Goal: Task Accomplishment & Management: Complete application form

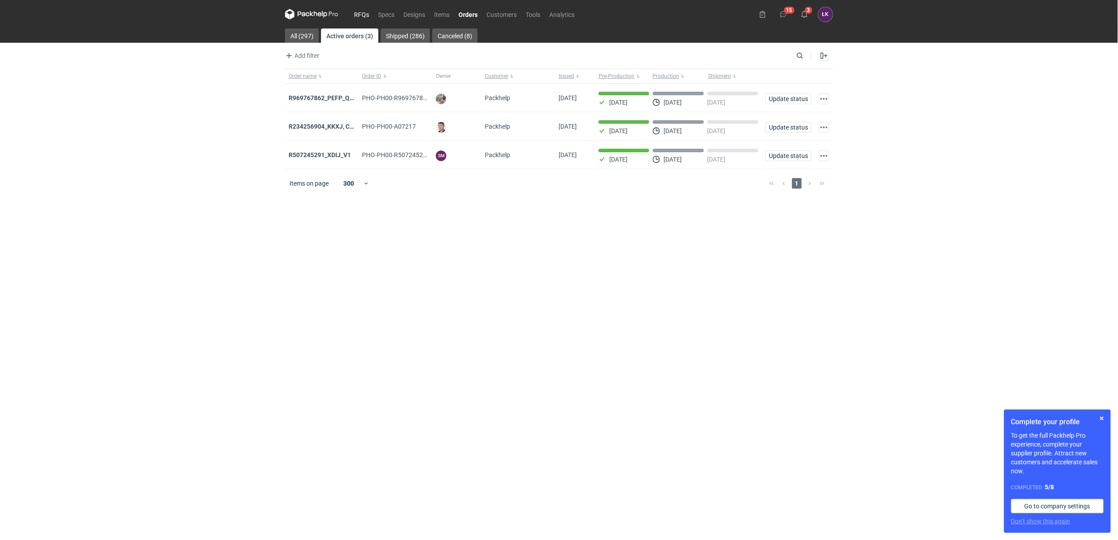
click at [367, 14] on link "RFQs" at bounding box center [362, 14] width 24 height 11
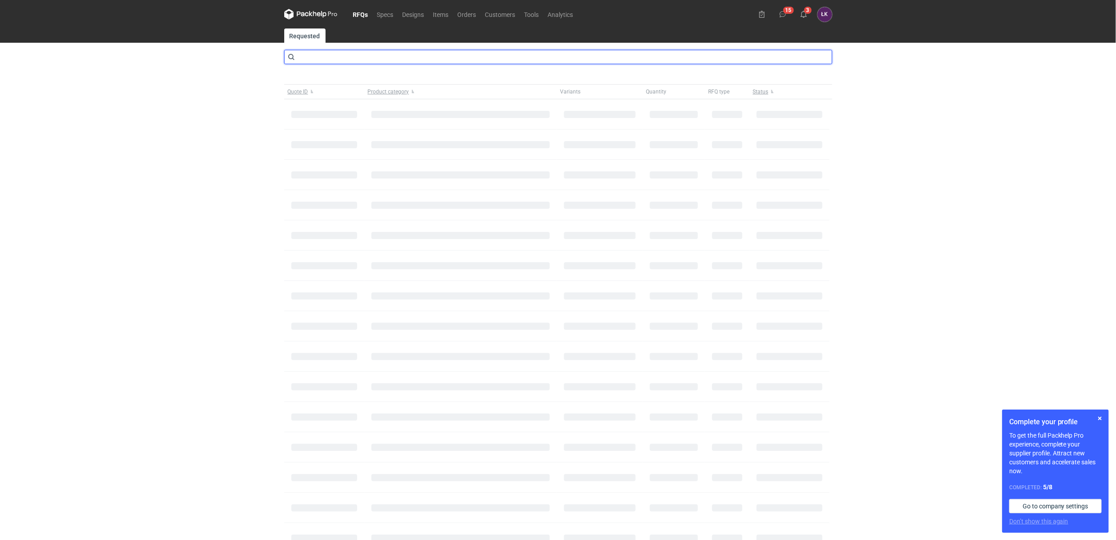
click at [343, 60] on input "text" at bounding box center [558, 57] width 548 height 14
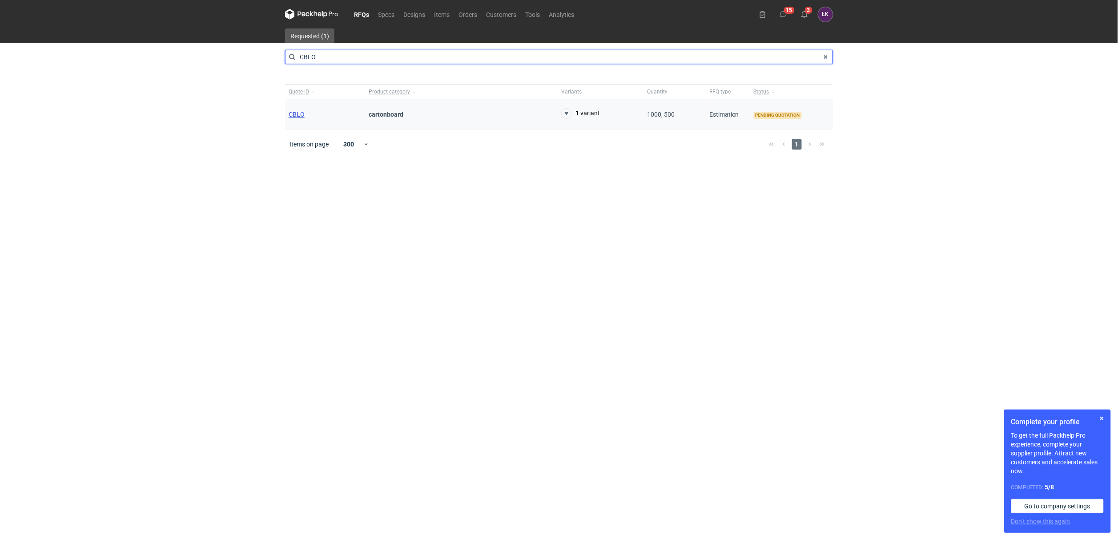
type input "CBLO"
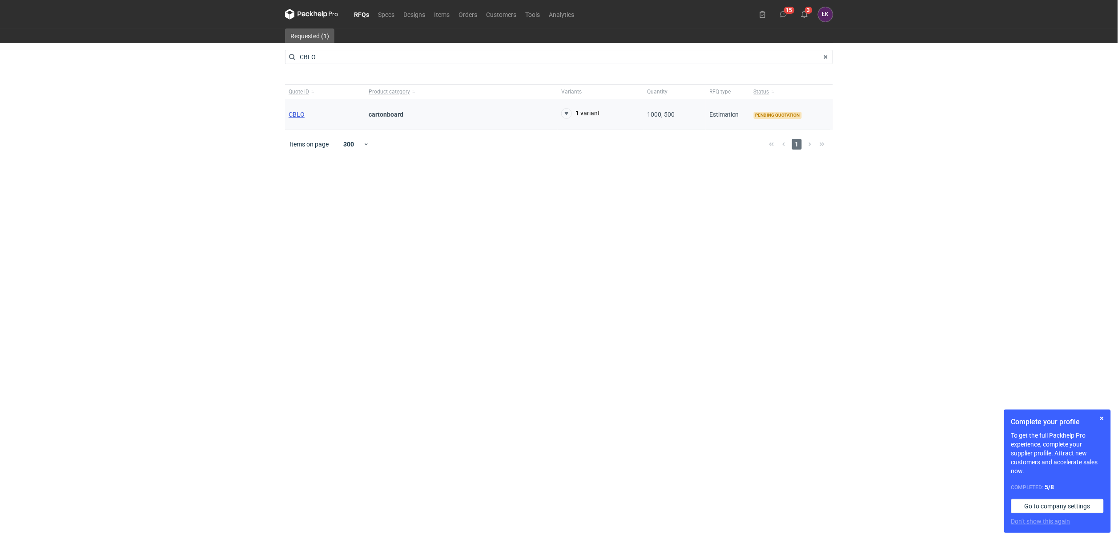
click at [296, 117] on span "CBLO" at bounding box center [297, 114] width 16 height 7
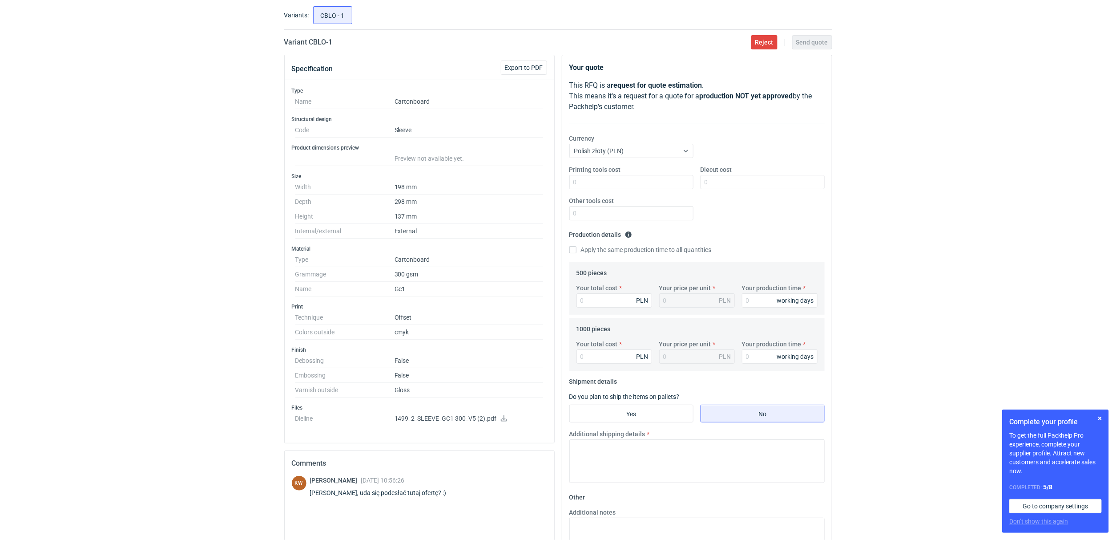
scroll to position [67, 0]
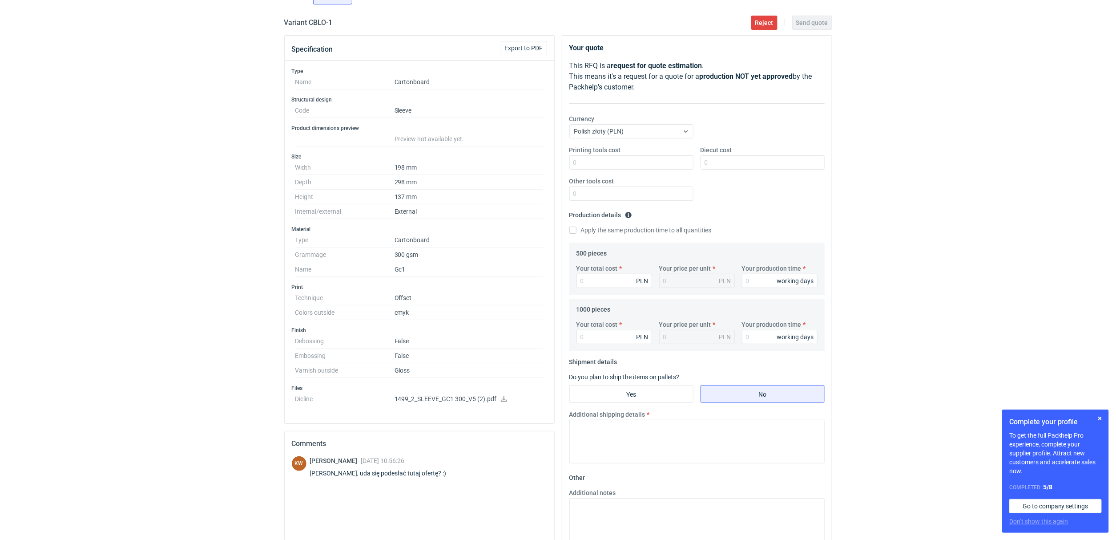
click at [505, 402] on icon at bounding box center [503, 398] width 7 height 6
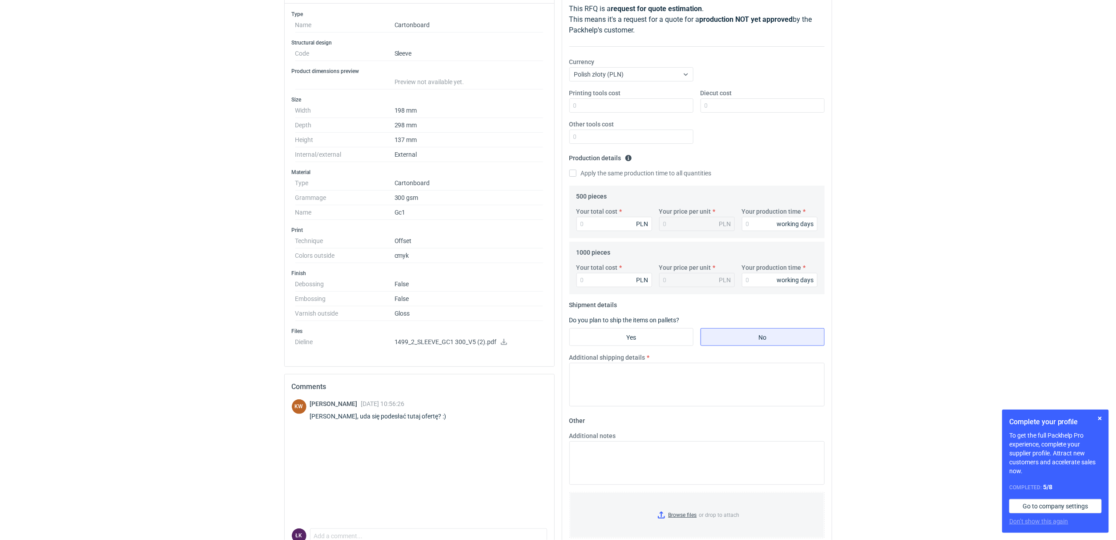
scroll to position [173, 0]
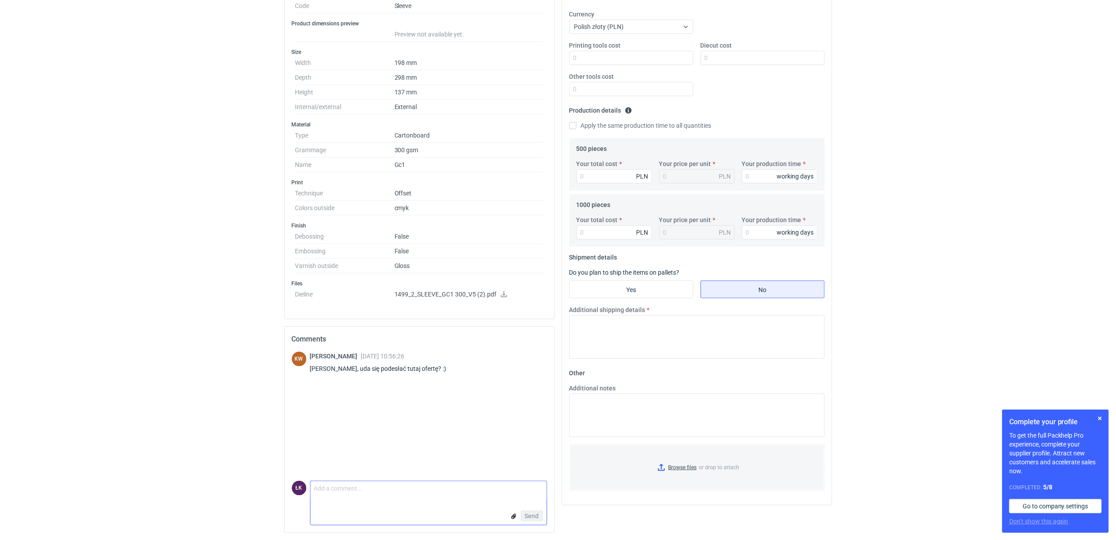
click at [320, 495] on textarea "Comment message" at bounding box center [428, 490] width 236 height 19
type textarea "Pani Klaudio, przepraszam nie widziałem tego zapytanie bo mi wpadł do SPAMu. Ni…"
click at [537, 512] on span "Send" at bounding box center [532, 515] width 14 height 6
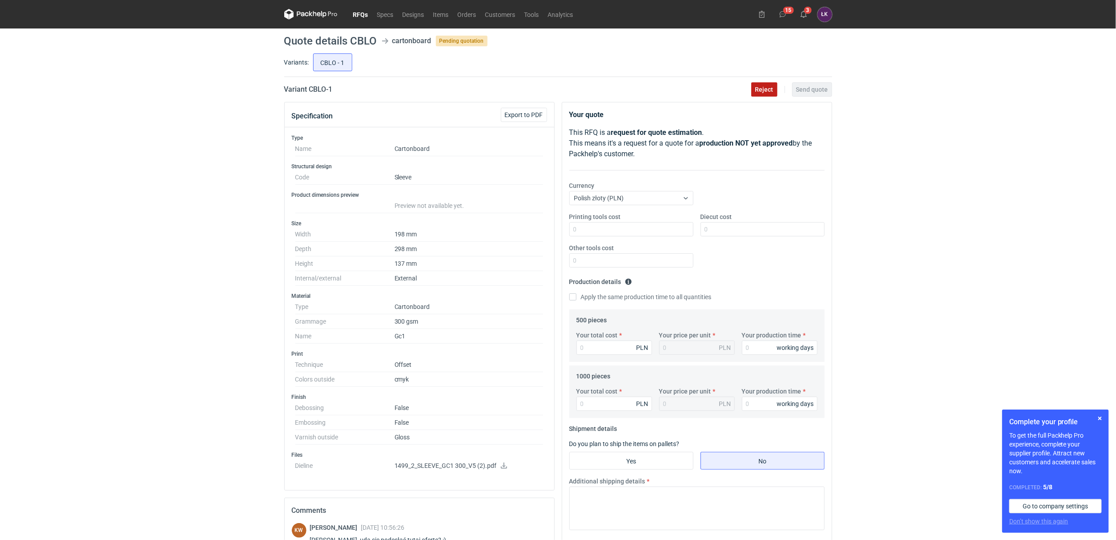
click at [764, 90] on span "Reject" at bounding box center [764, 89] width 18 height 6
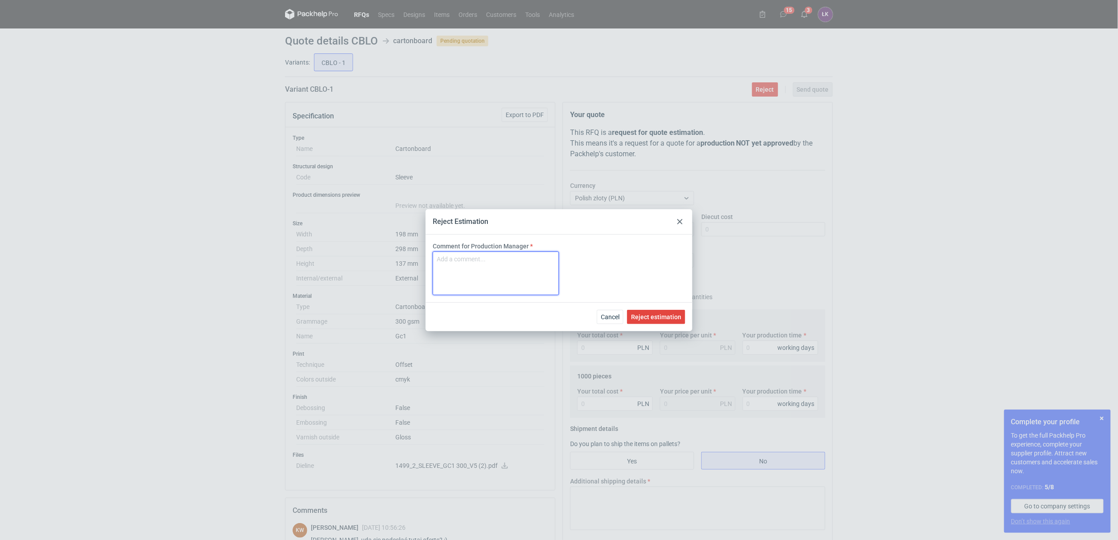
click at [479, 278] on textarea "Comment for Production Manager" at bounding box center [496, 273] width 126 height 44
type textarea "brak możliwości sklejenia"
click at [650, 314] on span "Reject estimation" at bounding box center [656, 317] width 50 height 6
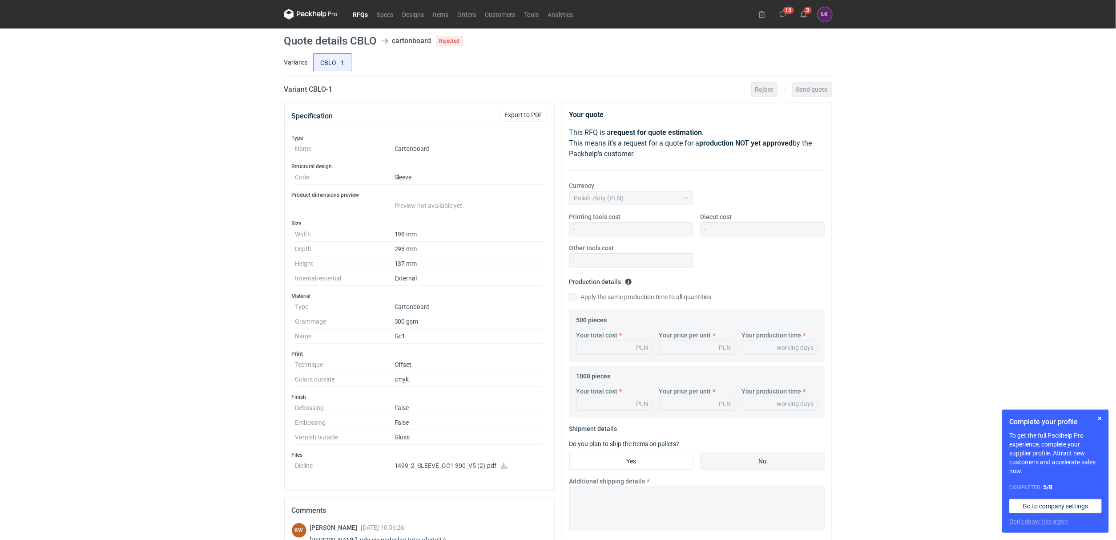
click at [365, 16] on link "RFQs" at bounding box center [361, 14] width 24 height 11
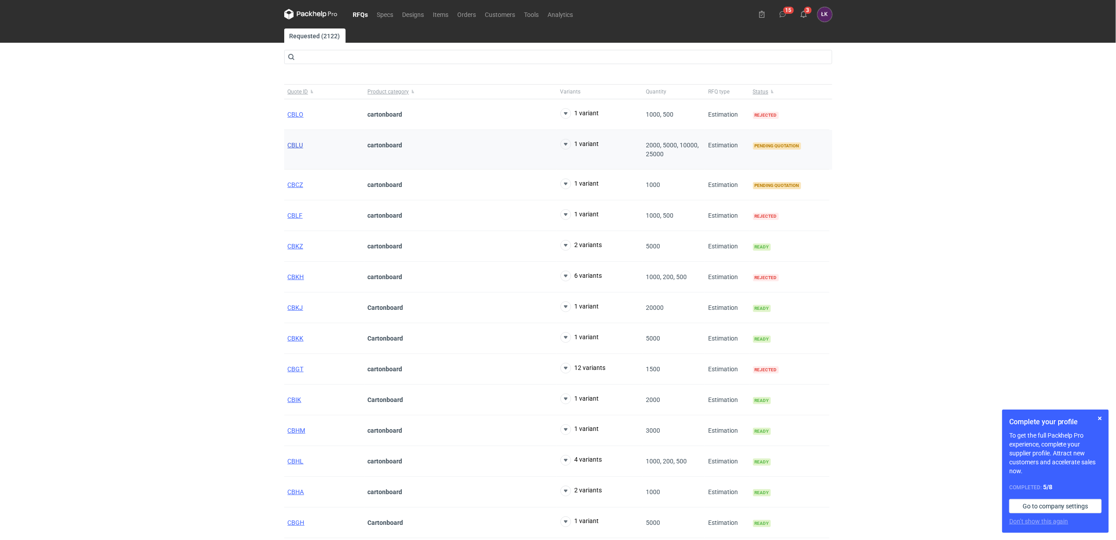
click at [290, 145] on span "CBLU" at bounding box center [296, 144] width 16 height 7
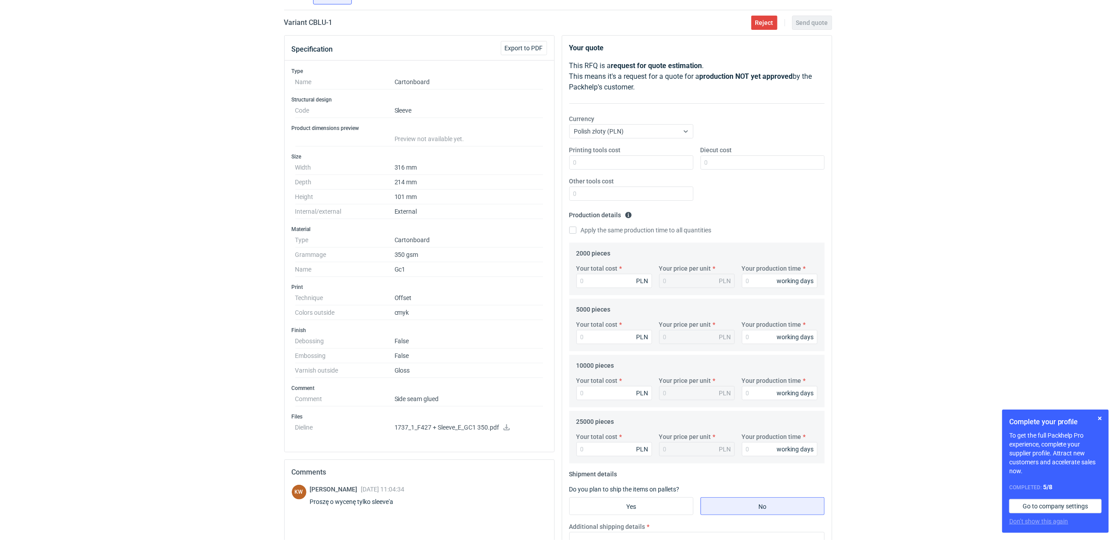
scroll to position [133, 0]
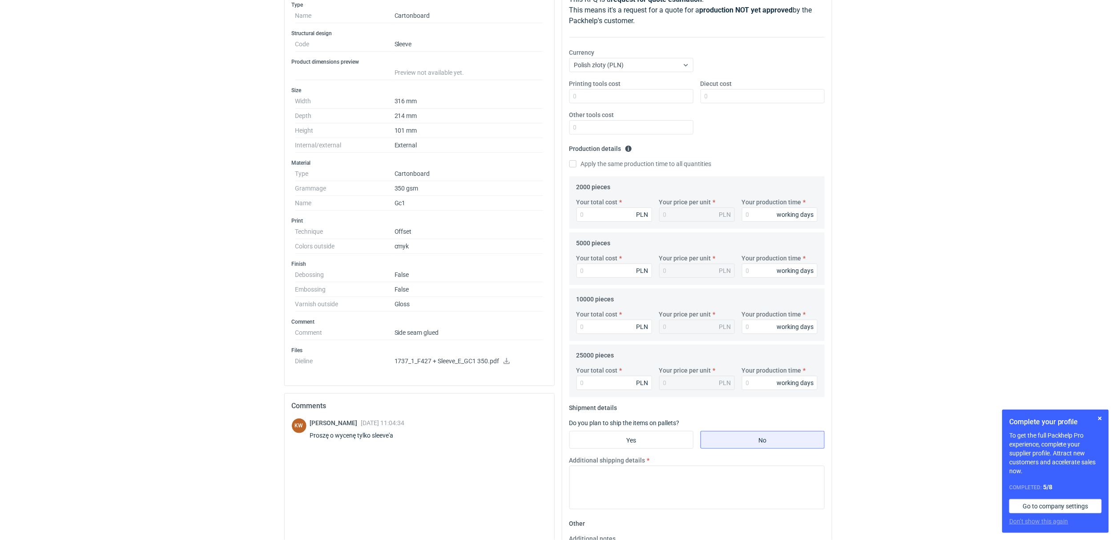
click at [59, 360] on div "RFQs Specs Designs Items Orders Customers Tools Analytics 15 3 ŁK Łukasz Kowals…" at bounding box center [558, 137] width 1116 height 540
click at [238, 340] on div "RFQs Specs Designs Items Orders Customers Tools Analytics 15 3 ŁK Łukasz Kowals…" at bounding box center [558, 137] width 1116 height 540
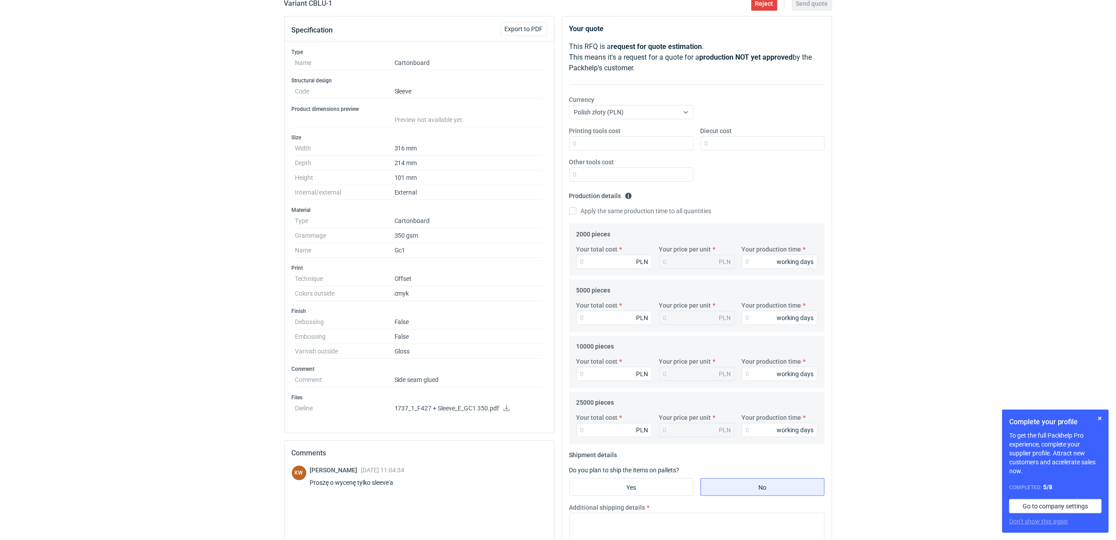
scroll to position [0, 0]
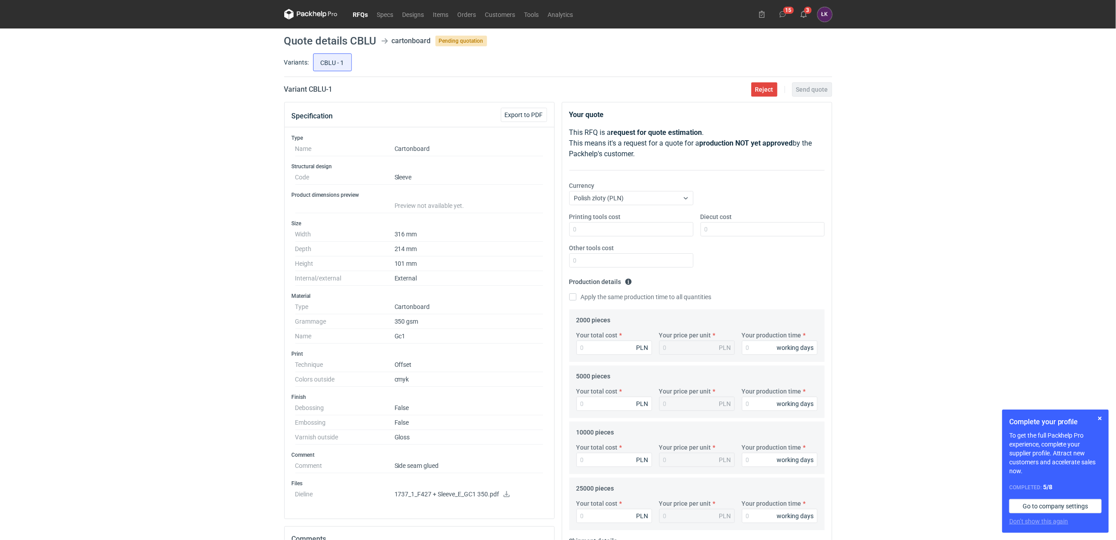
click at [360, 12] on link "RFQs" at bounding box center [361, 14] width 24 height 11
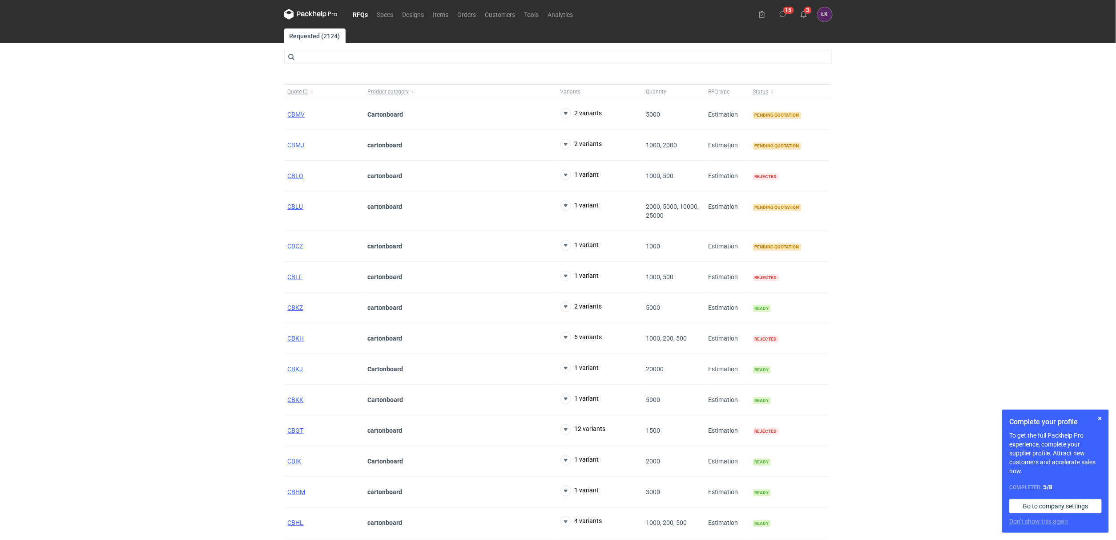
click at [896, 123] on div "RFQs Specs Designs Items Orders Customers Tools Analytics 15 3 ŁK Łukasz Kowals…" at bounding box center [558, 270] width 1116 height 540
click at [296, 243] on span "CBCZ" at bounding box center [296, 245] width 16 height 7
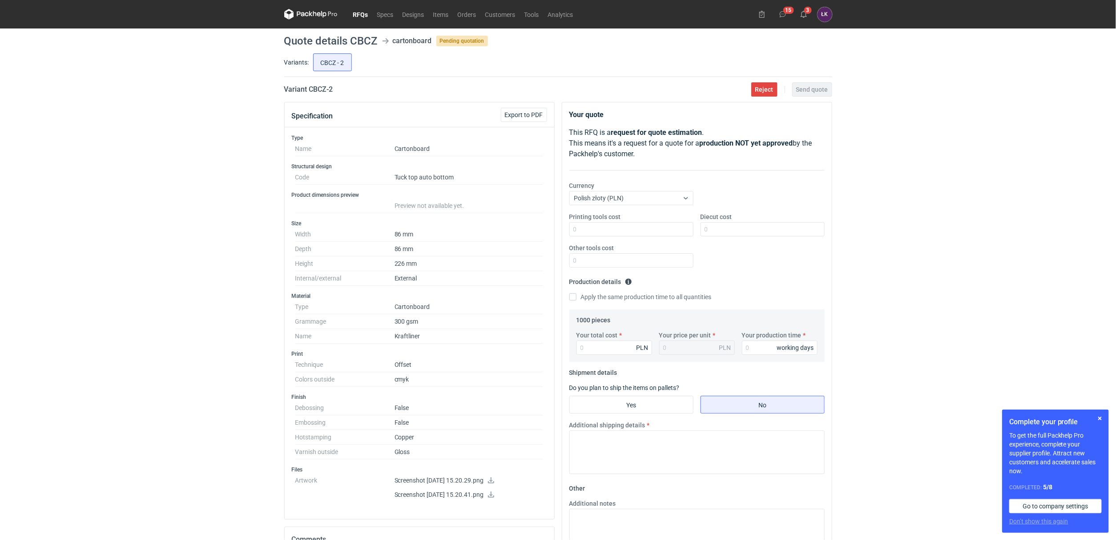
click at [495, 483] on icon at bounding box center [490, 480] width 7 height 6
drag, startPoint x: 423, startPoint y: 441, endPoint x: 294, endPoint y: 443, distance: 129.0
click at [294, 443] on div "Finish Debossing False Embossing False Hotstamping Copper Varnish outside Gloss" at bounding box center [419, 426] width 255 height 66
copy dl "Hotstamping Copper"
click at [164, 208] on div "RFQs Specs Designs Items Orders Customers Tools Analytics 15 3 ŁK Łukasz Kowals…" at bounding box center [558, 270] width 1116 height 540
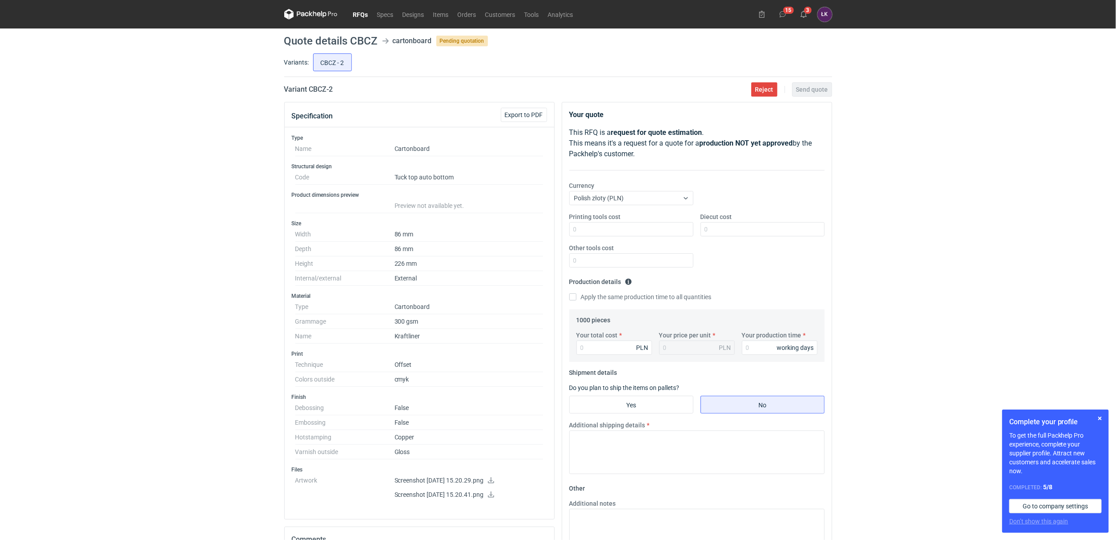
click at [200, 234] on div "RFQs Specs Designs Items Orders Customers Tools Analytics 15 3 ŁK Łukasz Kowals…" at bounding box center [558, 270] width 1116 height 540
drag, startPoint x: 585, startPoint y: 260, endPoint x: 963, endPoint y: 251, distance: 378.2
click at [585, 260] on input "Other tools cost" at bounding box center [631, 260] width 124 height 14
drag, startPoint x: 597, startPoint y: 258, endPoint x: 533, endPoint y: 261, distance: 64.1
click at [533, 261] on div "Specification Export to PDF Type Name Cartonboard Structural design Code Tuck t…" at bounding box center [558, 421] width 555 height 638
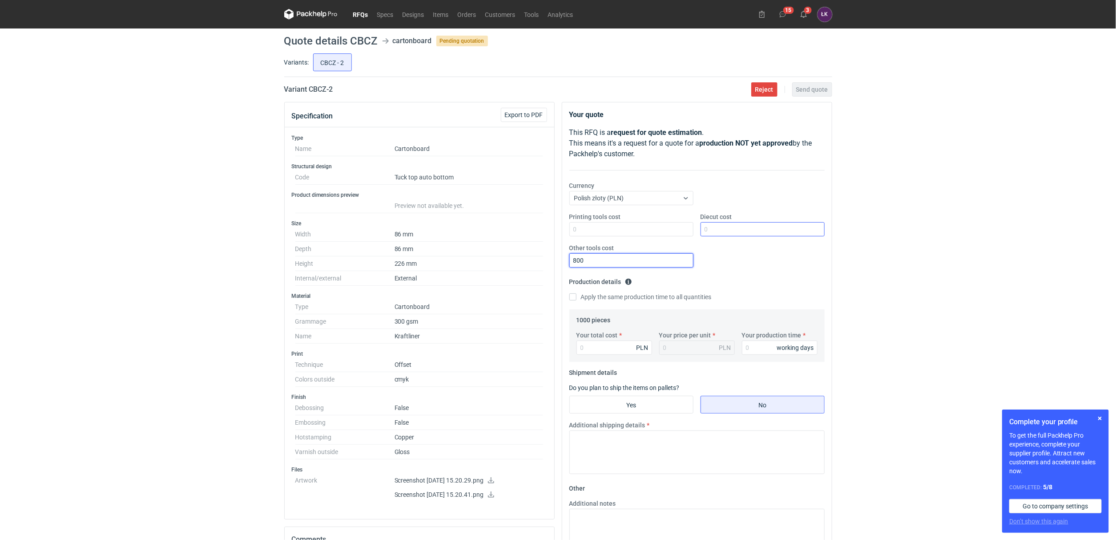
type input "800"
drag, startPoint x: 724, startPoint y: 230, endPoint x: 758, endPoint y: 427, distance: 199.6
click at [724, 230] on input "Diecut cost" at bounding box center [763, 229] width 124 height 14
type input "550"
click at [947, 240] on div "RFQs Specs Designs Items Orders Customers Tools Analytics 15 3 ŁK Łukasz Kowals…" at bounding box center [558, 270] width 1116 height 540
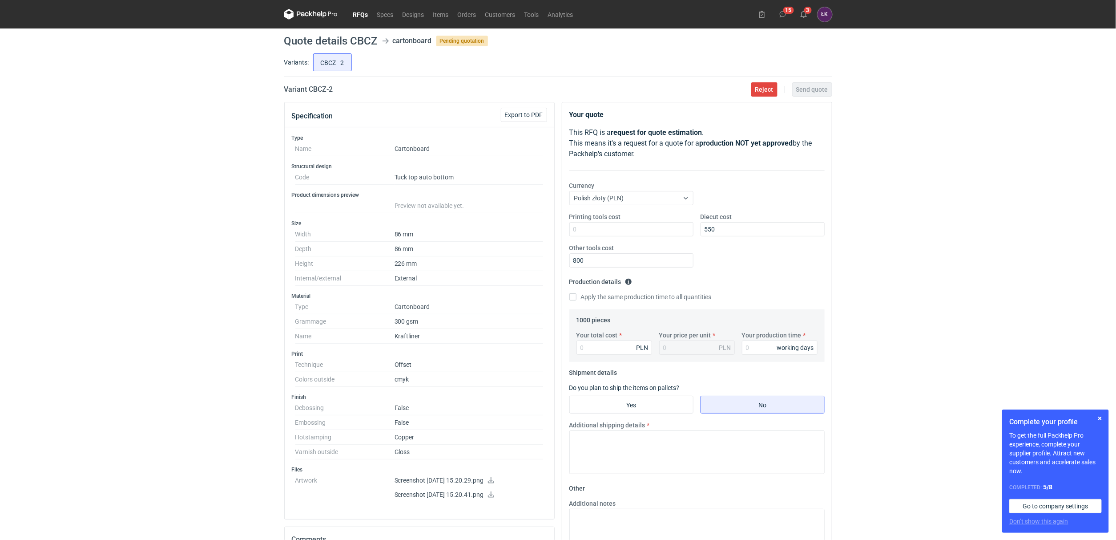
click at [592, 292] on label "Apply the same production time to all quantities" at bounding box center [640, 296] width 142 height 9
click at [576, 293] on input "Apply the same production time to all quantities" at bounding box center [572, 296] width 7 height 7
checkbox input "true"
click at [601, 349] on input "Your total cost" at bounding box center [614, 347] width 76 height 14
type input "5350"
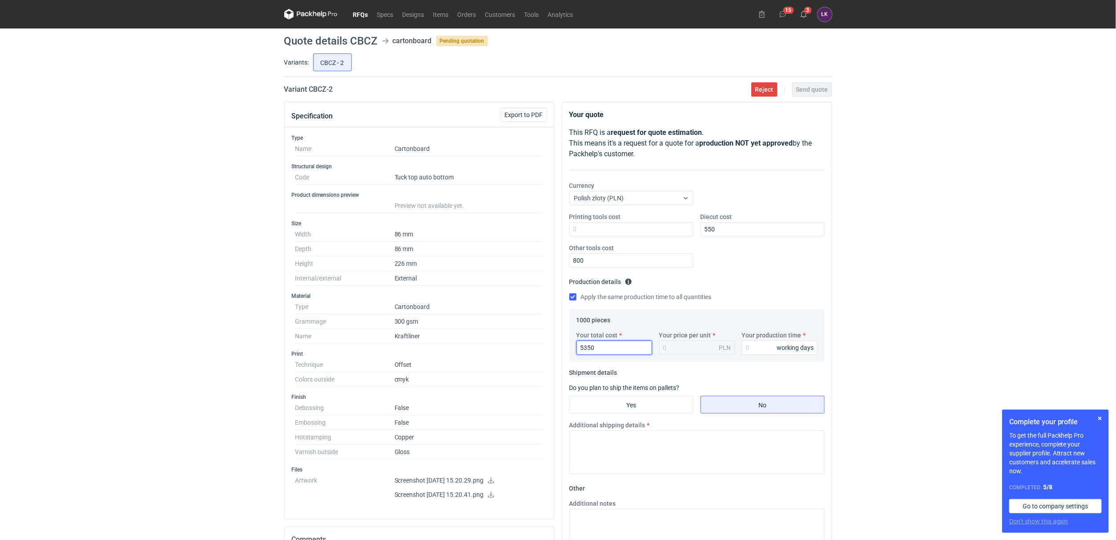
type input "5.35"
type input "5350"
click at [765, 348] on input "Your production time" at bounding box center [780, 347] width 76 height 14
type input "15"
click at [679, 398] on input "Yes" at bounding box center [631, 404] width 123 height 17
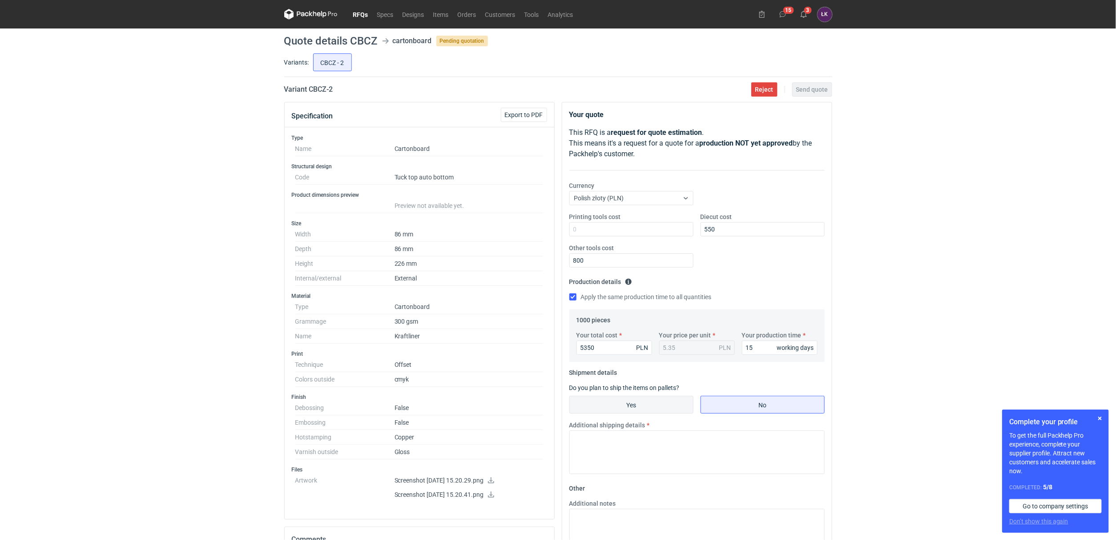
radio input "true"
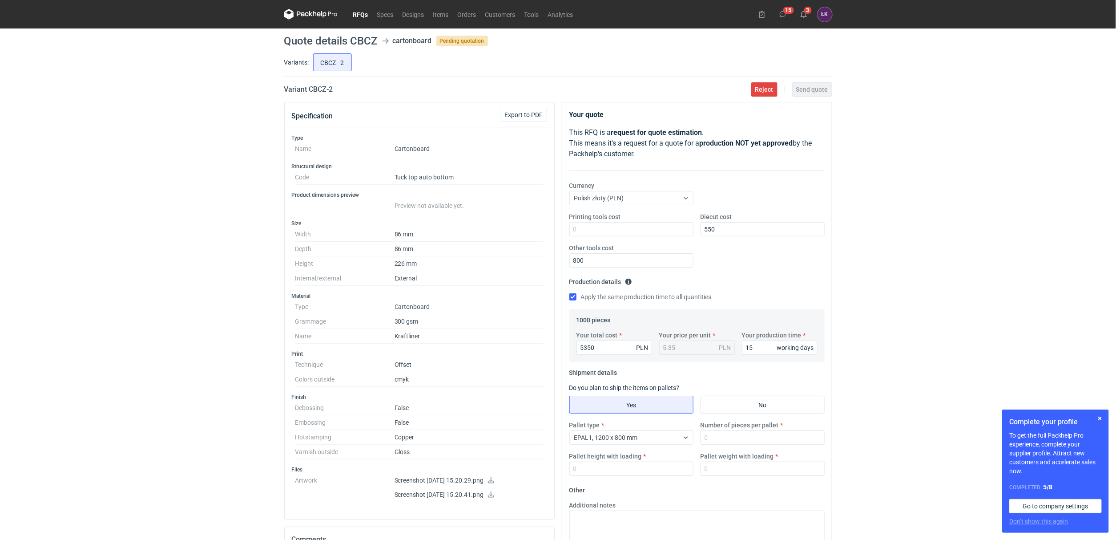
click at [725, 425] on label "Number of pieces per pallet" at bounding box center [740, 424] width 78 height 9
click at [725, 430] on input "Number of pieces per pallet" at bounding box center [763, 437] width 124 height 14
click at [725, 429] on label "Number of pieces per pallet" at bounding box center [740, 424] width 78 height 9
click at [725, 430] on input "Number of pieces per pallet" at bounding box center [763, 437] width 124 height 14
click at [685, 437] on icon at bounding box center [685, 437] width 7 height 7
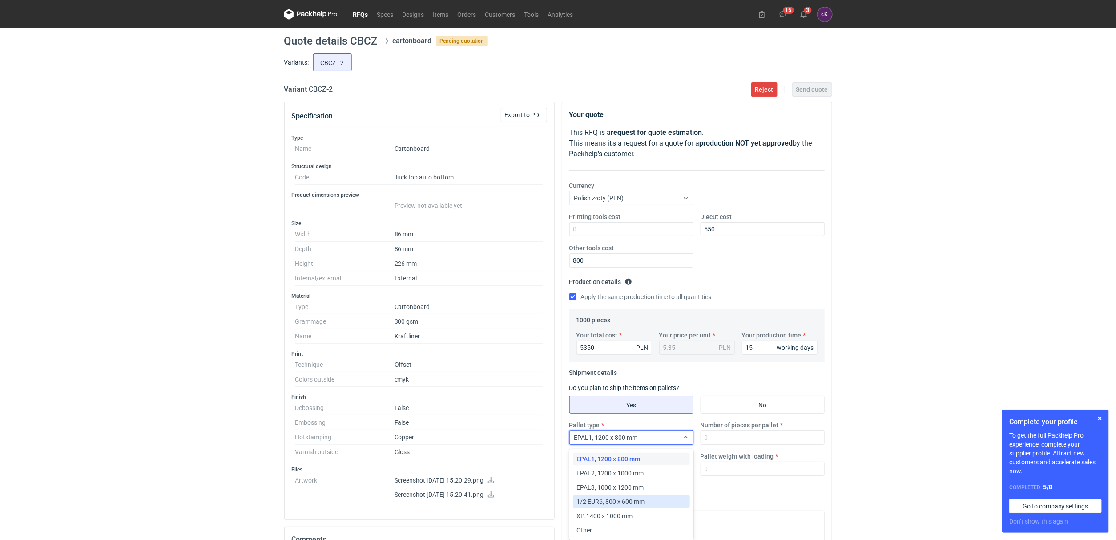
click at [598, 499] on span "1/2 EUR6, 800 x 600 mm" at bounding box center [610, 501] width 68 height 9
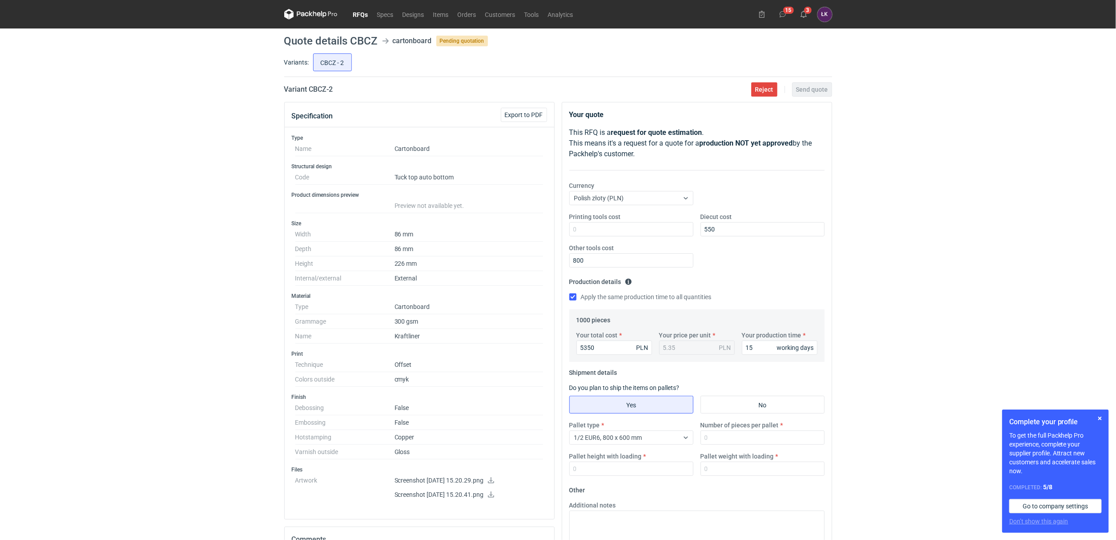
click at [722, 427] on label "Number of pieces per pallet" at bounding box center [740, 424] width 78 height 9
click at [722, 430] on input "Number of pieces per pallet" at bounding box center [763, 437] width 124 height 14
type input "1000"
drag, startPoint x: 966, startPoint y: 342, endPoint x: 913, endPoint y: 368, distance: 59.1
click at [966, 342] on div "RFQs Specs Designs Items Orders Customers Tools Analytics 15 3 ŁK Łukasz Kowals…" at bounding box center [558, 270] width 1116 height 540
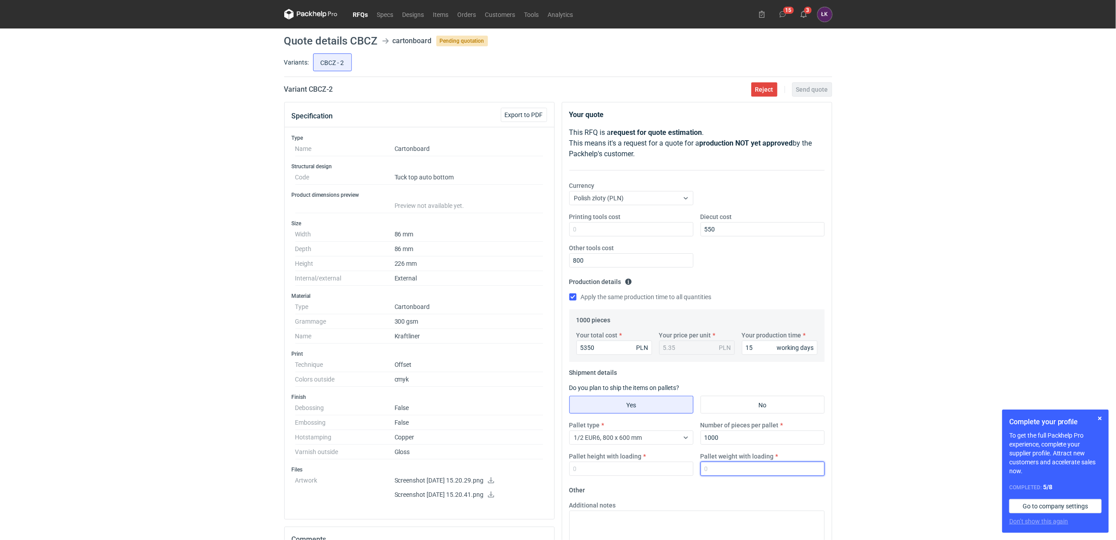
click at [720, 466] on input "Pallet weight with loading" at bounding box center [763, 468] width 124 height 14
type input "100"
click at [619, 463] on input "Pallet height with loading" at bounding box center [631, 468] width 124 height 14
type input "100"
click at [976, 226] on div "RFQs Specs Designs Items Orders Customers Tools Analytics 15 3 ŁK Łukasz Kowals…" at bounding box center [558, 270] width 1116 height 540
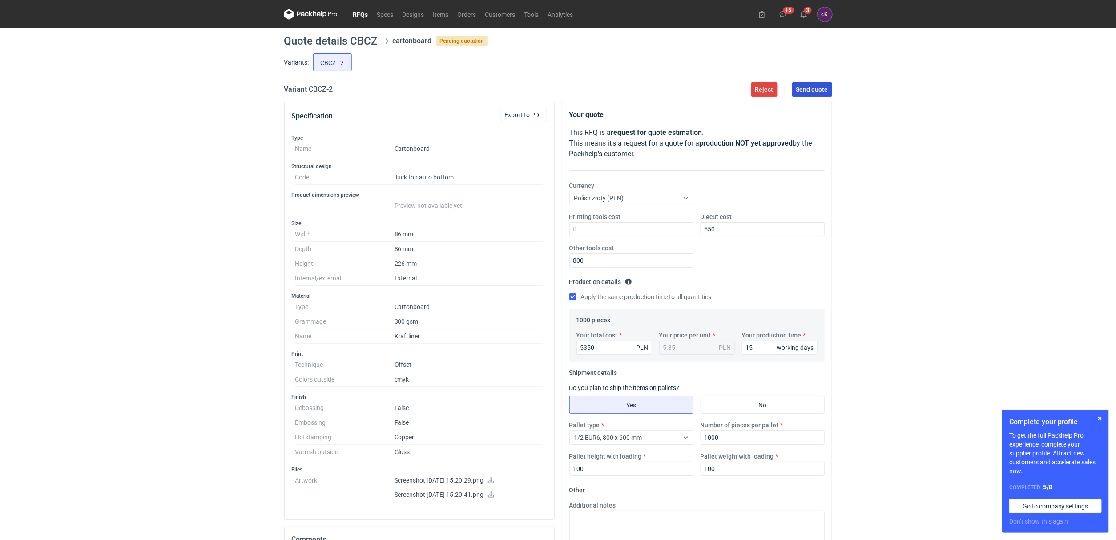
click at [831, 89] on button "Send quote" at bounding box center [812, 89] width 40 height 14
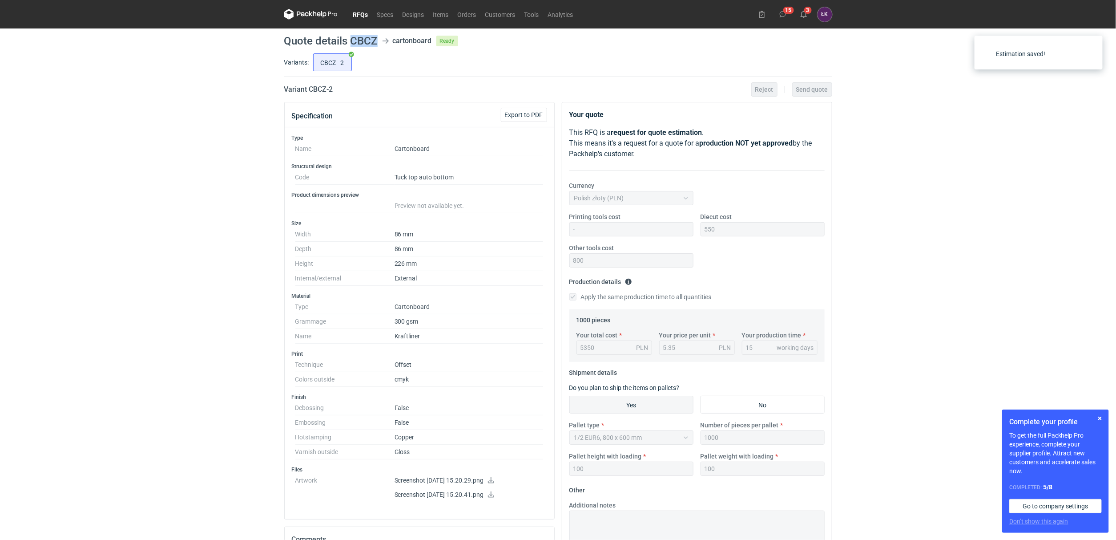
drag, startPoint x: 351, startPoint y: 41, endPoint x: 376, endPoint y: 41, distance: 24.9
click at [376, 41] on h1 "Quote details CBCZ" at bounding box center [330, 41] width 93 height 11
copy h1 "CBCZ"
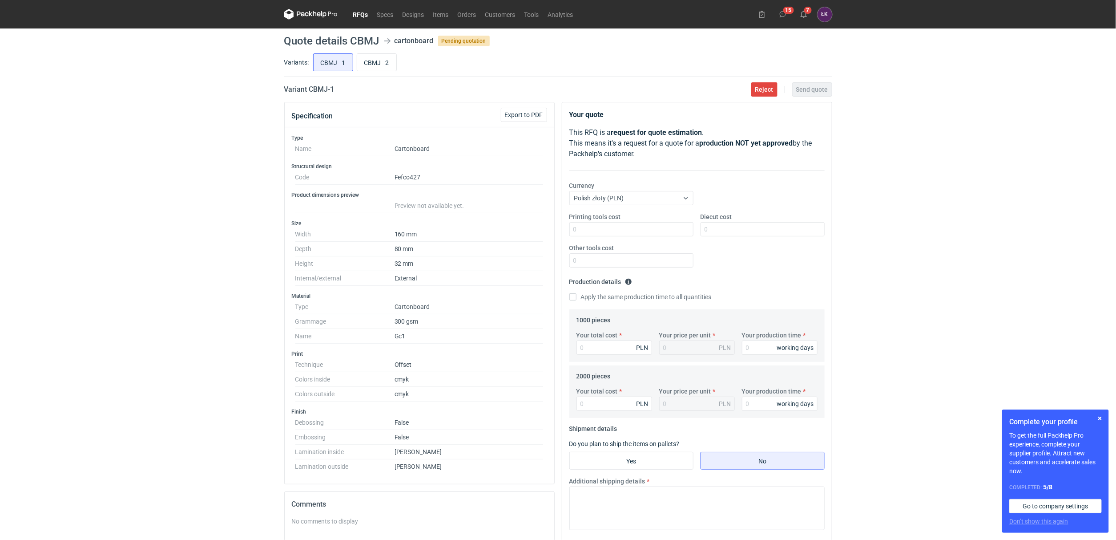
click at [173, 196] on div "RFQs Specs Designs Items Orders Customers Tools Analytics 15 7 ŁK Łukasz Kowals…" at bounding box center [558, 270] width 1116 height 540
click at [179, 354] on div "RFQs Specs Designs Items Orders Customers Tools Analytics 15 7 ŁK Łukasz Kowals…" at bounding box center [558, 270] width 1116 height 540
drag, startPoint x: 257, startPoint y: 344, endPoint x: 402, endPoint y: 395, distance: 153.5
click at [402, 395] on div "RFQs Specs Designs Items Orders Customers Tools Analytics 15 7 ŁK Łukasz Kowals…" at bounding box center [558, 270] width 1116 height 540
click at [275, 387] on div "RFQs Specs Designs Items Orders Customers Tools Analytics 15 7 ŁK Łukasz Kowals…" at bounding box center [558, 270] width 1116 height 540
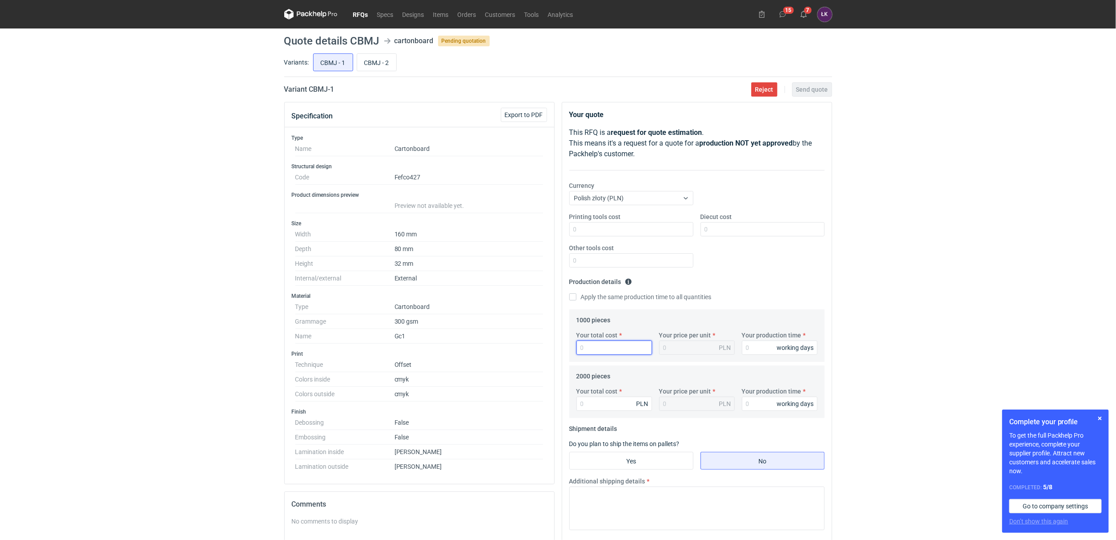
click at [607, 350] on input "Your total cost" at bounding box center [614, 347] width 76 height 14
type input "4120"
type input "4.12"
type input "4120"
click at [767, 346] on input "Your production time" at bounding box center [780, 347] width 76 height 14
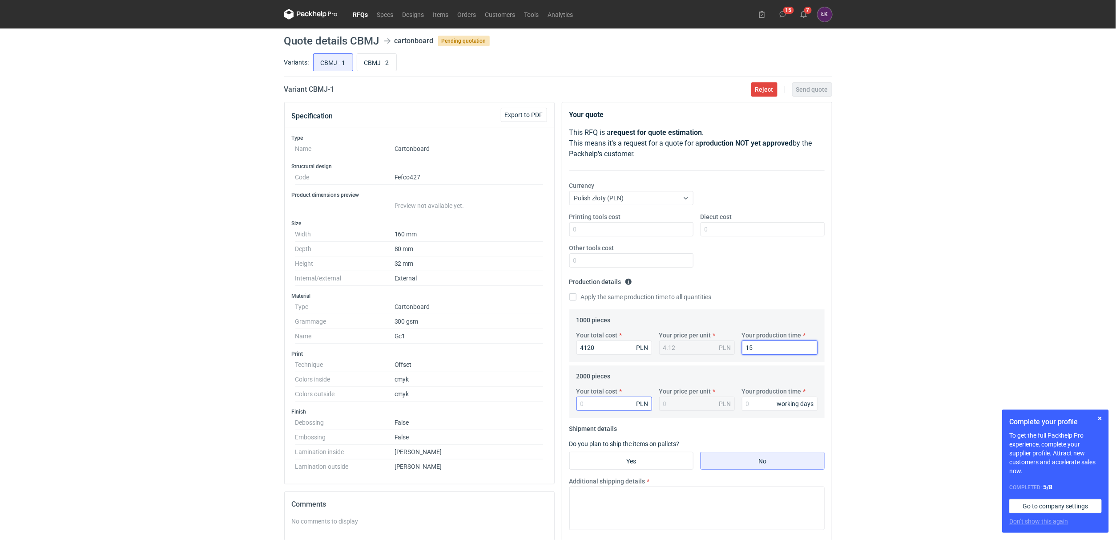
type input "15"
click at [602, 402] on input "Your total cost" at bounding box center [614, 403] width 76 height 14
type input "4400"
type input "2.2"
type input "4400"
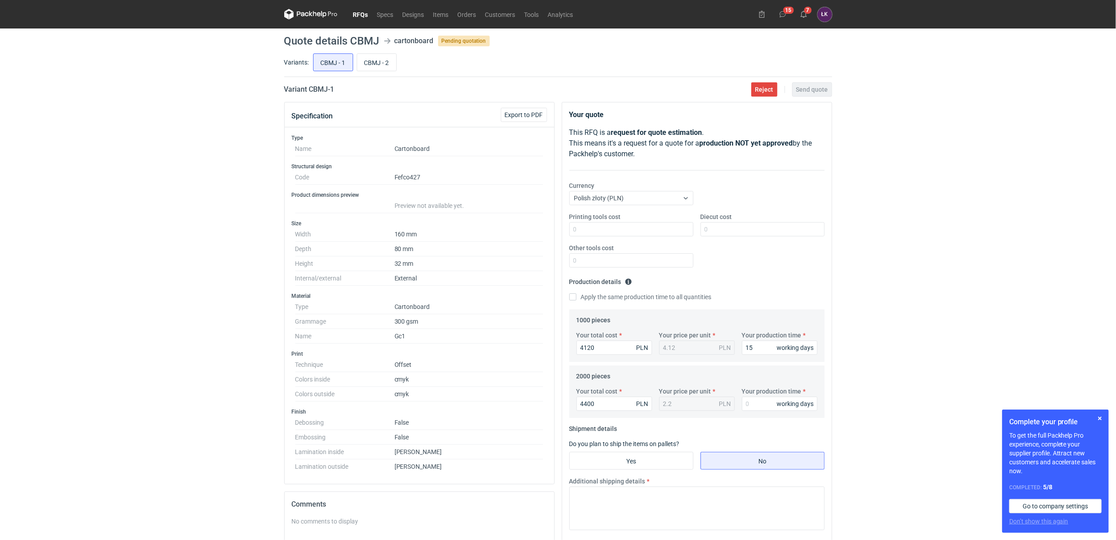
click at [604, 296] on label "Apply the same production time to all quantities" at bounding box center [640, 296] width 142 height 9
click at [576, 296] on input "Apply the same production time to all quantities" at bounding box center [572, 296] width 7 height 7
checkbox input "true"
type input "15"
click at [707, 234] on input "Diecut cost" at bounding box center [763, 229] width 124 height 14
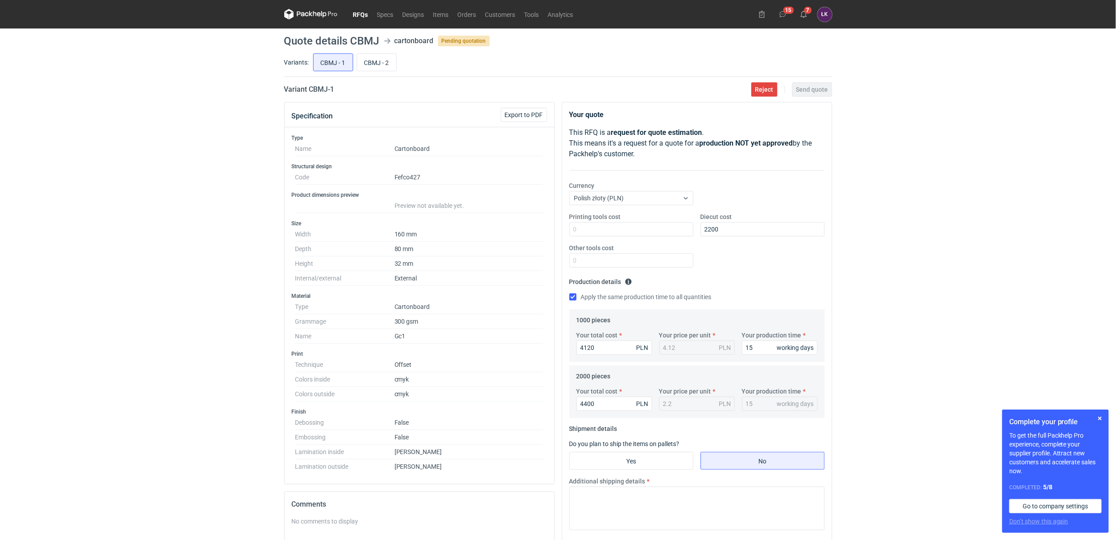
click at [952, 352] on div "RFQs Specs Designs Items Orders Customers Tools Analytics 15 7 ŁK Łukasz Kowals…" at bounding box center [558, 270] width 1116 height 540
drag, startPoint x: 653, startPoint y: 469, endPoint x: 952, endPoint y: 405, distance: 306.1
click at [952, 405] on div "RFQs Specs Designs Items Orders Customers Tools Analytics 15 7 ŁK Łukasz Kowals…" at bounding box center [558, 270] width 1116 height 540
drag, startPoint x: 722, startPoint y: 232, endPoint x: 701, endPoint y: 230, distance: 20.6
click at [701, 230] on input "2200" at bounding box center [763, 229] width 124 height 14
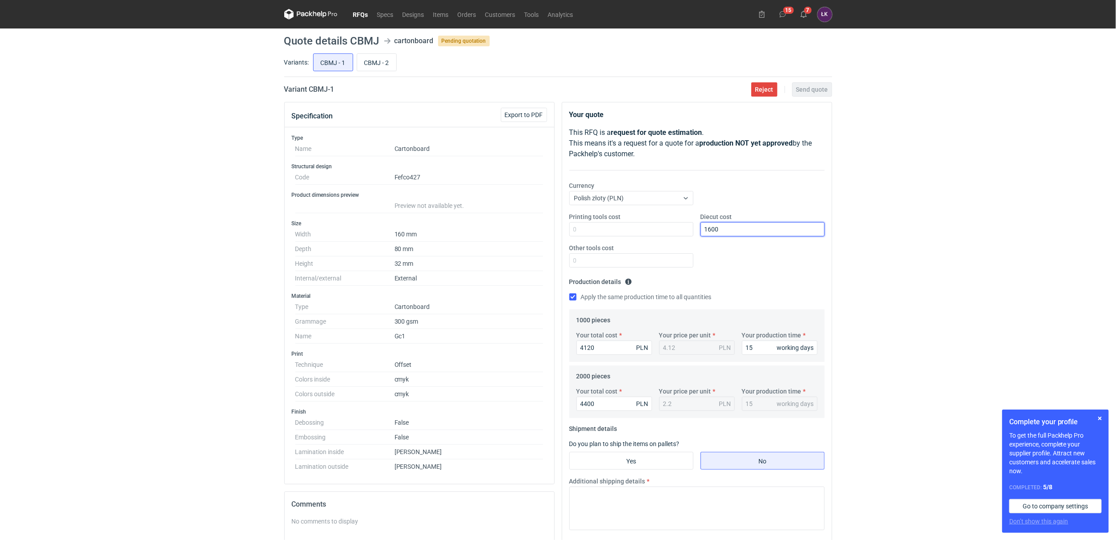
type input "1600"
click at [858, 209] on div "RFQs Specs Designs Items Orders Customers Tools Analytics 15 7 ŁK Łukasz Kowals…" at bounding box center [558, 270] width 1116 height 540
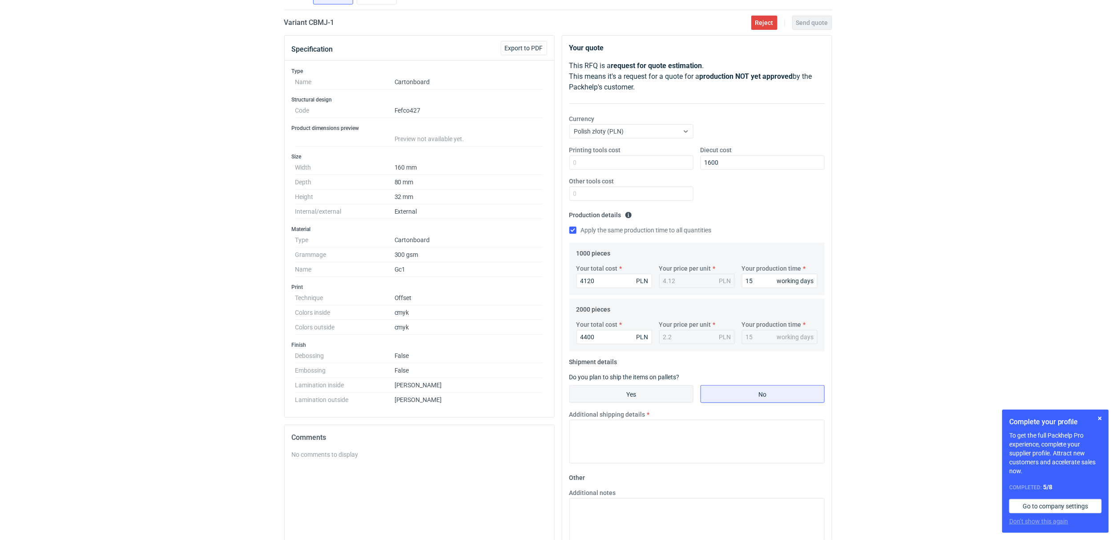
click at [637, 391] on input "Yes" at bounding box center [631, 393] width 123 height 17
radio input "true"
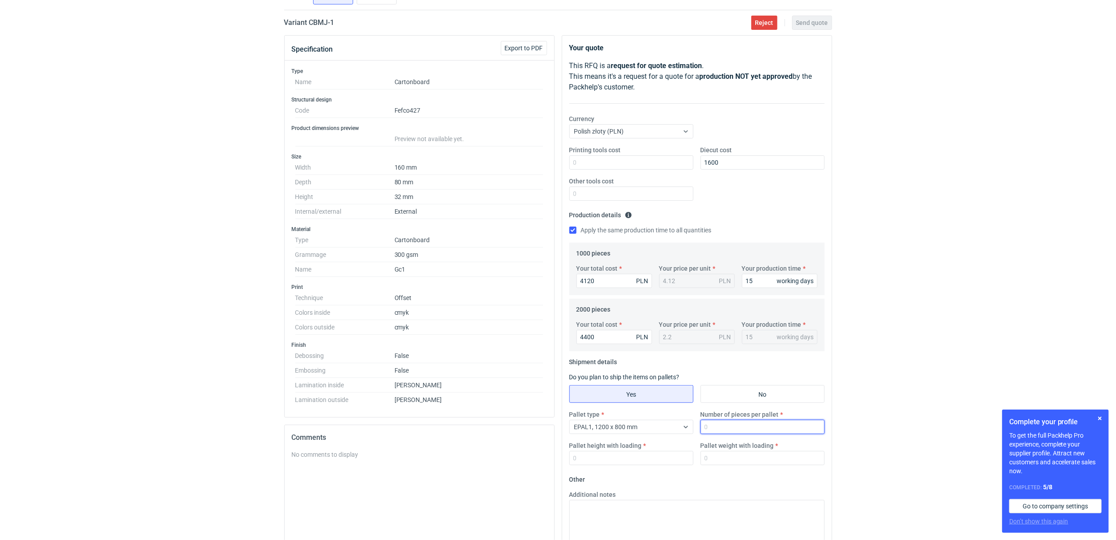
click at [732, 427] on input "Number of pieces per pallet" at bounding box center [763, 426] width 124 height 14
type input "2000"
click at [722, 459] on input "Pallet weight with loading" at bounding box center [763, 458] width 124 height 14
type input "100"
click at [624, 458] on input "Pallet height with loading" at bounding box center [631, 458] width 124 height 14
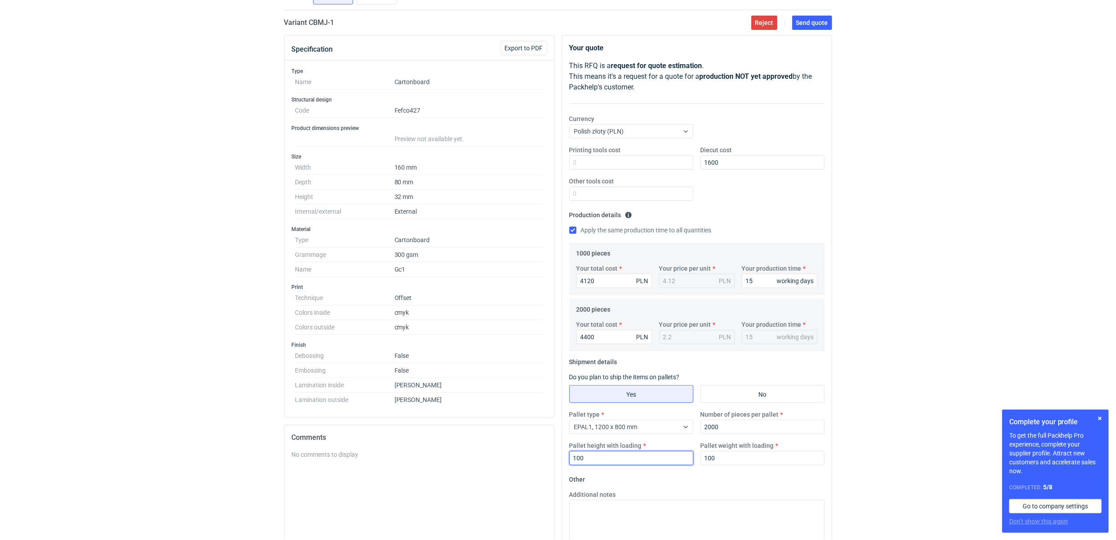
type input "100"
click at [854, 375] on div "RFQs Specs Designs Items Orders Customers Tools Analytics 15 7 ŁK Łukasz Kowals…" at bounding box center [558, 203] width 1116 height 540
click at [551, 443] on div "Comments" at bounding box center [420, 437] width 270 height 25
click at [902, 395] on div "RFQs Specs Designs Items Orders Customers Tools Analytics 15 7 ŁK Łukasz Kowals…" at bounding box center [558, 203] width 1116 height 540
drag, startPoint x: 736, startPoint y: 458, endPoint x: 646, endPoint y: 458, distance: 89.8
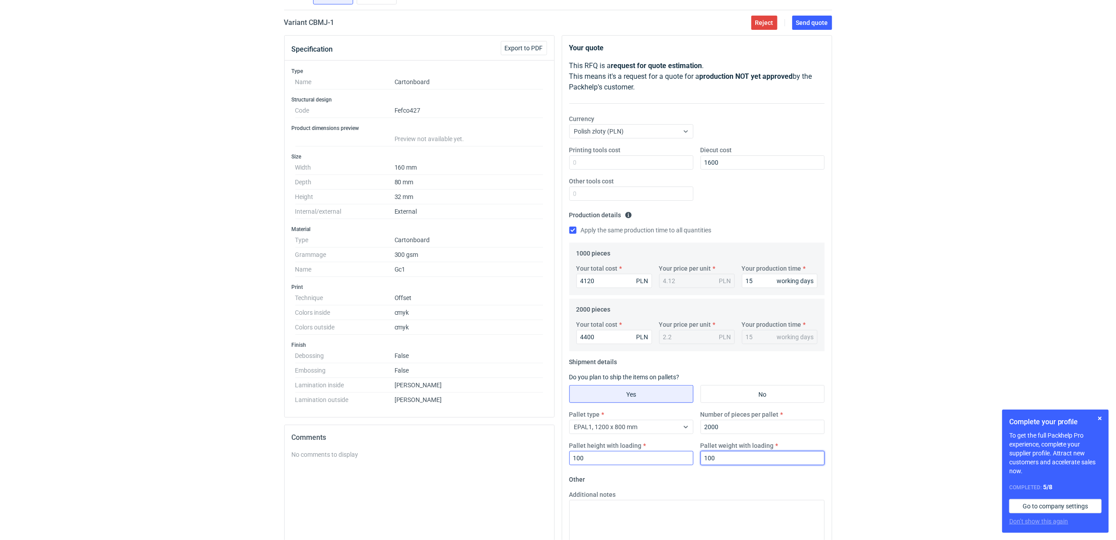
click at [646, 458] on div "Pallet type EPAL1, 1200 x 800 mm Number of pieces per pallet 2000 Pallet height…" at bounding box center [697, 441] width 262 height 62
type input "150"
click at [918, 349] on div "RFQs Specs Designs Items Orders Customers Tools Analytics 15 7 ŁK Łukasz Kowals…" at bounding box center [558, 203] width 1116 height 540
drag, startPoint x: 614, startPoint y: 278, endPoint x: 524, endPoint y: 278, distance: 90.3
click at [524, 278] on div "Specification Export to PDF Type Name Cartonboard Structural design Code Fefco4…" at bounding box center [558, 336] width 555 height 603
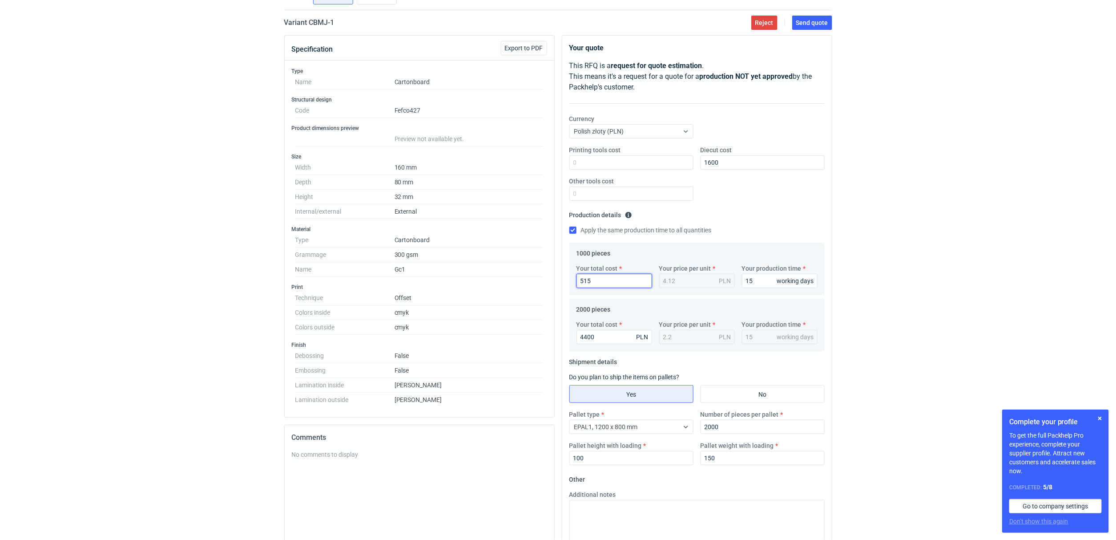
type input "5150"
type input "5.15"
type input "5150"
click at [594, 340] on input "4400" at bounding box center [614, 337] width 76 height 14
drag, startPoint x: 603, startPoint y: 338, endPoint x: 557, endPoint y: 332, distance: 46.7
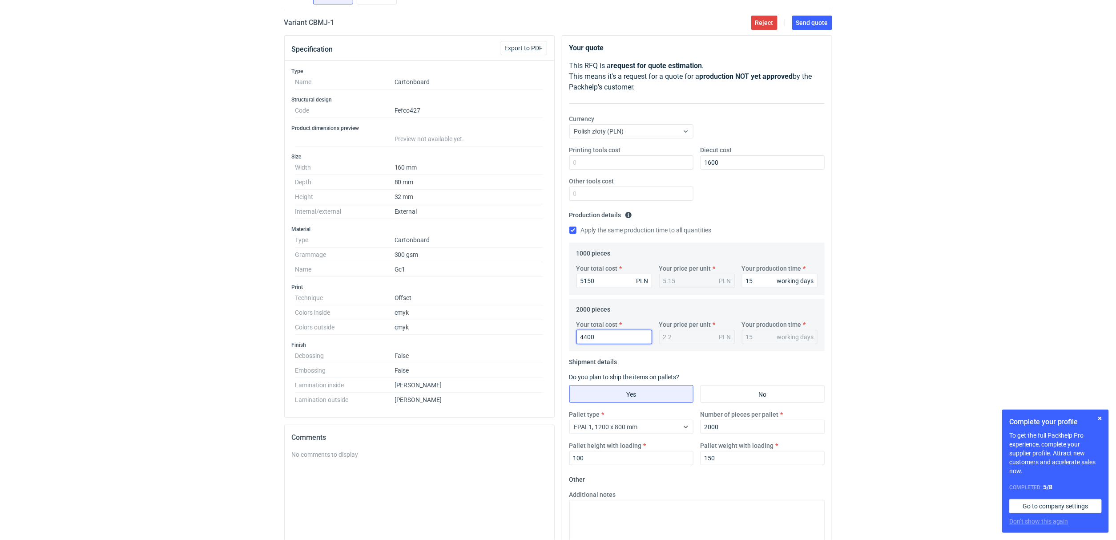
click at [558, 332] on div "Your quote This RFQ is a request for quote estimation . This means it's a reque…" at bounding box center [697, 336] width 278 height 603
type input "5600"
type input "2.8"
type input "5600"
click at [878, 229] on div "RFQs Specs Designs Items Orders Customers Tools Analytics 15 7 ŁK Łukasz Kowals…" at bounding box center [558, 203] width 1116 height 540
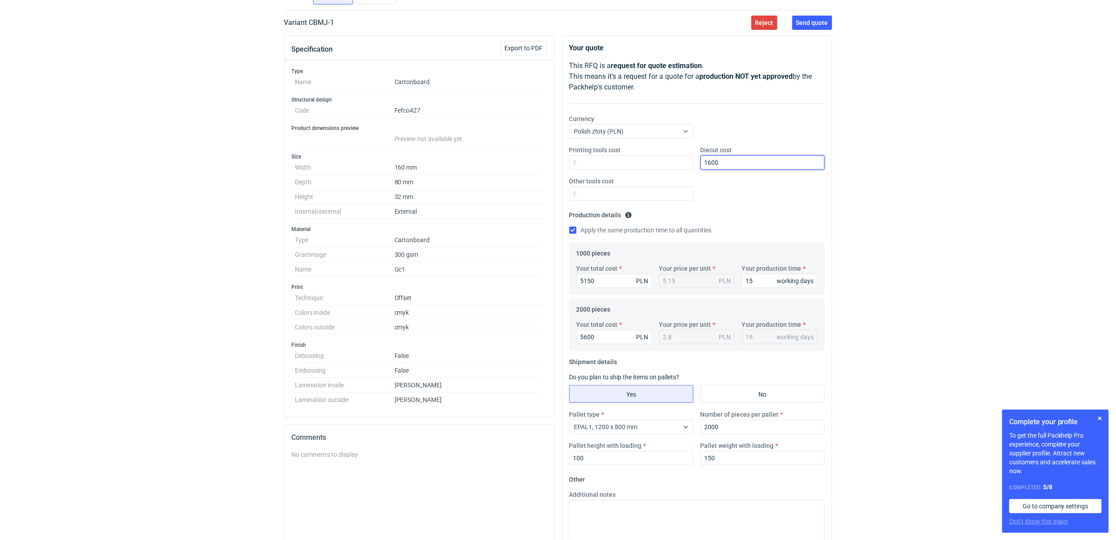
drag, startPoint x: 734, startPoint y: 160, endPoint x: 707, endPoint y: 157, distance: 26.9
click at [707, 157] on input "1600" at bounding box center [763, 162] width 124 height 14
type input "1700"
click at [887, 158] on div "RFQs Specs Designs Items Orders Customers Tools Analytics 15 7 ŁK Łukasz Kowals…" at bounding box center [558, 203] width 1116 height 540
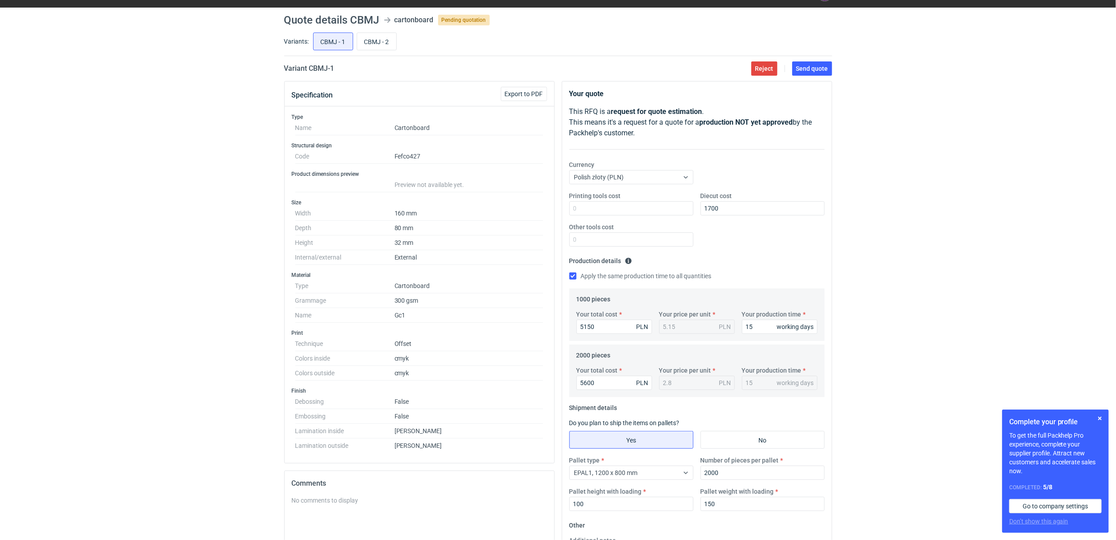
scroll to position [0, 0]
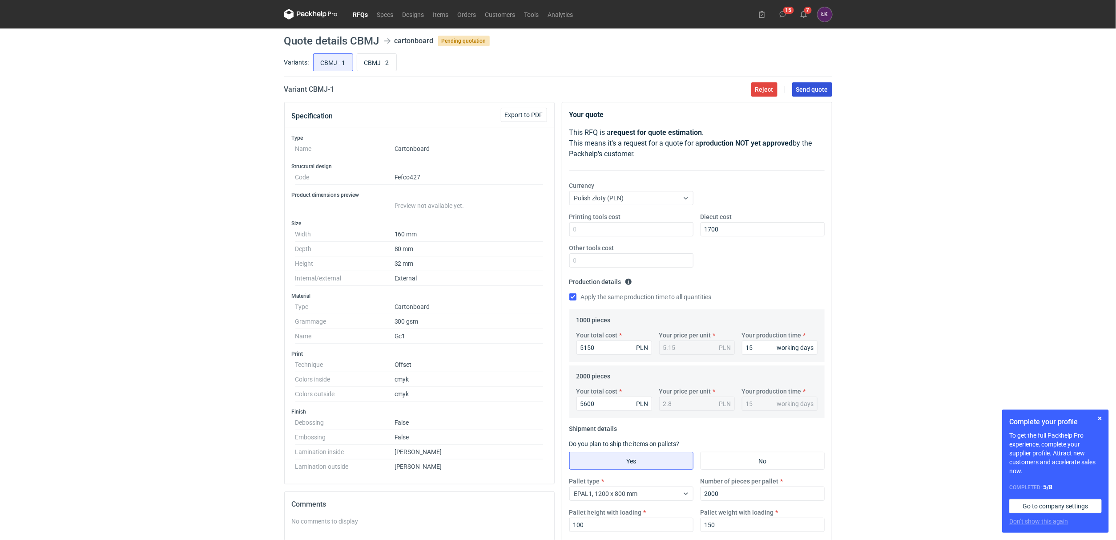
click at [817, 95] on button "Send quote" at bounding box center [812, 89] width 40 height 14
click at [367, 66] on input "CBMJ - 2" at bounding box center [376, 62] width 39 height 17
radio input "true"
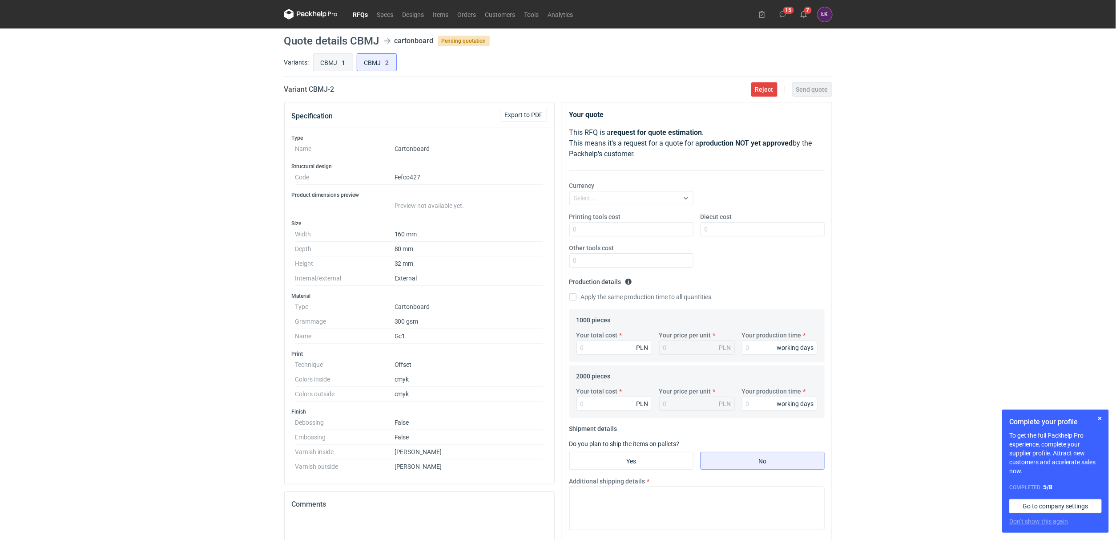
click at [342, 62] on input "CBMJ - 1" at bounding box center [333, 62] width 39 height 17
radio input "true"
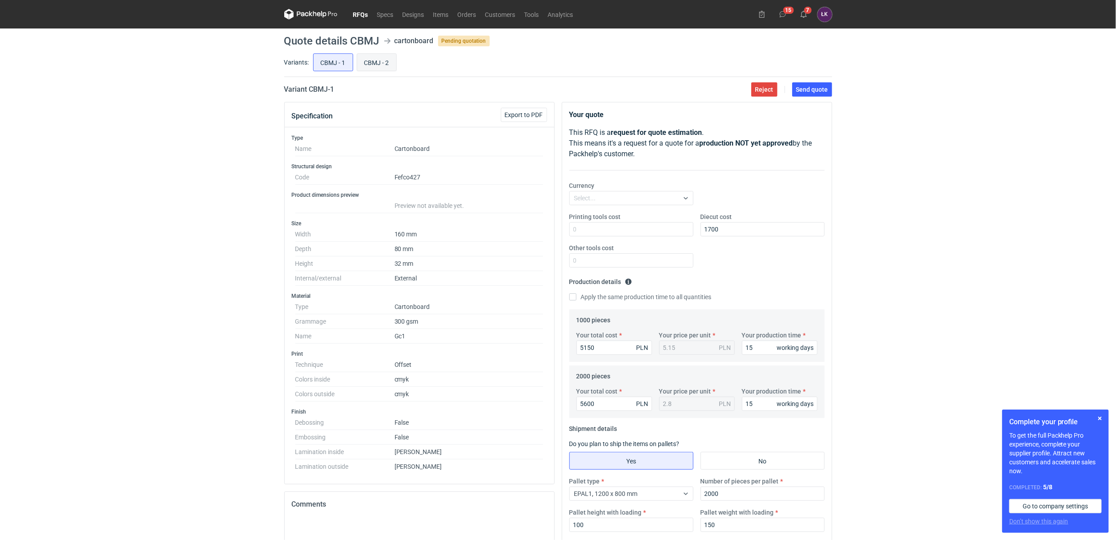
click at [367, 62] on input "CBMJ - 2" at bounding box center [376, 62] width 39 height 17
radio input "true"
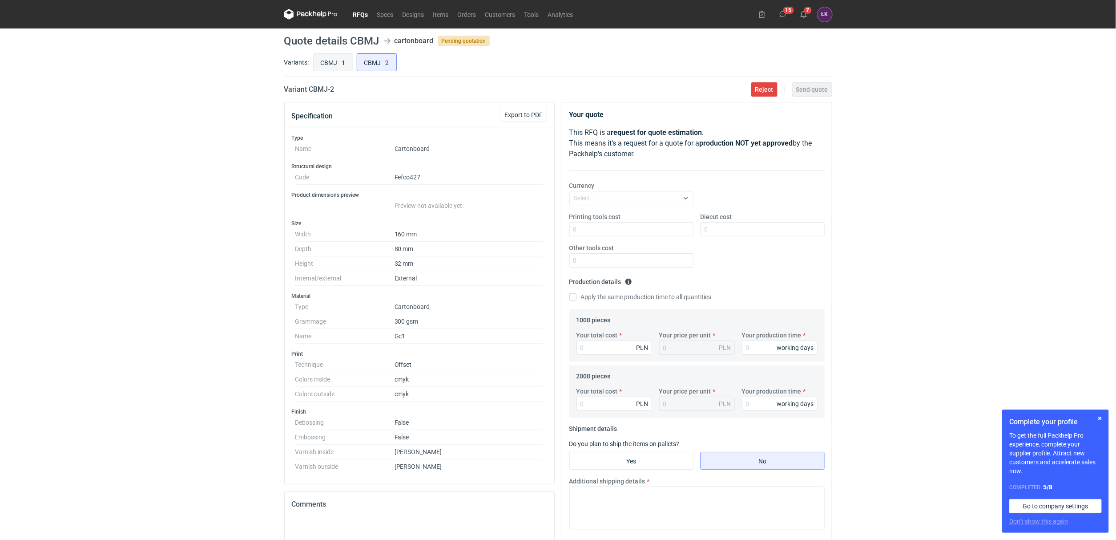
click at [330, 60] on input "CBMJ - 1" at bounding box center [333, 62] width 39 height 17
radio input "true"
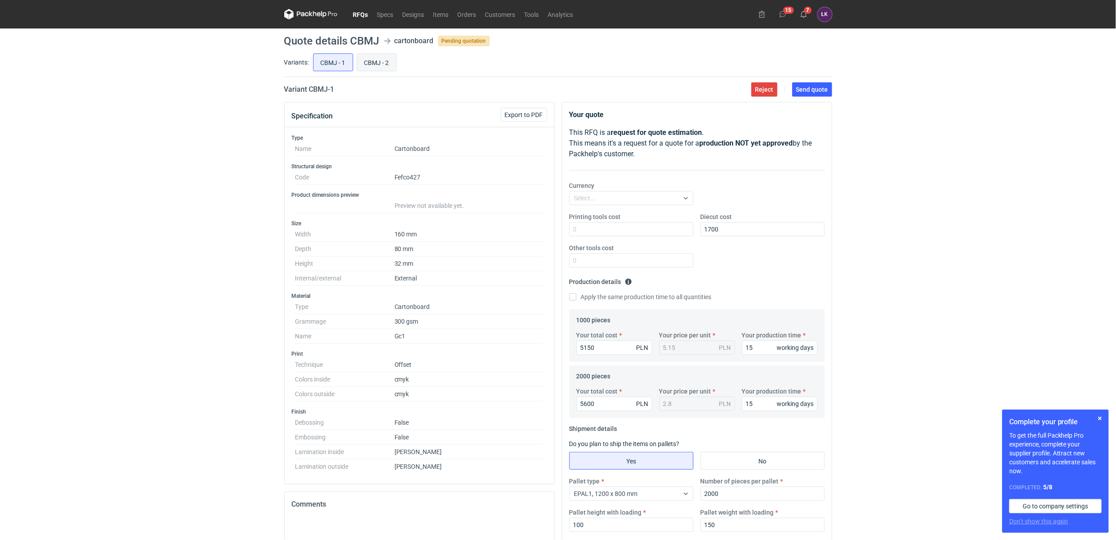
click at [364, 60] on input "CBMJ - 2" at bounding box center [376, 62] width 39 height 17
radio input "true"
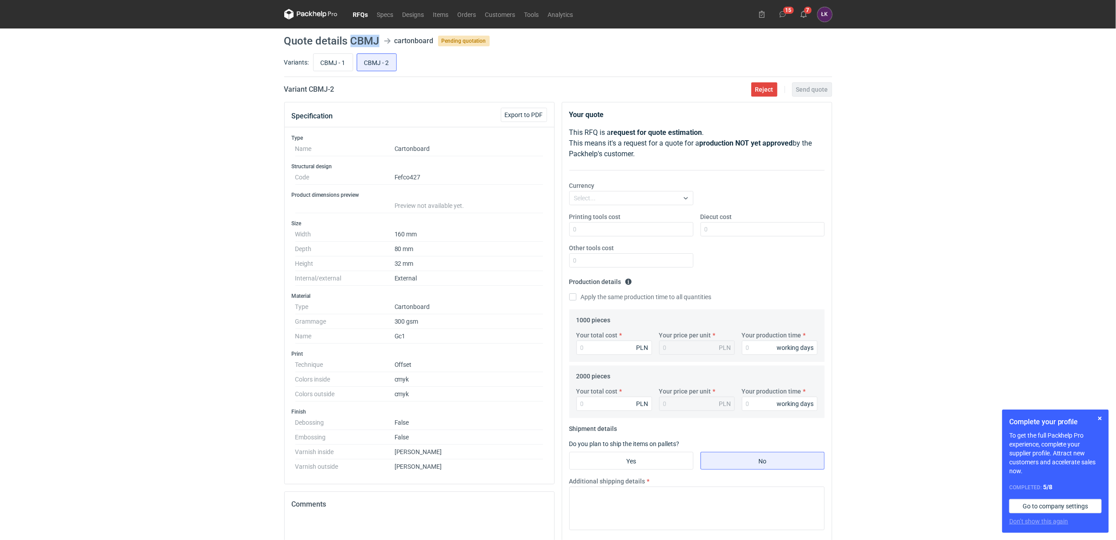
drag, startPoint x: 351, startPoint y: 38, endPoint x: 379, endPoint y: 42, distance: 28.4
click at [379, 42] on header "Quote details CBMJ cartonboard Pending quotation" at bounding box center [558, 41] width 548 height 11
copy h1 "CBMJ"
click at [620, 347] on input "Your total cost" at bounding box center [614, 347] width 76 height 14
type input "5"
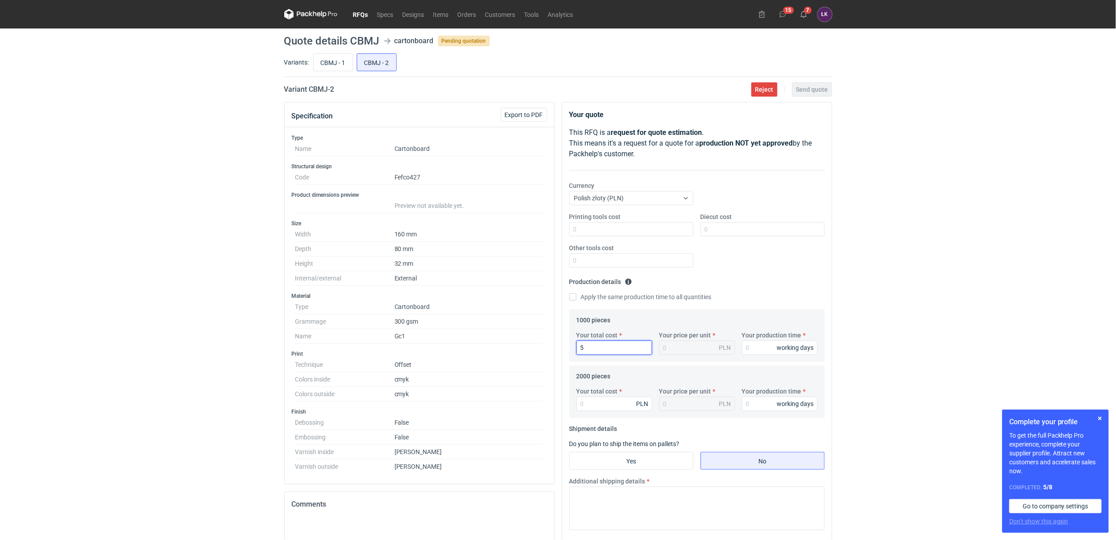
type input "0.01"
type input "5120"
type input "5.12"
type input "5120"
click at [164, 263] on div "RFQs Specs Designs Items Orders Customers Tools Analytics 15 7 ŁK Łukasz Kowals…" at bounding box center [558, 270] width 1116 height 540
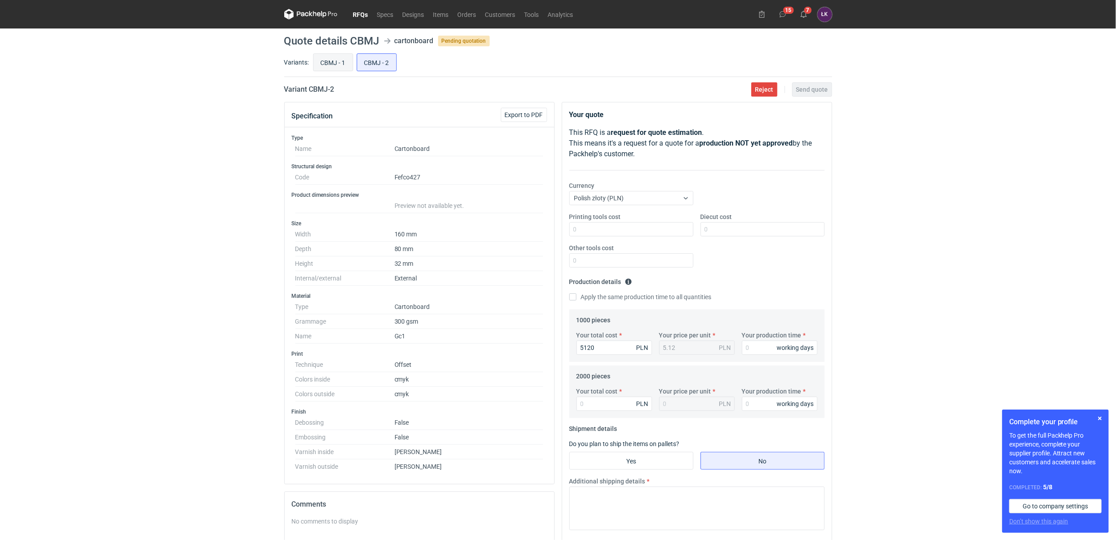
click at [326, 64] on input "CBMJ - 1" at bounding box center [333, 62] width 39 height 17
radio input "true"
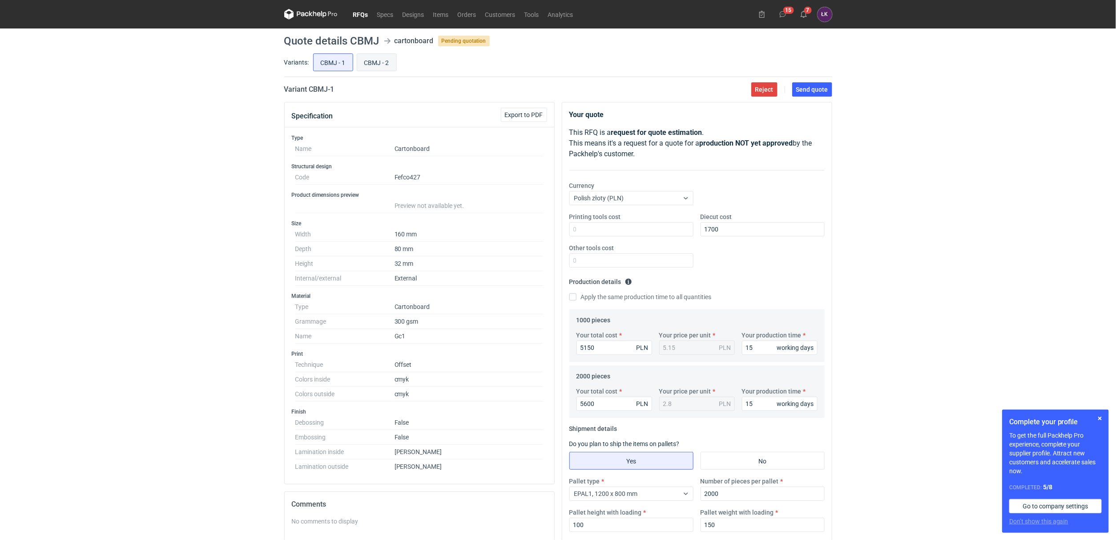
click at [370, 62] on input "CBMJ - 2" at bounding box center [376, 62] width 39 height 17
radio input "true"
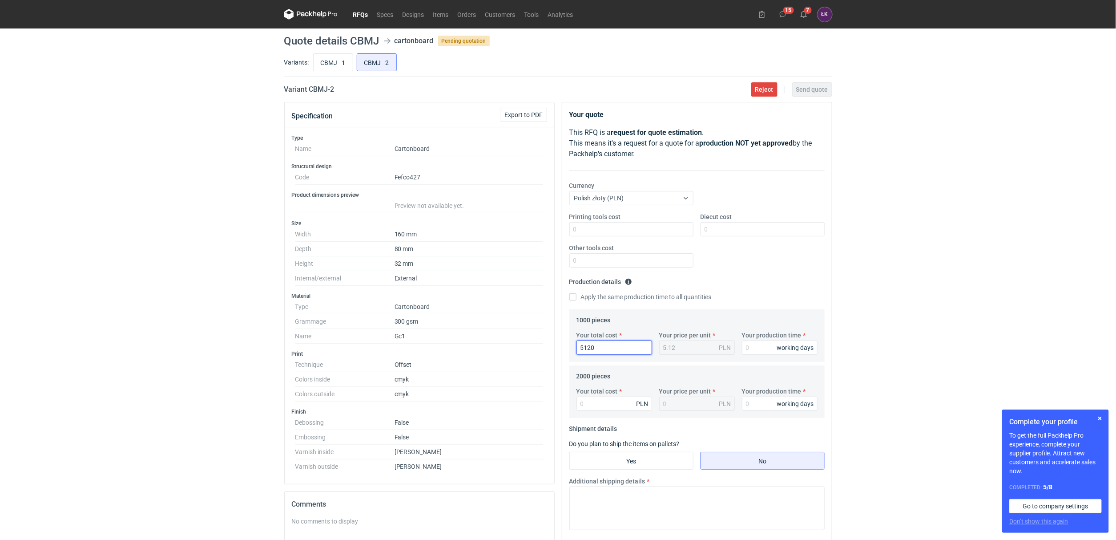
drag, startPoint x: 615, startPoint y: 347, endPoint x: 555, endPoint y: 345, distance: 60.1
click at [553, 345] on div "Specification Export to PDF Type Name Cartonboard Structural design Code Fefco4…" at bounding box center [558, 403] width 555 height 603
type input "3800"
type input "3.8"
type input "38"
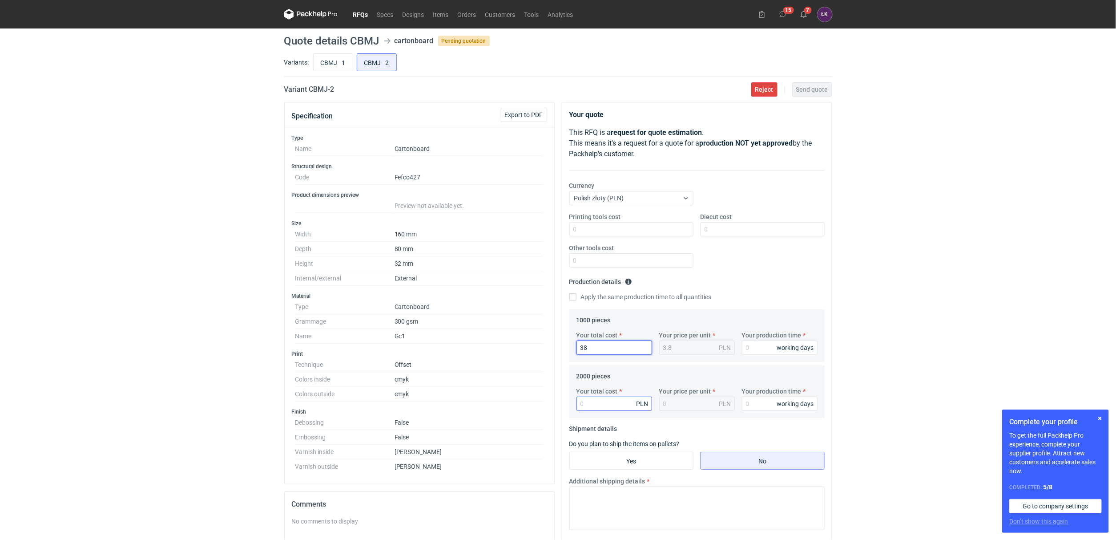
type input "0.04"
type input "3850"
type input "3.85"
type input "3850"
click at [754, 354] on input "Your production time" at bounding box center [780, 347] width 76 height 14
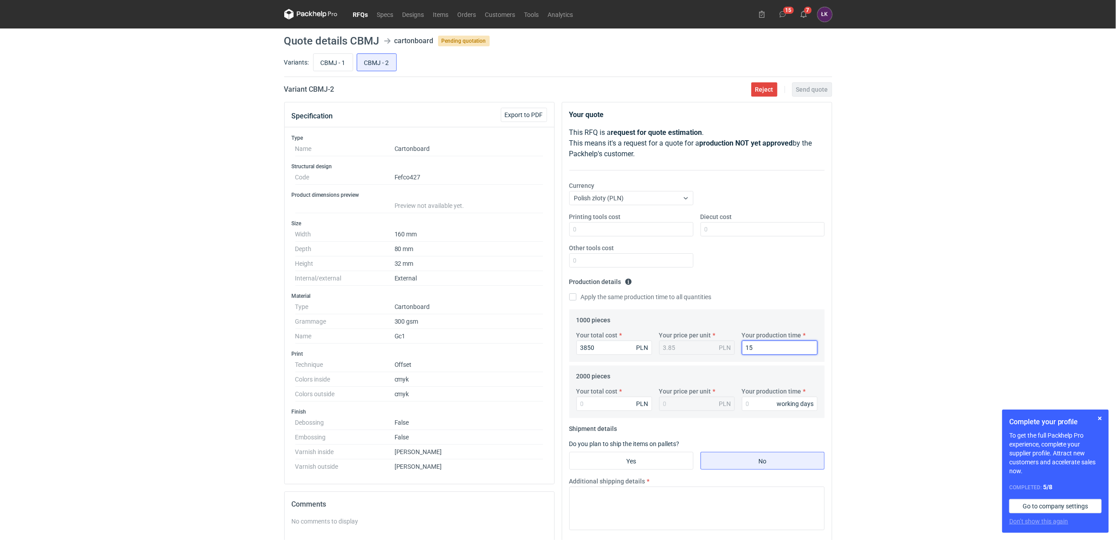
type input "15"
click at [620, 288] on fieldset "Production details Please provide the expected time of production in working da…" at bounding box center [696, 291] width 255 height 35
click at [616, 297] on label "Apply the same production time to all quantities" at bounding box center [640, 296] width 142 height 9
click at [576, 297] on input "Apply the same production time to all quantities" at bounding box center [572, 296] width 7 height 7
checkbox input "true"
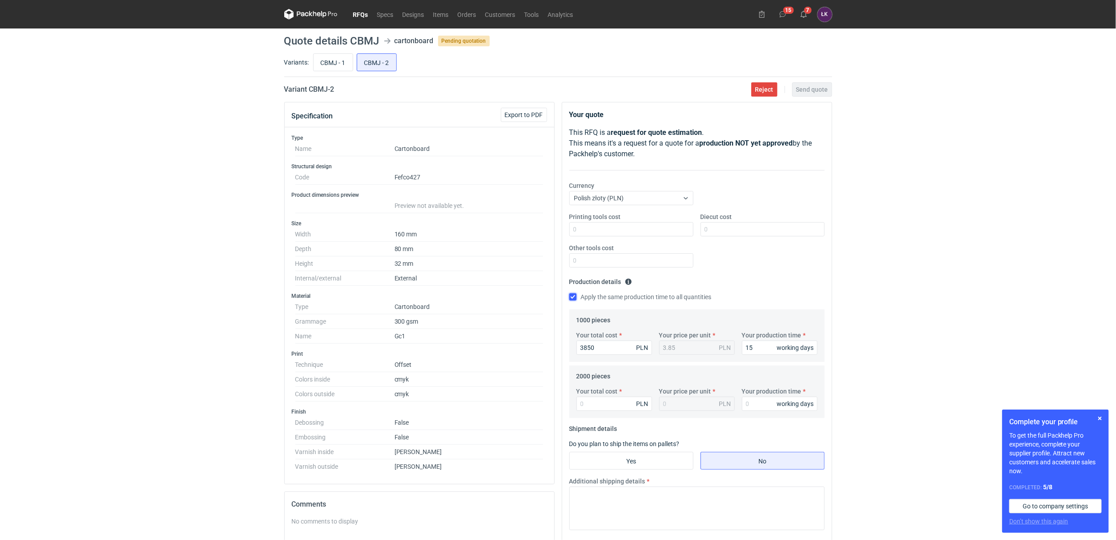
type input "15"
click at [592, 413] on div "Your total cost PLN Your price per unit PLN Your production time 15 working days" at bounding box center [697, 402] width 248 height 31
click at [607, 413] on div "Your total cost PLN Your price per unit PLN Your production time 15 working days" at bounding box center [697, 402] width 248 height 31
click at [617, 402] on input "Your total cost" at bounding box center [614, 403] width 76 height 14
type input "4180"
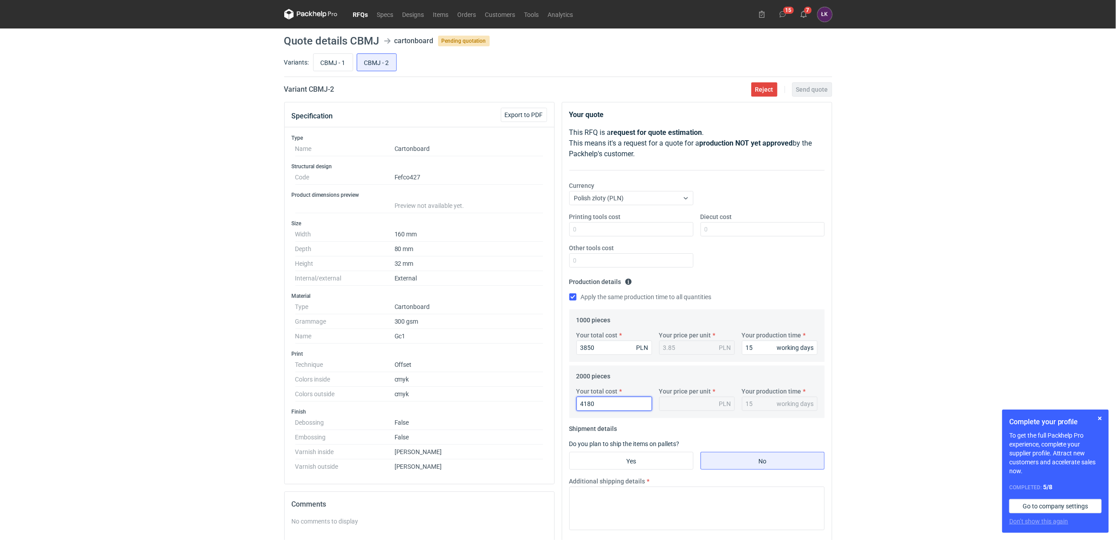
type input "2.09"
type input "4180"
click at [333, 62] on input "CBMJ - 1" at bounding box center [333, 62] width 39 height 17
radio input "true"
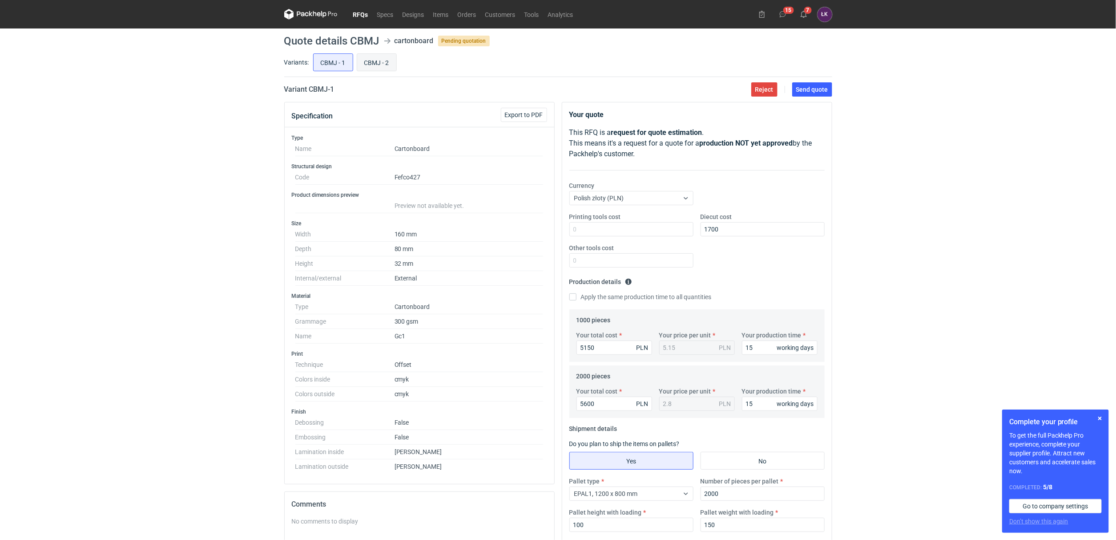
click at [378, 62] on input "CBMJ - 2" at bounding box center [376, 62] width 39 height 17
radio input "true"
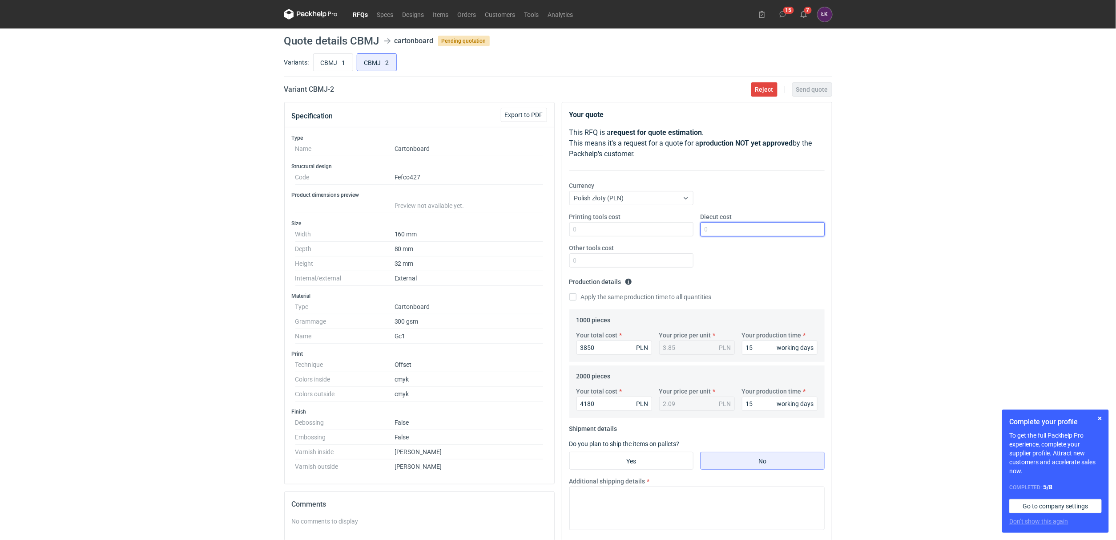
click at [723, 233] on input "Diecut cost" at bounding box center [763, 229] width 124 height 14
type input "1700"
click at [328, 66] on input "CBMJ - 1" at bounding box center [333, 62] width 39 height 17
radio input "true"
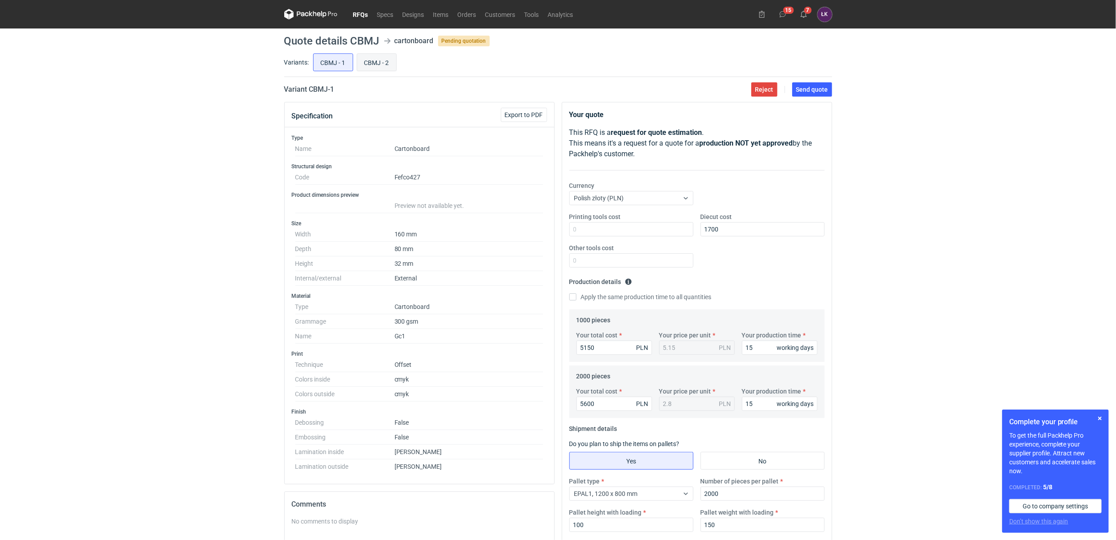
click at [372, 67] on input "CBMJ - 2" at bounding box center [376, 62] width 39 height 17
radio input "true"
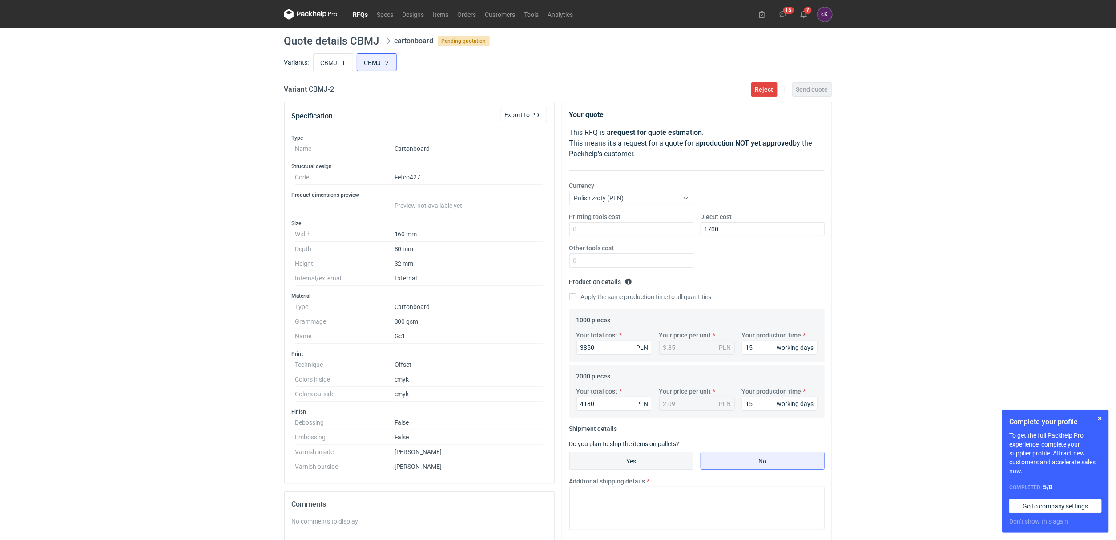
click at [609, 466] on input "Yes" at bounding box center [631, 460] width 123 height 17
radio input "true"
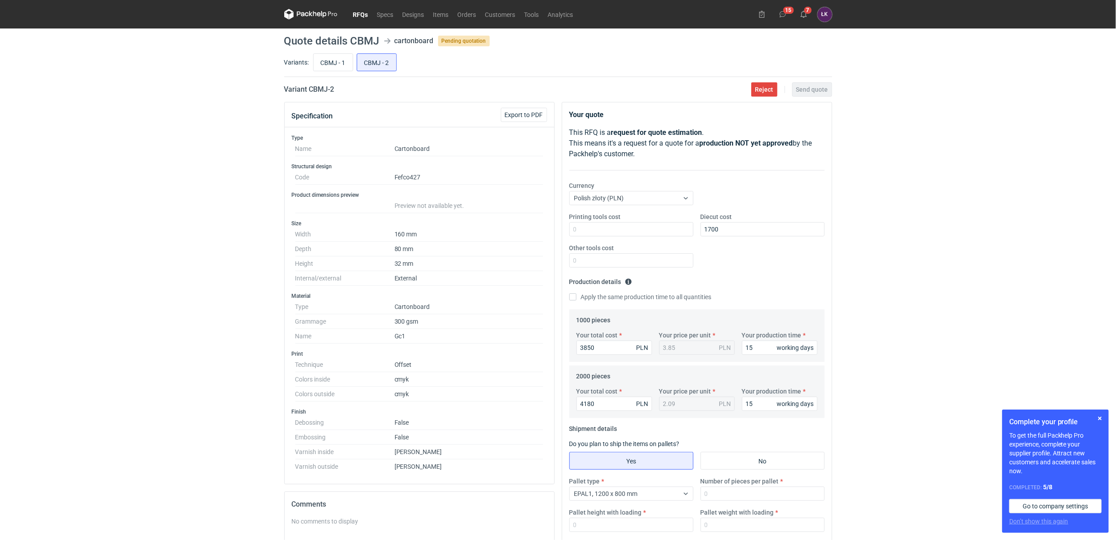
click at [729, 486] on div "Number of pieces per pallet" at bounding box center [762, 488] width 131 height 24
click at [745, 490] on input "Number of pieces per pallet" at bounding box center [763, 493] width 124 height 14
type input "2000"
click at [716, 520] on input "Pallet weight with loading" at bounding box center [763, 524] width 124 height 14
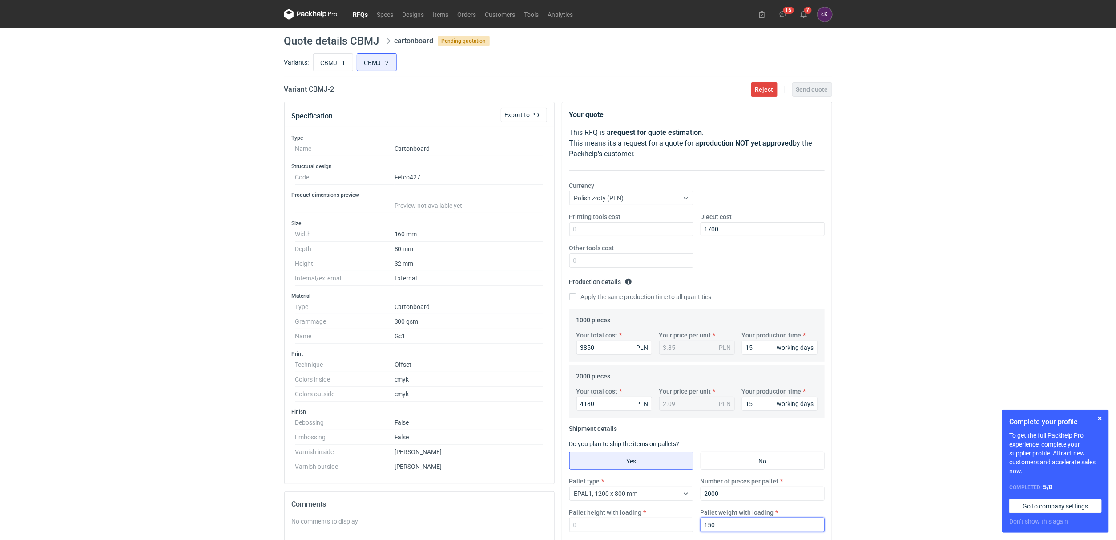
type input "150"
click at [645, 517] on div "Pallet height with loading" at bounding box center [631, 520] width 131 height 24
click at [630, 523] on input "Pallet height with loading" at bounding box center [631, 524] width 124 height 14
type input "100"
click at [869, 411] on div "RFQs Specs Designs Items Orders Customers Tools Analytics 15 7 ŁK Łukasz Kowals…" at bounding box center [558, 270] width 1116 height 540
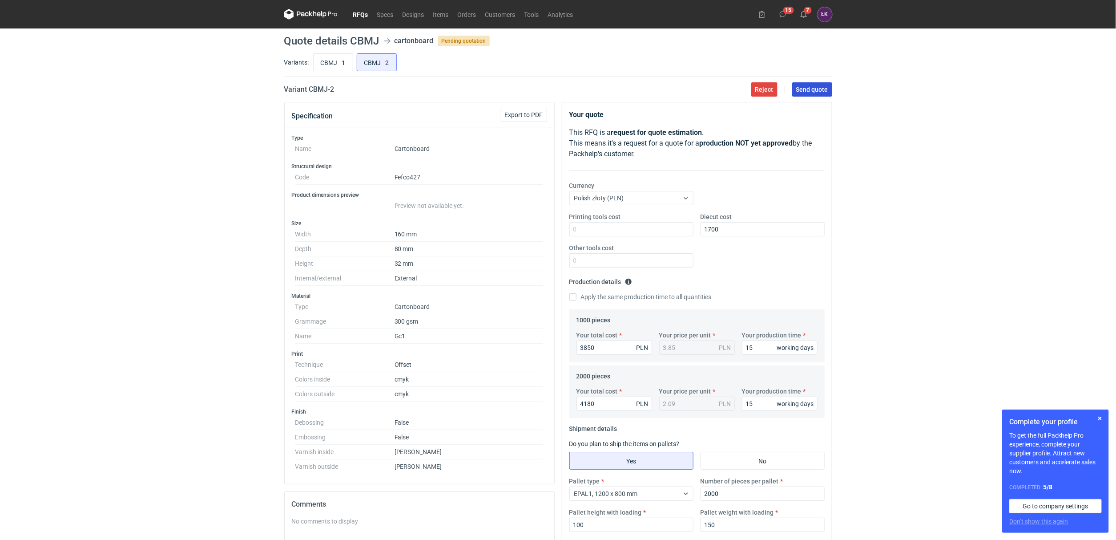
click at [822, 94] on button "Send quote" at bounding box center [812, 89] width 40 height 14
click at [177, 141] on div "RFQs Specs Designs Items Orders Customers Tools Analytics 15 7 ŁK Łukasz Kowals…" at bounding box center [558, 270] width 1116 height 540
click at [238, 136] on div "RFQs Specs Designs Items Orders Customers Tools Analytics 7 [PERSON_NAME] Kowal…" at bounding box center [558, 270] width 1116 height 540
click at [382, 67] on input "CBMJ - 2" at bounding box center [376, 62] width 39 height 17
radio input "true"
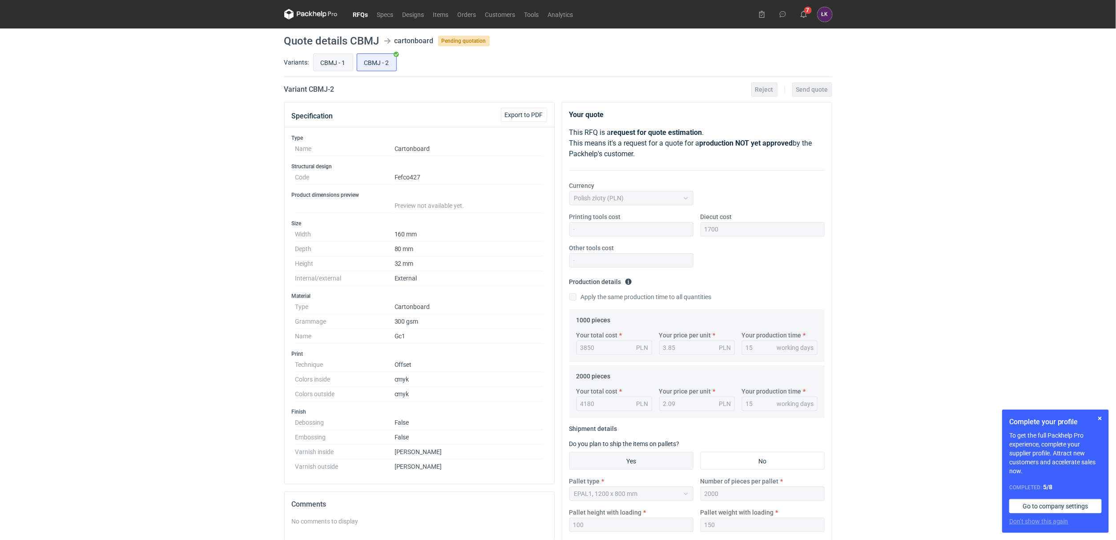
click at [349, 66] on input "CBMJ - 1" at bounding box center [333, 62] width 39 height 17
radio input "true"
click at [358, 9] on link "RFQs" at bounding box center [361, 14] width 24 height 11
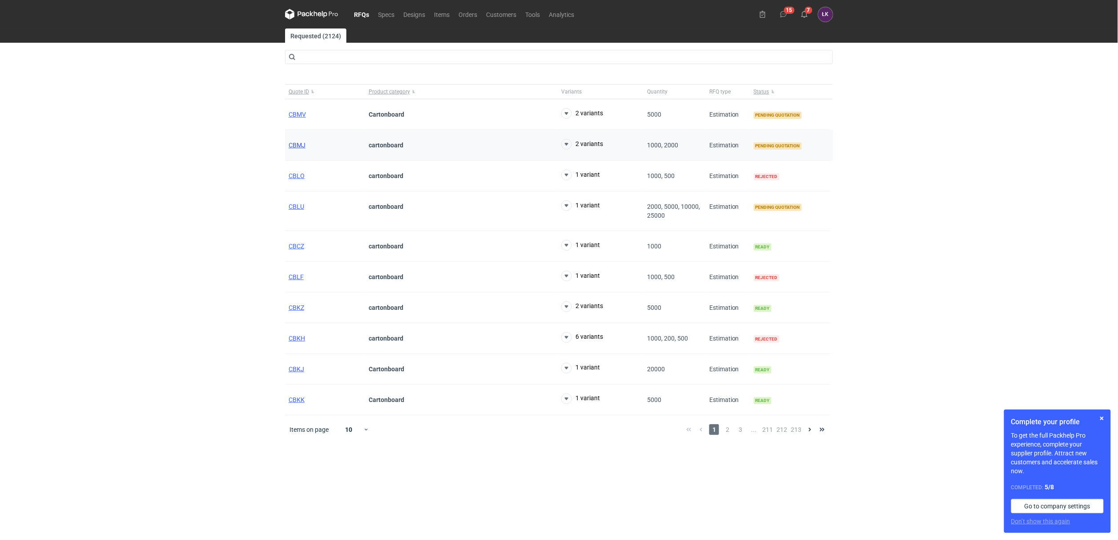
click at [304, 148] on span "CBMJ" at bounding box center [297, 144] width 17 height 7
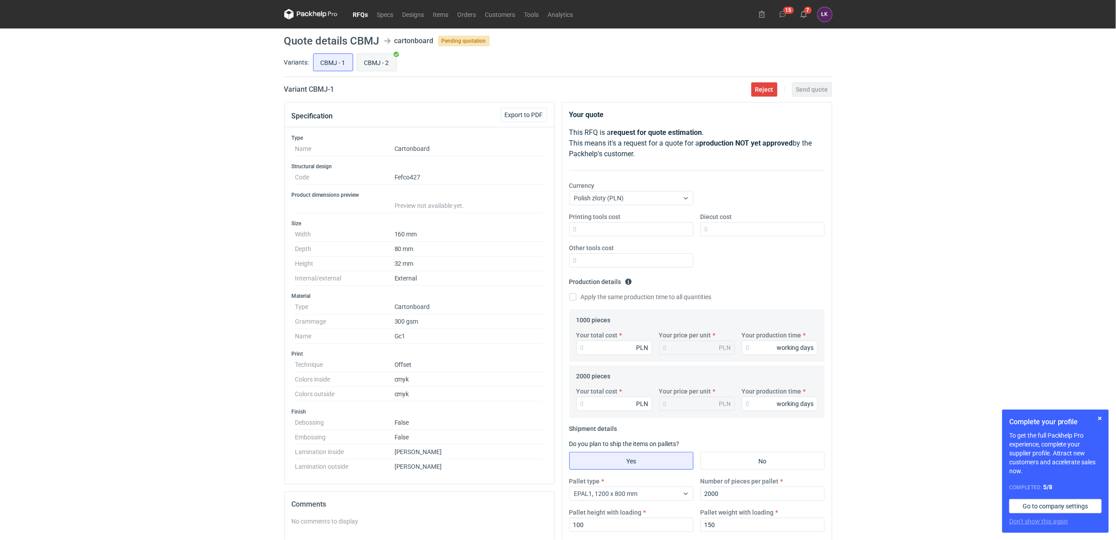
click at [375, 55] on input "CBMJ - 2" at bounding box center [376, 62] width 39 height 17
radio input "true"
click at [328, 59] on input "CBMJ - 1" at bounding box center [333, 62] width 39 height 17
radio input "true"
click at [768, 342] on input "Your production time" at bounding box center [780, 347] width 76 height 14
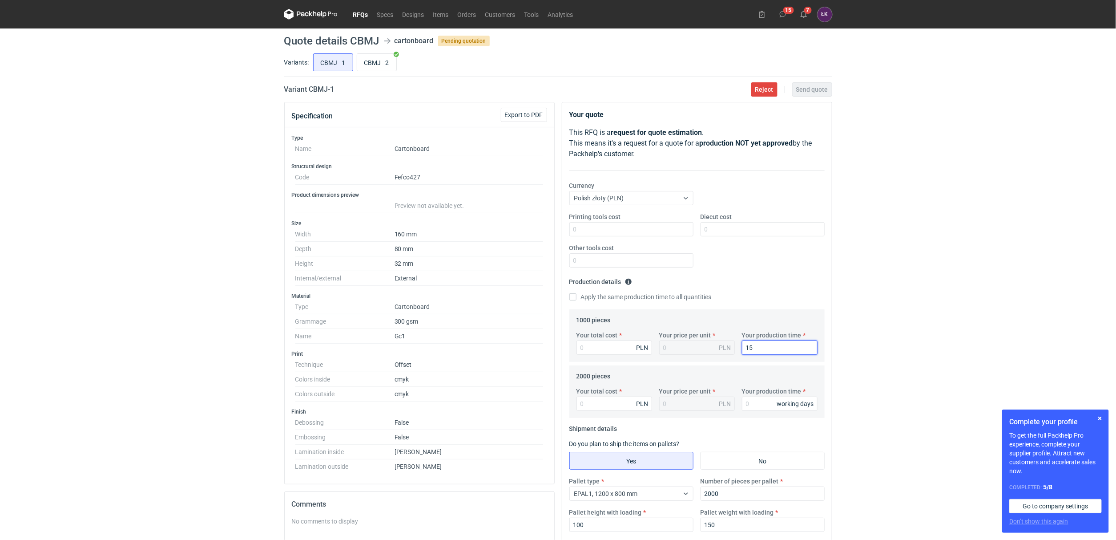
type input "15"
click at [681, 300] on label "Apply the same production time to all quantities" at bounding box center [640, 296] width 142 height 9
click at [576, 300] on input "Apply the same production time to all quantities" at bounding box center [572, 296] width 7 height 7
checkbox input "true"
type input "15"
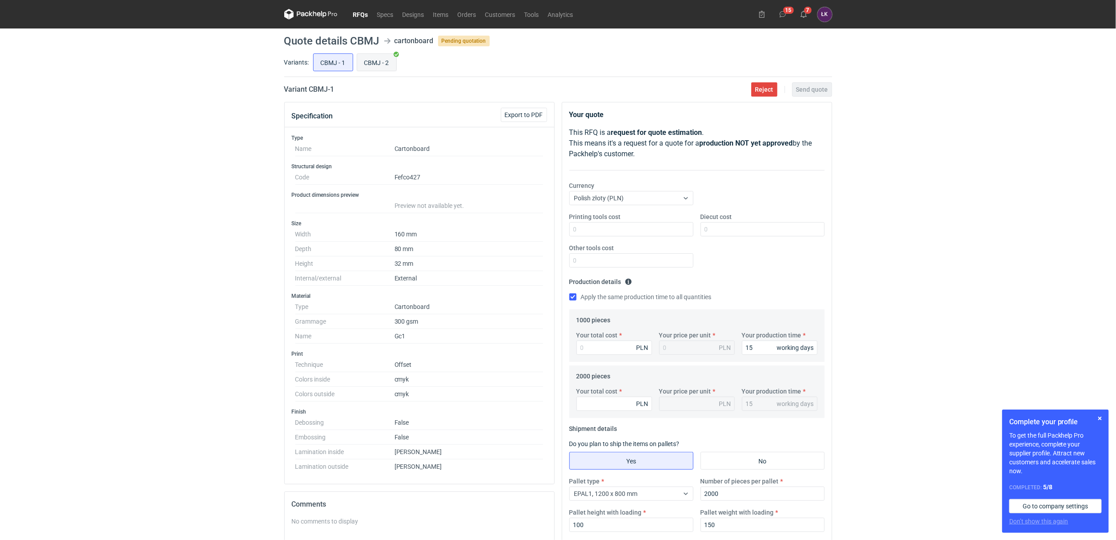
click at [378, 54] on input "CBMJ - 2" at bounding box center [376, 62] width 39 height 17
radio input "true"
click at [325, 59] on input "CBMJ - 1" at bounding box center [333, 62] width 39 height 17
radio input "true"
click at [371, 62] on input "CBMJ - 2" at bounding box center [376, 62] width 39 height 17
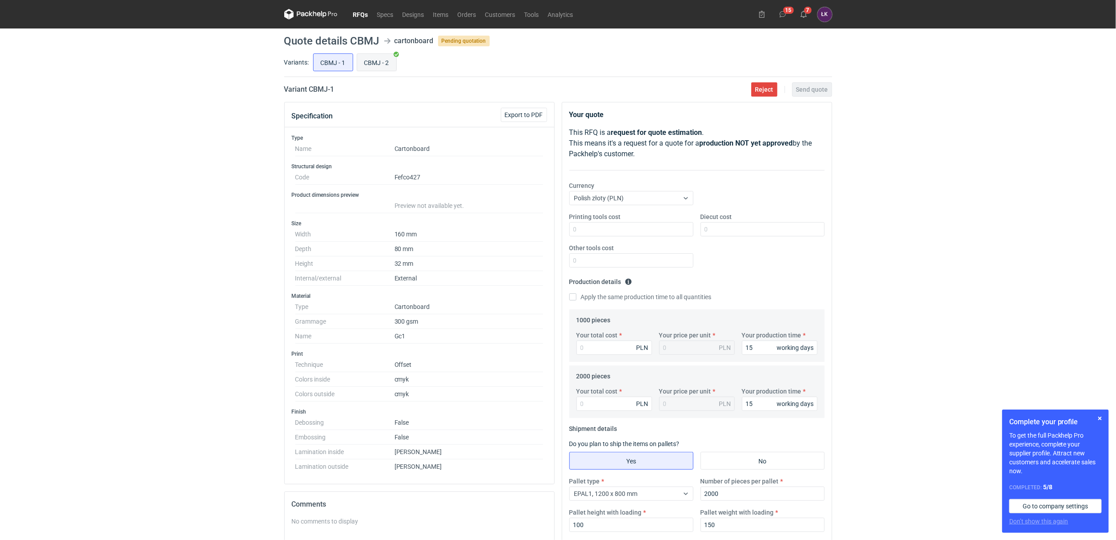
radio input "true"
click at [341, 62] on input "CBMJ - 1" at bounding box center [333, 62] width 39 height 17
radio input "true"
click at [730, 230] on input "Diecut cost" at bounding box center [763, 229] width 124 height 14
type input "1700"
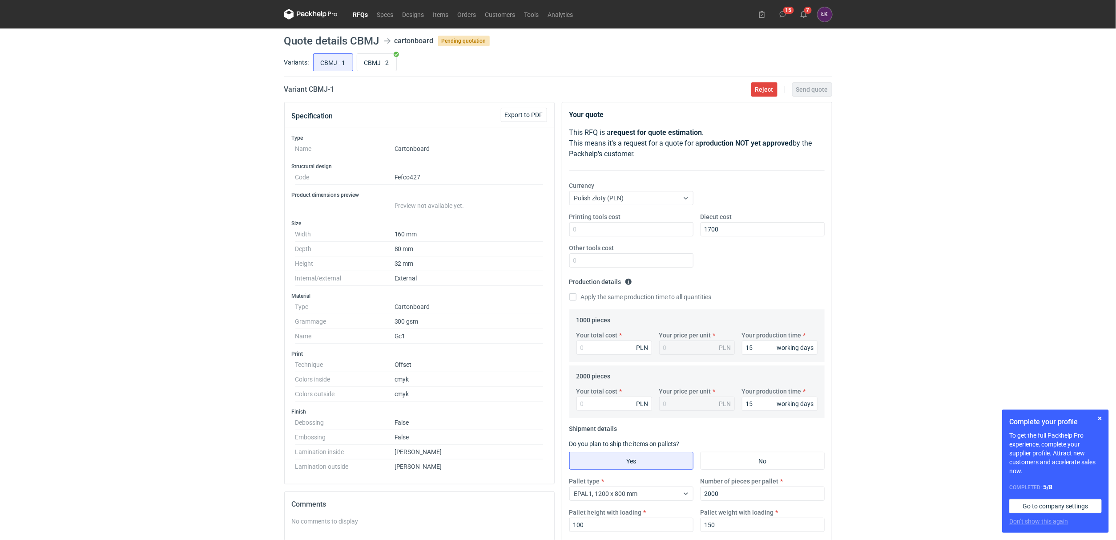
click at [895, 309] on div "RFQs Specs Designs Items Orders Customers Tools Analytics 15 7 ŁK Łukasz Kowals…" at bounding box center [558, 270] width 1116 height 540
click at [608, 351] on input "Your total cost" at bounding box center [614, 347] width 76 height 14
type input "5150"
type input "5.15"
type input "5150"
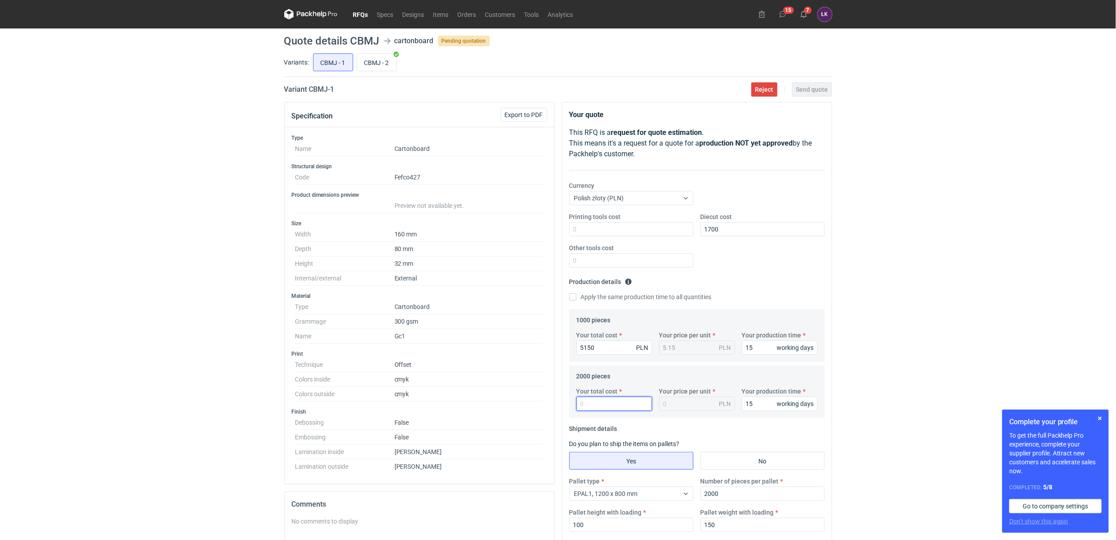
click at [600, 410] on input "Your total cost" at bounding box center [614, 403] width 76 height 14
click at [600, 405] on input "Your total cost" at bounding box center [614, 403] width 76 height 14
type input "5600"
type input "2.8"
type input "5600"
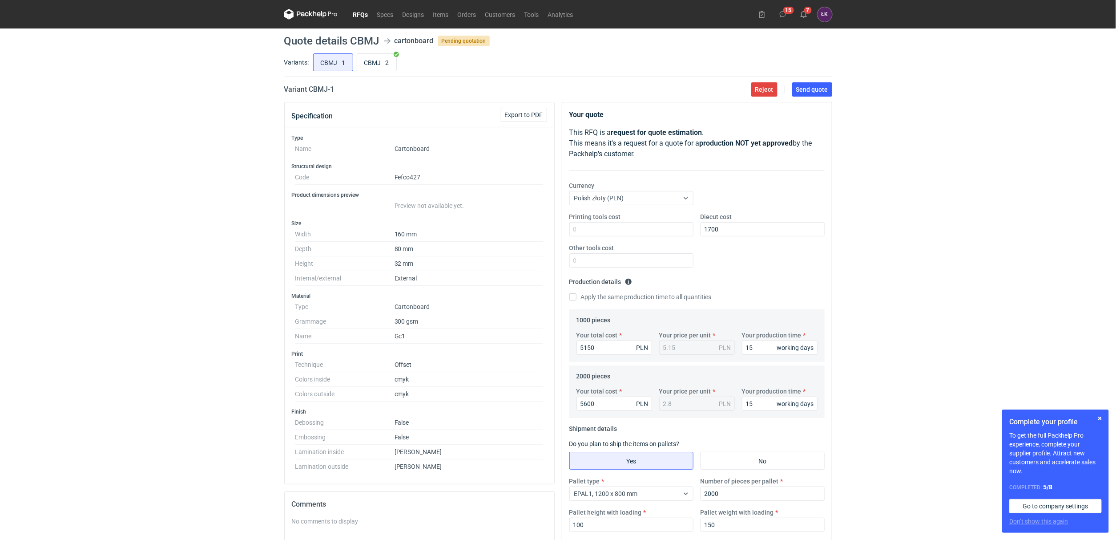
click at [929, 303] on div "RFQs Specs Designs Items Orders Customers Tools Analytics 15 7 ŁK Łukasz Kowals…" at bounding box center [558, 270] width 1116 height 540
click at [817, 81] on main "Quote details CBMJ cartonboard Pending quotation Variants: CBMJ - 1 CBMJ - 2 Va…" at bounding box center [558, 366] width 555 height 676
click at [816, 91] on span "Send quote" at bounding box center [812, 89] width 32 height 6
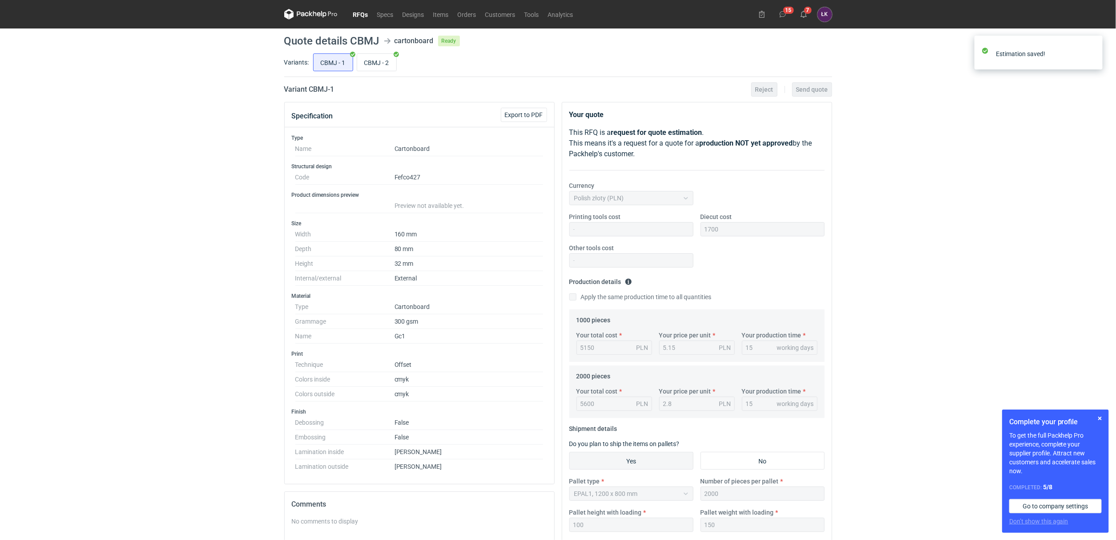
click at [919, 196] on div "RFQs Specs Designs Items Orders Customers Tools Analytics 15 7 ŁK Łukasz Kowals…" at bounding box center [558, 270] width 1116 height 540
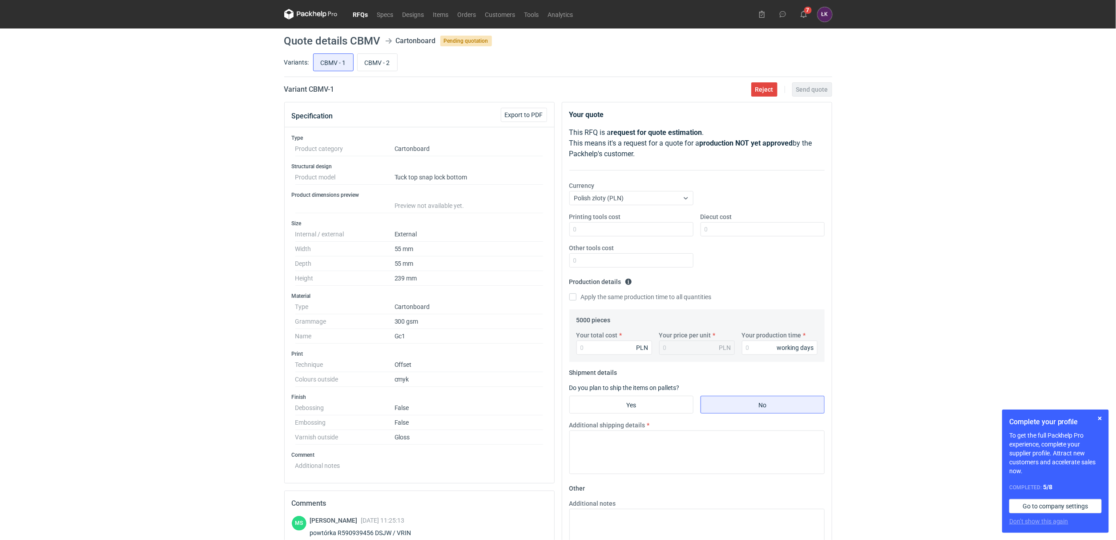
click at [152, 249] on div "RFQs Specs Designs Items Orders Customers Tools Analytics 7 ŁK Łukasz Kowalski …" at bounding box center [558, 270] width 1116 height 540
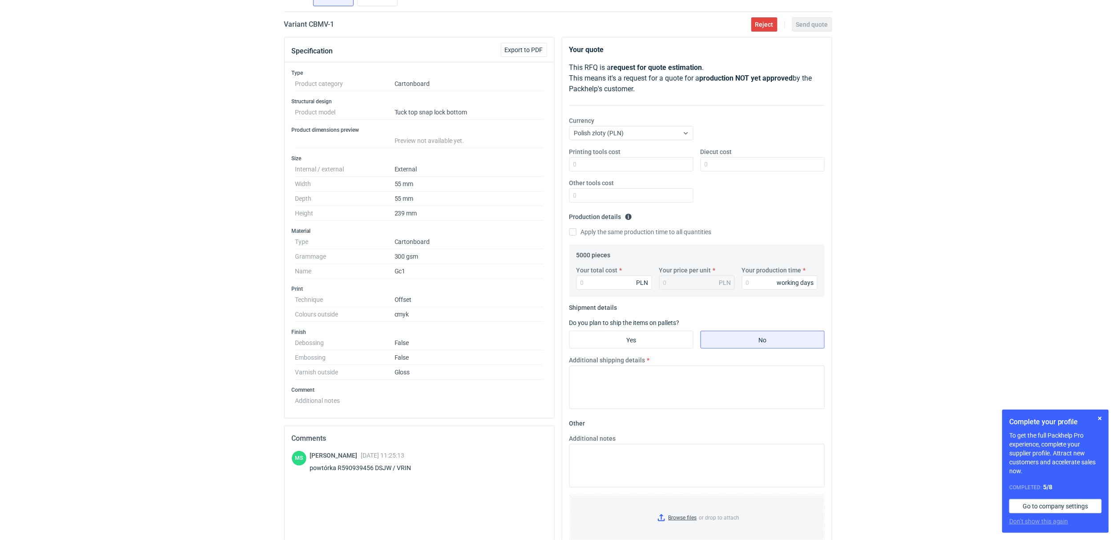
scroll to position [133, 0]
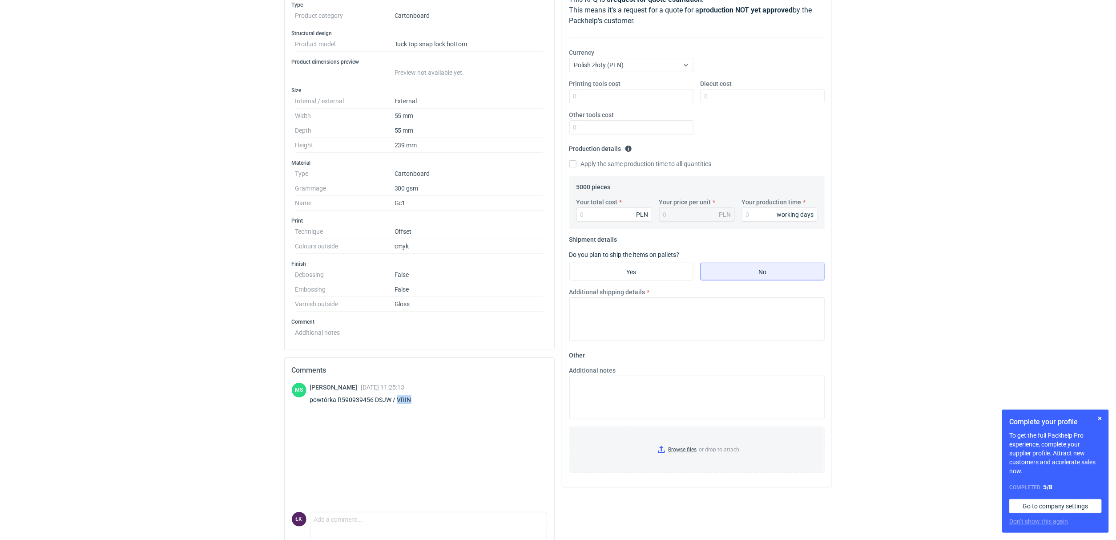
drag, startPoint x: 415, startPoint y: 400, endPoint x: 399, endPoint y: 399, distance: 16.0
click at [399, 399] on div "powtórka R590939456 DSJW / VRIN" at bounding box center [366, 399] width 112 height 9
copy div "VRIN"
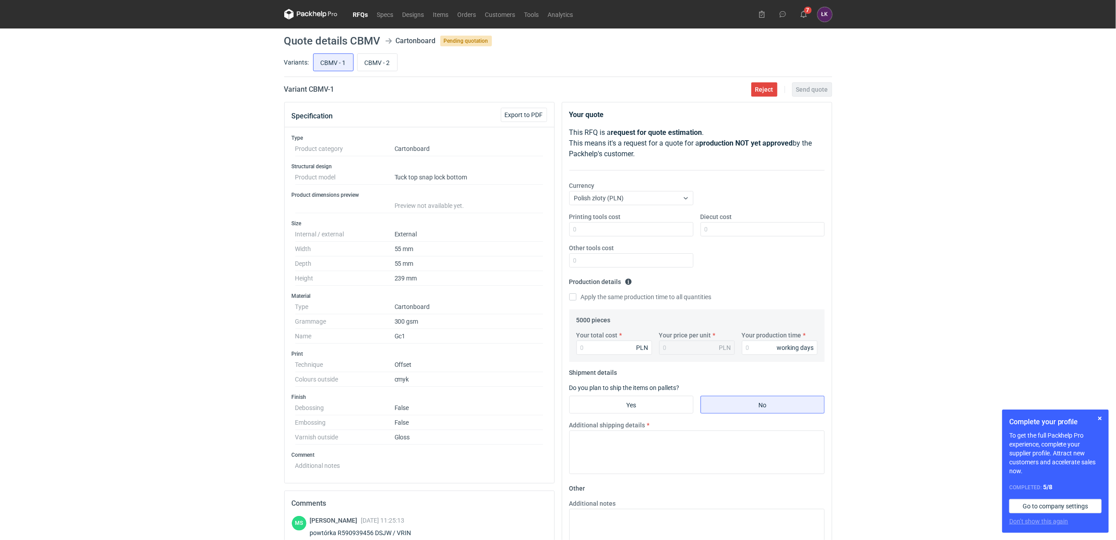
drag, startPoint x: 225, startPoint y: 166, endPoint x: 227, endPoint y: 181, distance: 14.4
click at [224, 166] on div "RFQs Specs Designs Items Orders Customers Tools Analytics 7 [PERSON_NAME] Kowal…" at bounding box center [558, 270] width 1116 height 540
click at [377, 62] on input "CBMV - 2" at bounding box center [378, 62] width 40 height 17
radio input "true"
click at [339, 66] on input "CBMV - 1" at bounding box center [334, 62] width 40 height 17
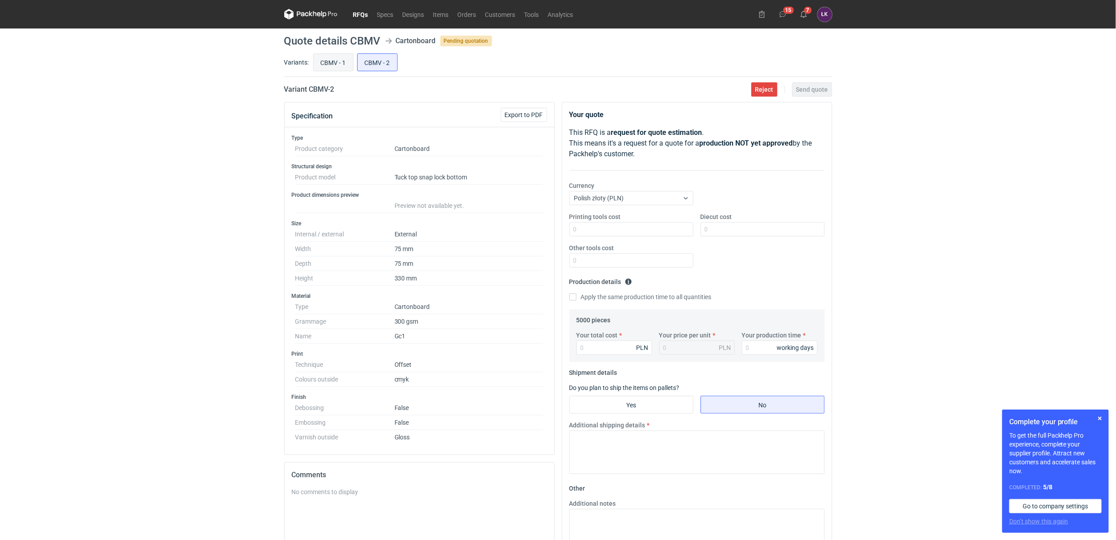
radio input "true"
click at [383, 64] on input "CBMV - 2" at bounding box center [378, 62] width 40 height 17
radio input "true"
click at [338, 68] on input "CBMV - 1" at bounding box center [334, 62] width 40 height 17
radio input "true"
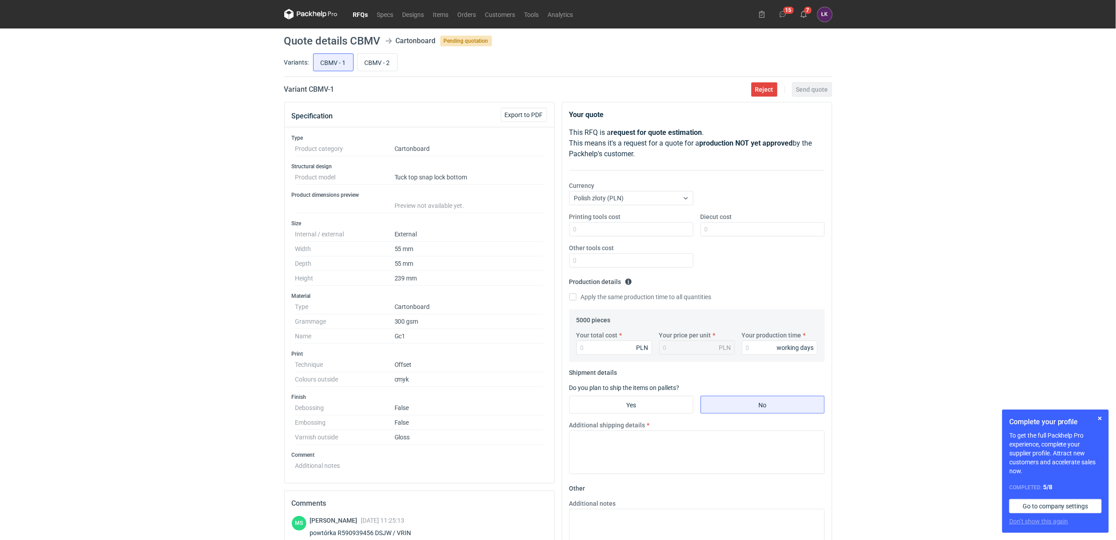
click at [212, 263] on div "RFQs Specs Designs Items Orders Customers Tools Analytics 15 7 [PERSON_NAME] Ko…" at bounding box center [558, 270] width 1116 height 540
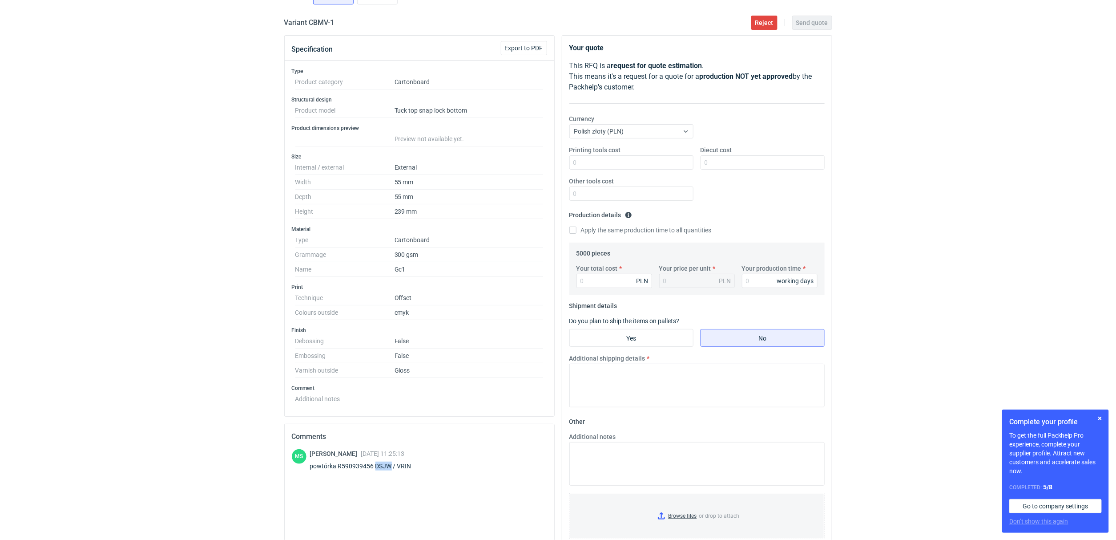
drag, startPoint x: 390, startPoint y: 466, endPoint x: 374, endPoint y: 470, distance: 16.5
click at [374, 470] on div "powtórka R590939456 DSJW / VRIN" at bounding box center [366, 465] width 112 height 9
copy div "DSJW"
click at [185, 396] on div "RFQs Specs Designs Items Orders Customers Tools Analytics 15 7 [PERSON_NAME] Ko…" at bounding box center [558, 203] width 1116 height 540
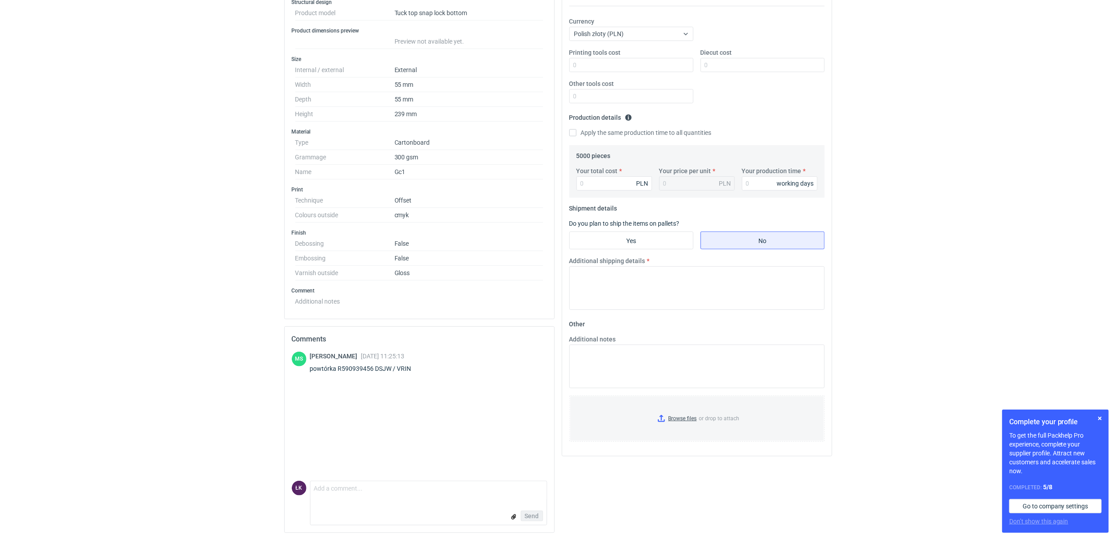
scroll to position [166, 0]
drag, startPoint x: 423, startPoint y: 367, endPoint x: 398, endPoint y: 371, distance: 25.6
click at [398, 371] on div "[PERSON_NAME] [DATE] 11:25:13 powtórka R590939456 DSJW / VRIN" at bounding box center [419, 363] width 255 height 25
copy div "VRIN"
click at [246, 248] on div "RFQs Specs Designs Items Orders Customers Tools Analytics 15 7 [PERSON_NAME] Ko…" at bounding box center [558, 106] width 1116 height 540
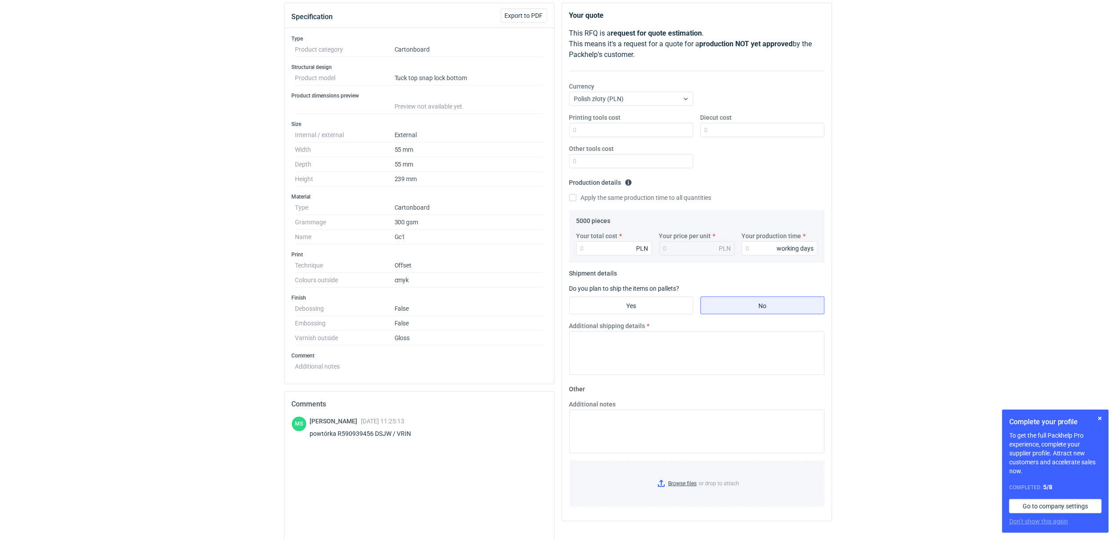
scroll to position [0, 0]
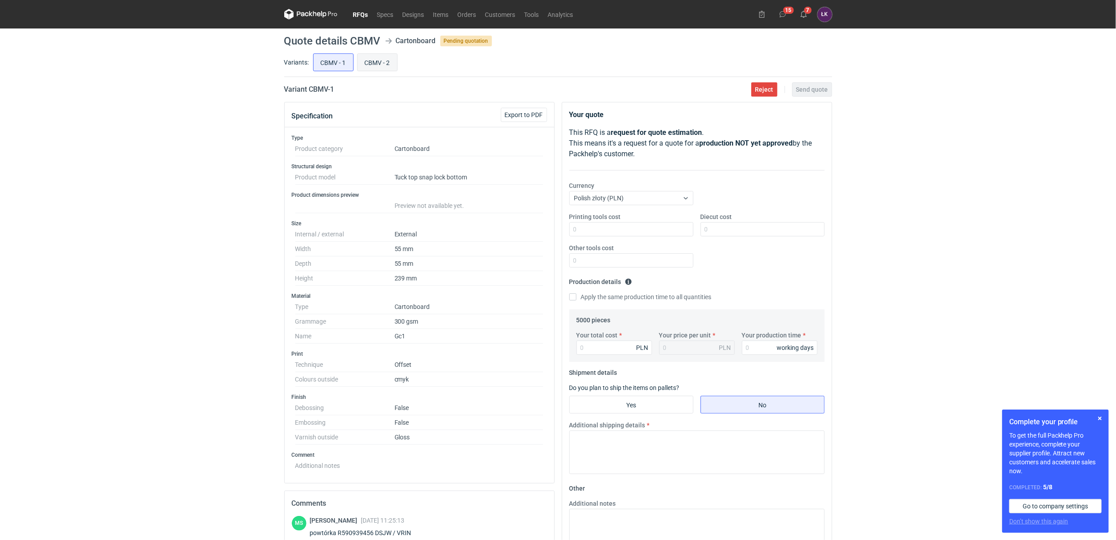
click at [374, 62] on input "CBMV - 2" at bounding box center [378, 62] width 40 height 17
radio input "true"
click at [332, 64] on input "CBMV - 1" at bounding box center [334, 62] width 40 height 17
radio input "true"
click at [0, 386] on div "RFQs Specs Designs Items Orders Customers Tools Analytics 15 7 [PERSON_NAME] Ko…" at bounding box center [558, 270] width 1116 height 540
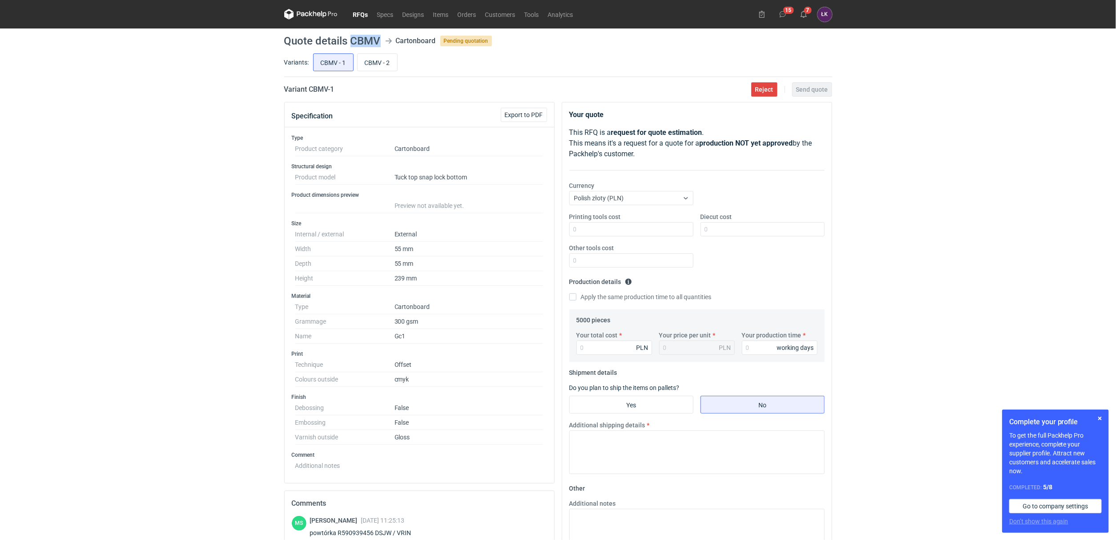
drag, startPoint x: 352, startPoint y: 41, endPoint x: 379, endPoint y: 40, distance: 27.6
click at [379, 40] on h1 "Quote details CBMV" at bounding box center [332, 41] width 97 height 11
copy h1 "CBMV"
click at [336, 69] on input "CBMV - 1" at bounding box center [334, 62] width 40 height 17
drag, startPoint x: 747, startPoint y: 233, endPoint x: 752, endPoint y: 228, distance: 7.2
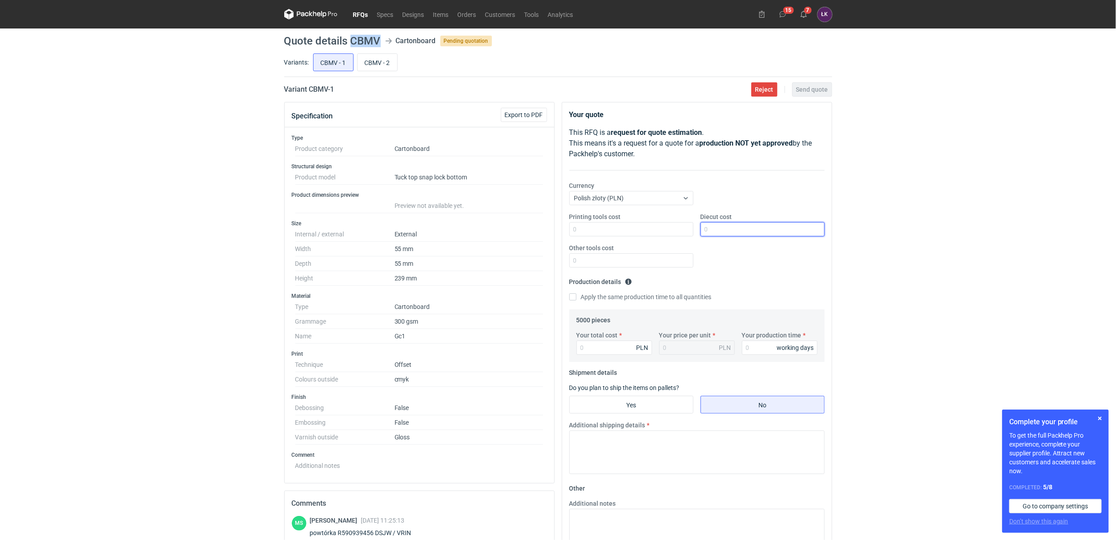
click at [747, 233] on input "Diecut cost" at bounding box center [763, 229] width 124 height 14
type input "1000"
click at [751, 345] on input "Your production time" at bounding box center [780, 347] width 76 height 14
type input "15"
click at [600, 346] on input "Your total cost" at bounding box center [614, 347] width 76 height 14
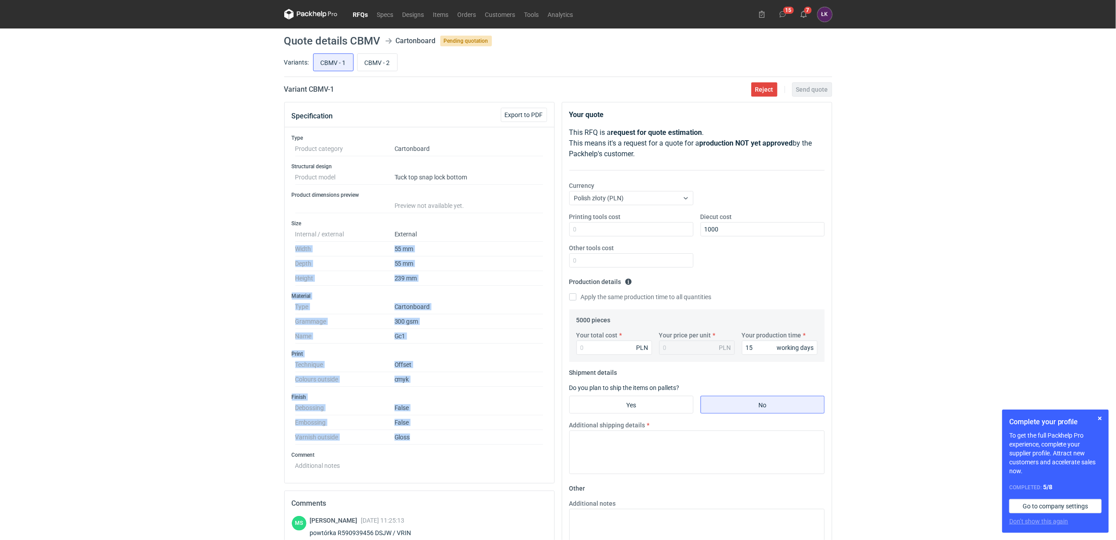
drag, startPoint x: 455, startPoint y: 441, endPoint x: 280, endPoint y: 242, distance: 265.0
click at [281, 242] on div "Specification Export to PDF Type Product category Cartonboard Structural design…" at bounding box center [420, 403] width 278 height 602
click at [228, 281] on div "RFQs Specs Designs Items Orders Customers Tools Analytics 15 7 [PERSON_NAME] Ko…" at bounding box center [558, 270] width 1116 height 540
drag, startPoint x: 237, startPoint y: 293, endPoint x: 342, endPoint y: 473, distance: 208.9
click at [468, 438] on div "RFQs Specs Designs Items Orders Customers Tools Analytics 15 7 [PERSON_NAME] Ko…" at bounding box center [558, 270] width 1116 height 540
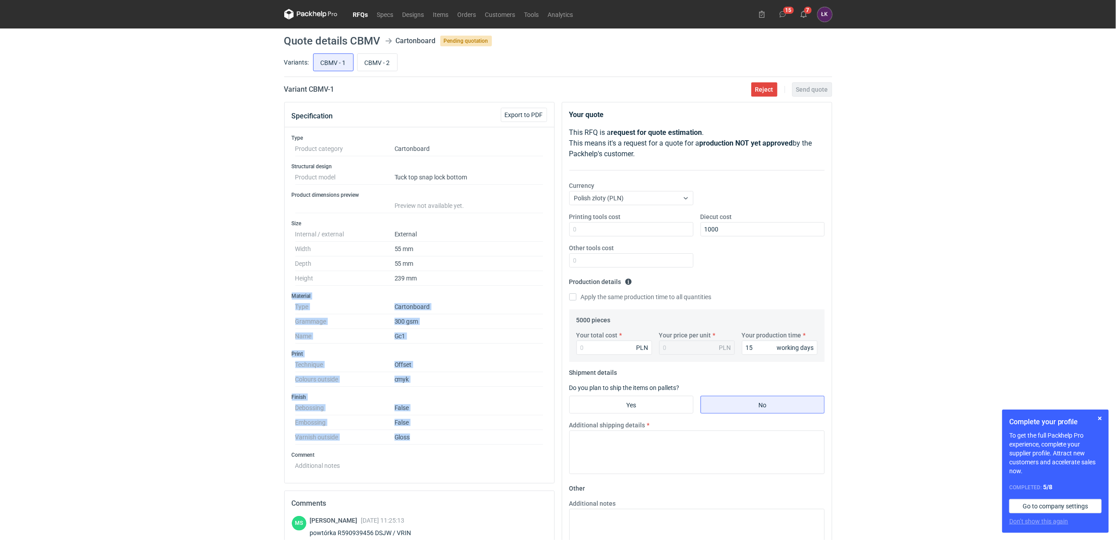
click at [219, 337] on div "RFQs Specs Designs Items Orders Customers Tools Analytics 15 7 [PERSON_NAME] Ko…" at bounding box center [558, 270] width 1116 height 540
click at [605, 351] on input "Your total cost" at bounding box center [614, 347] width 76 height 14
type input "3275"
type input "0.66"
type input "3275"
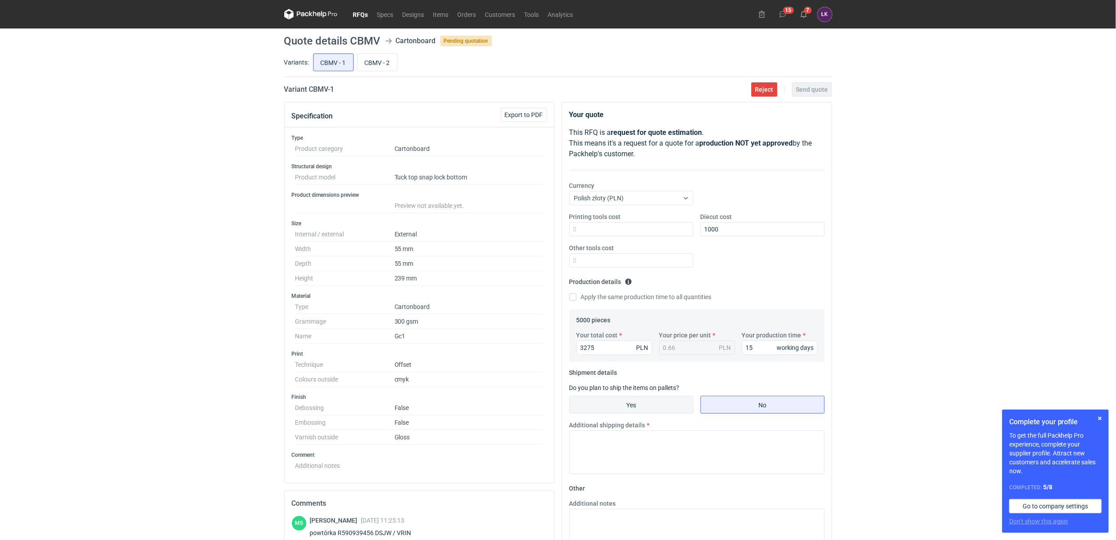
click at [635, 398] on input "Yes" at bounding box center [631, 404] width 123 height 17
radio input "true"
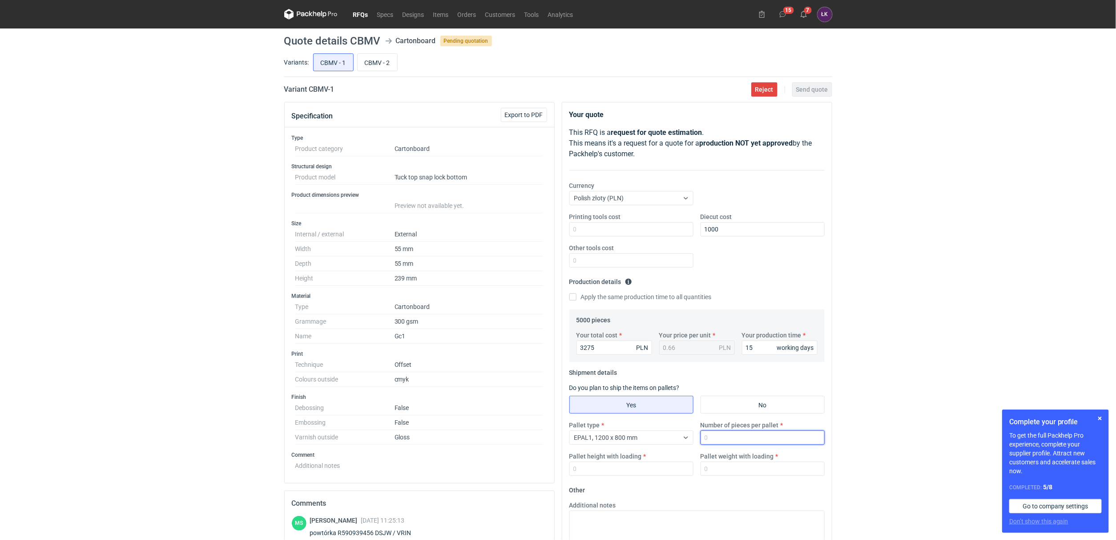
click at [737, 439] on input "Number of pieces per pallet" at bounding box center [763, 437] width 124 height 14
click at [726, 465] on input "Pallet weight with loading" at bounding box center [763, 468] width 124 height 14
click at [719, 439] on input "Number of pieces per pallet" at bounding box center [763, 437] width 124 height 14
type input "5000"
click at [728, 475] on input "Pallet weight with loading" at bounding box center [763, 468] width 124 height 14
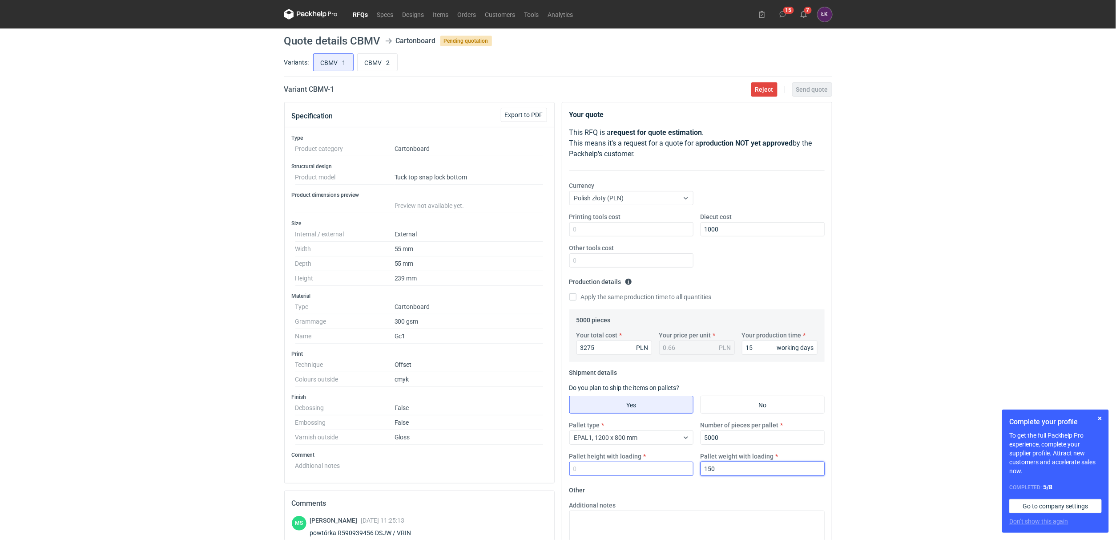
type input "150"
click at [645, 471] on input "Pallet height with loading" at bounding box center [631, 468] width 124 height 14
type input "140"
click at [957, 318] on div "RFQs Specs Designs Items Orders Customers Tools Analytics 15 7 [PERSON_NAME] Ko…" at bounding box center [558, 270] width 1116 height 540
click at [907, 345] on div "RFQs Specs Designs Items Orders Customers Tools Analytics 15 7 [PERSON_NAME] Ko…" at bounding box center [558, 270] width 1116 height 540
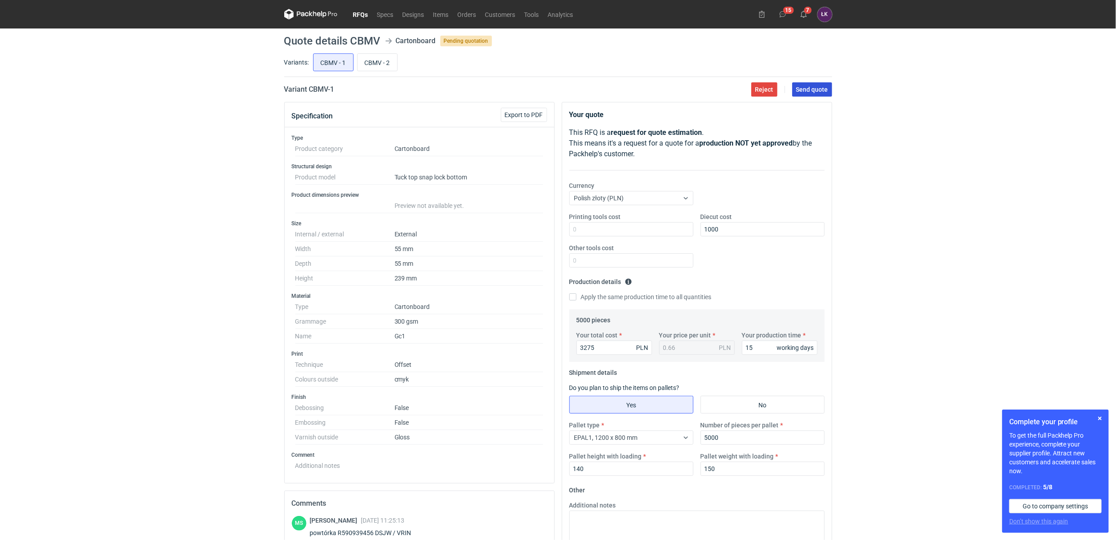
click at [816, 93] on span "Send quote" at bounding box center [812, 89] width 32 height 6
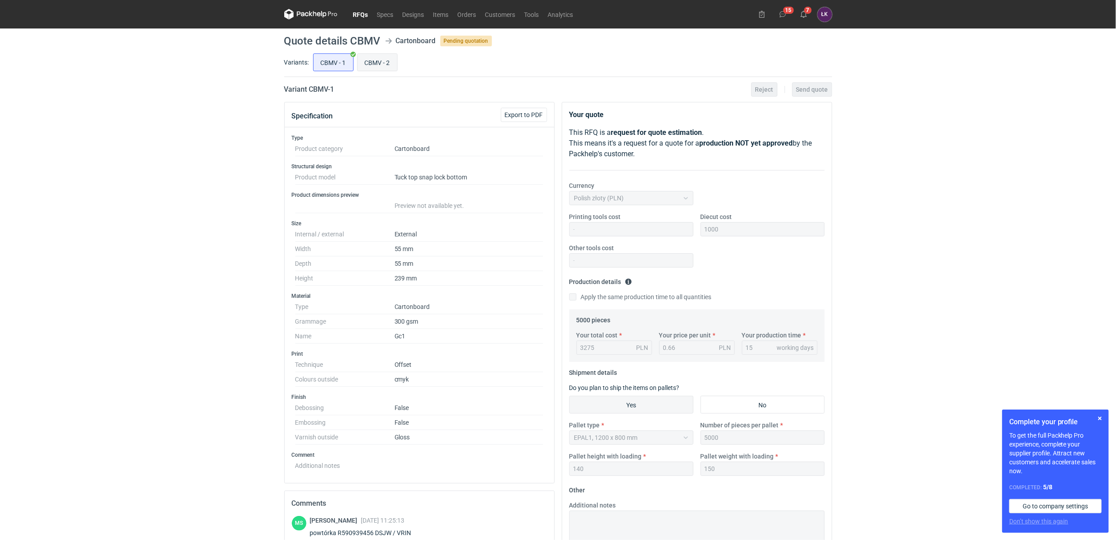
click at [370, 62] on input "CBMV - 2" at bounding box center [378, 62] width 40 height 17
radio input "true"
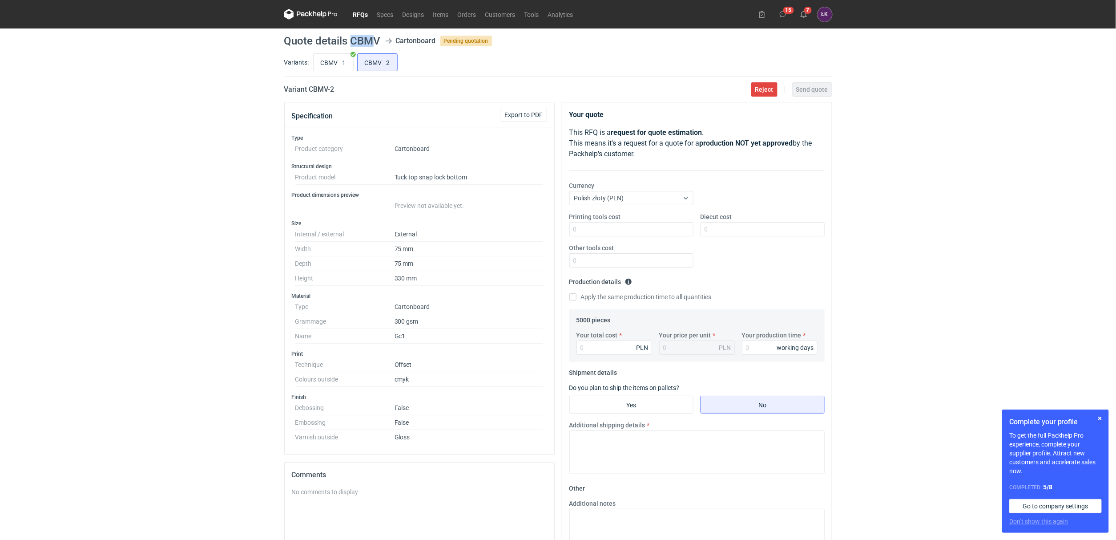
drag, startPoint x: 349, startPoint y: 40, endPoint x: 376, endPoint y: 40, distance: 27.6
click at [376, 40] on h1 "Quote details CBMV" at bounding box center [332, 41] width 97 height 11
drag, startPoint x: 352, startPoint y: 40, endPoint x: 379, endPoint y: 40, distance: 27.1
click at [379, 40] on h1 "Quote details CBMV" at bounding box center [332, 41] width 97 height 11
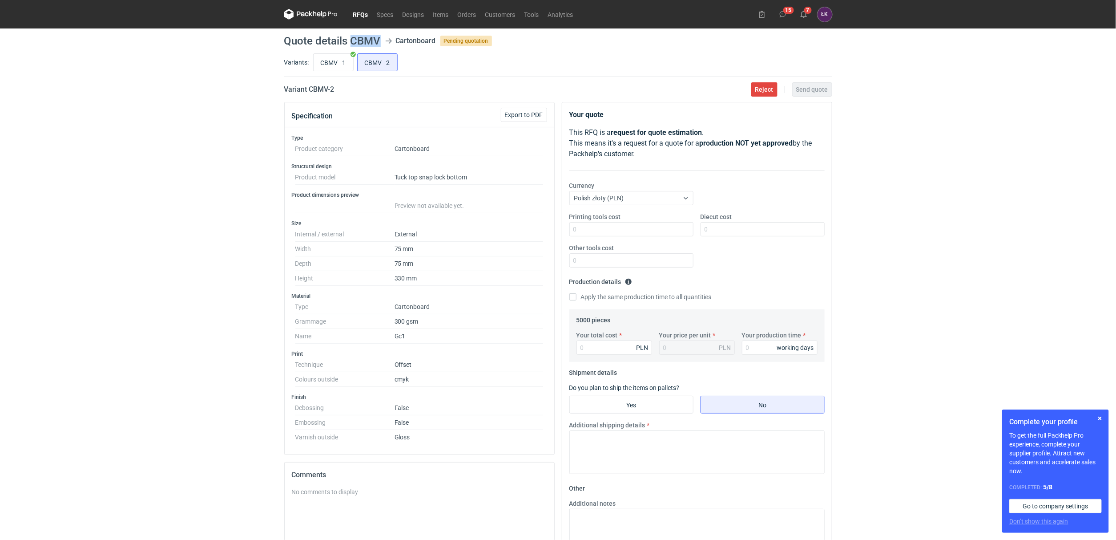
copy h1 "CBMV"
click at [743, 229] on input "Diecut cost" at bounding box center [763, 229] width 124 height 14
type input "900"
click at [743, 345] on input "Your production time" at bounding box center [780, 347] width 76 height 14
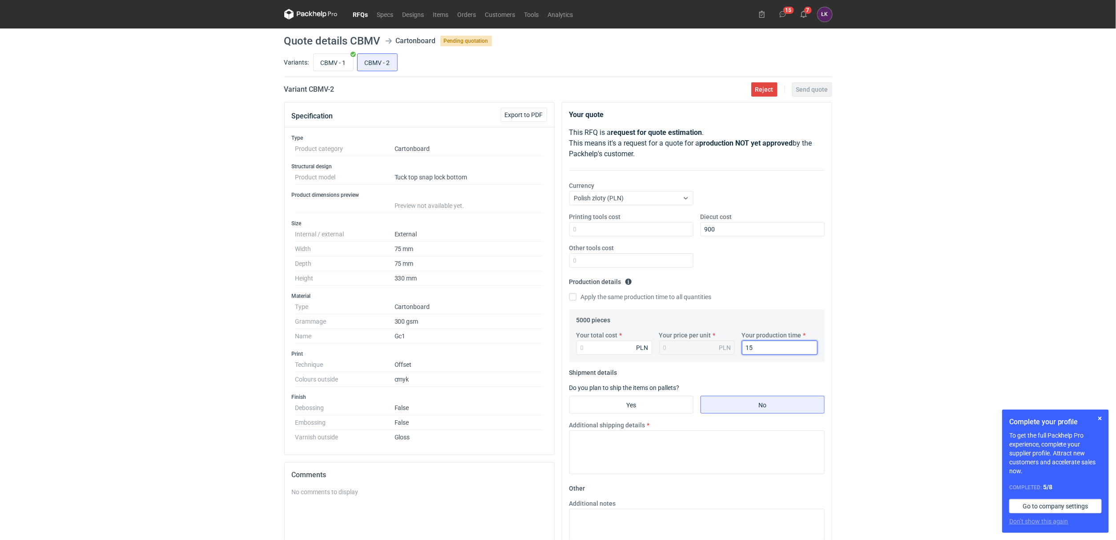
type input "15"
click at [841, 266] on div "RFQs Specs Designs Items Orders Customers Tools Analytics 15 7 [PERSON_NAME] Ko…" at bounding box center [558, 270] width 1116 height 540
click at [633, 354] on input "Your total cost" at bounding box center [614, 347] width 76 height 14
type input "4500"
type input "0.9"
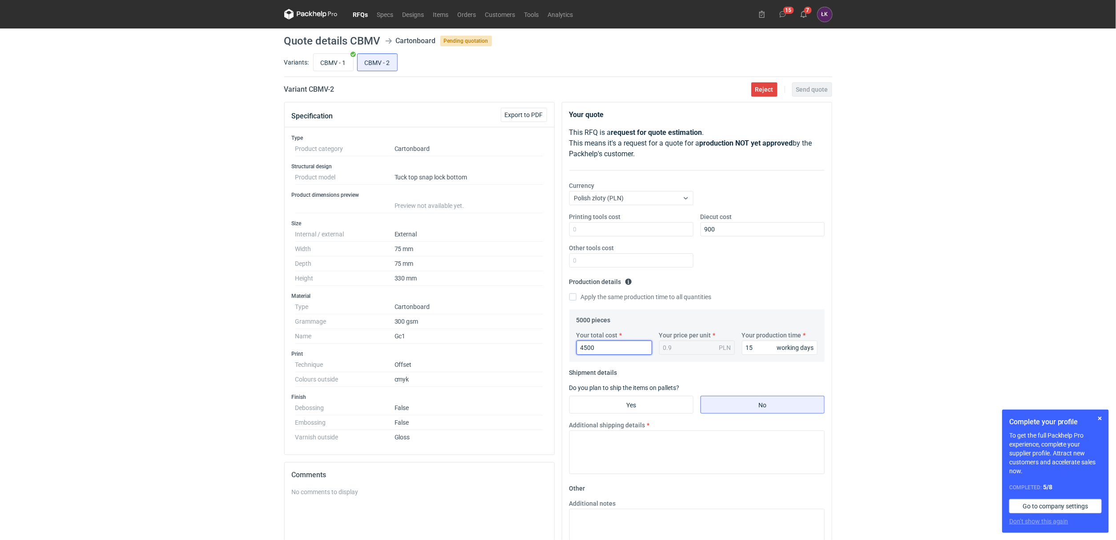
type input "4500"
click at [875, 340] on div "RFQs Specs Designs Items Orders Customers Tools Analytics 15 7 [PERSON_NAME] Ko…" at bounding box center [558, 270] width 1116 height 540
click at [630, 404] on input "Yes" at bounding box center [631, 404] width 123 height 17
radio input "true"
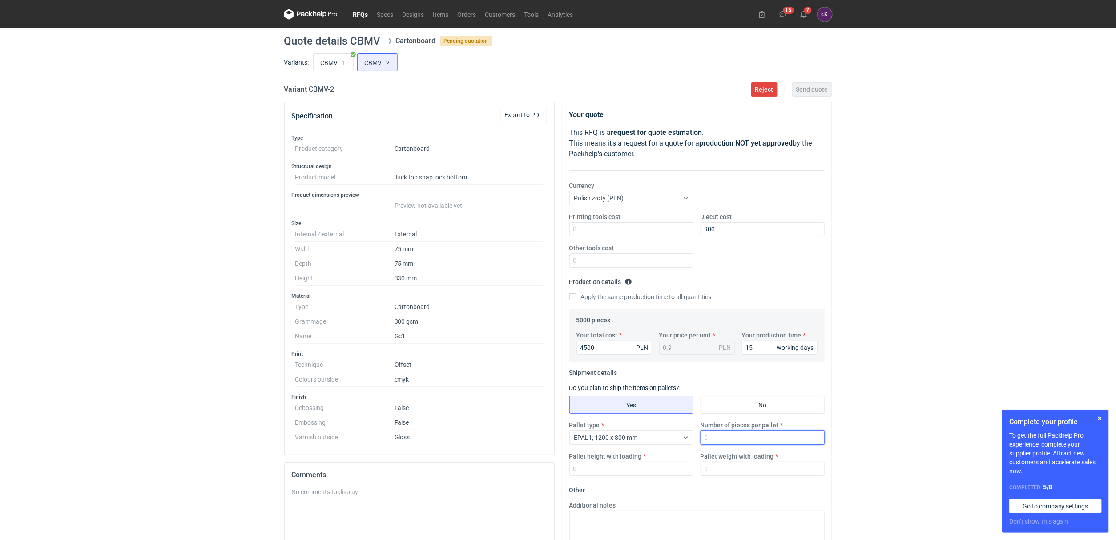
click at [729, 434] on input "Number of pieces per pallet" at bounding box center [763, 437] width 124 height 14
type input "5000"
click at [738, 469] on input "Pallet weight with loading" at bounding box center [763, 468] width 124 height 14
type input "220"
click at [648, 465] on input "Pallet height with loading" at bounding box center [631, 468] width 124 height 14
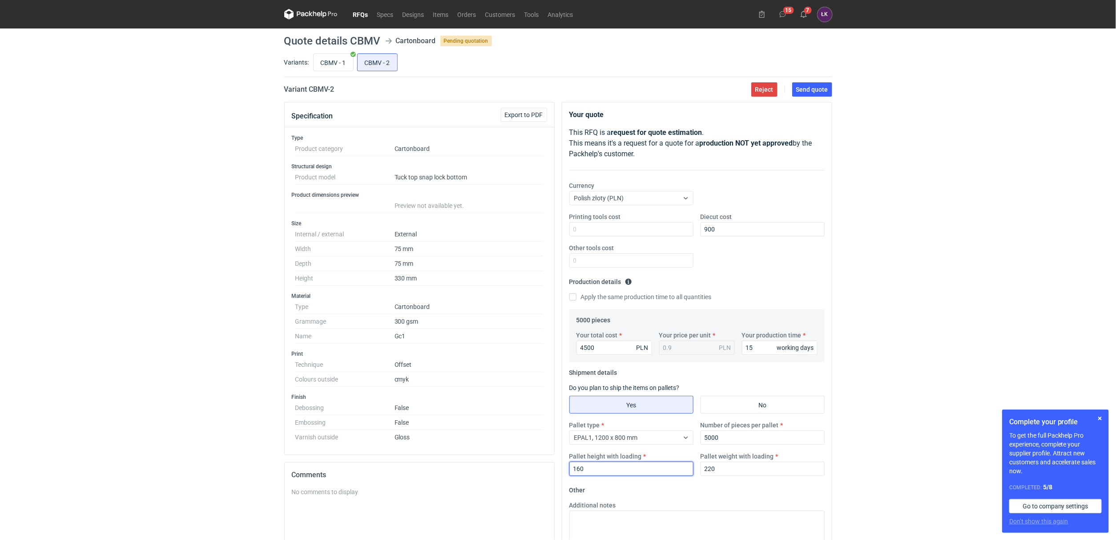
type input "160"
click at [913, 364] on div "RFQs Specs Designs Items Orders Customers Tools Analytics 15 7 [PERSON_NAME] Ko…" at bounding box center [558, 270] width 1116 height 540
click at [334, 64] on input "CBMV - 1" at bounding box center [334, 62] width 40 height 17
radio input "true"
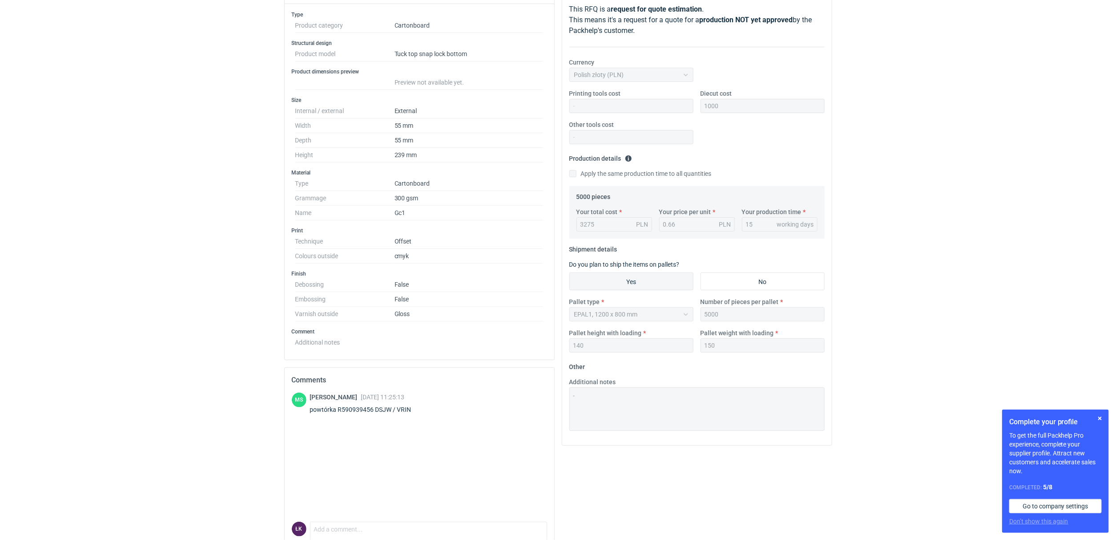
scroll to position [133, 0]
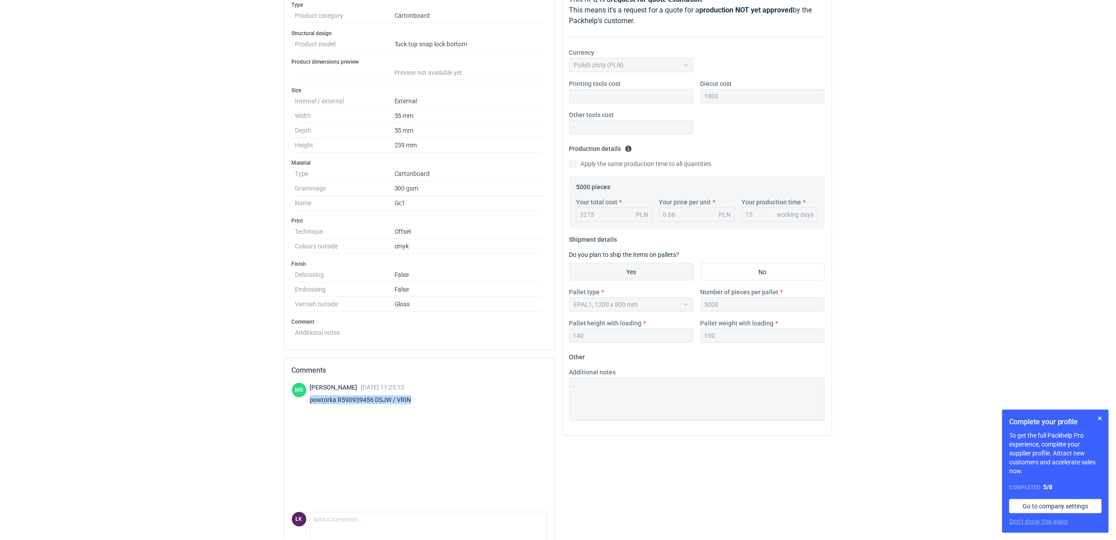
drag, startPoint x: 419, startPoint y: 399, endPoint x: 308, endPoint y: 407, distance: 111.9
click at [308, 407] on div "[PERSON_NAME] [DATE] 11:25:13 powtórka R590939456 DSJW / VRIN" at bounding box center [419, 395] width 255 height 25
copy div "powtórka R590939456 DSJW / VRIN"
click at [938, 367] on div "RFQs Specs Designs Items Orders Customers Tools Analytics 15 7 [PERSON_NAME] Ko…" at bounding box center [558, 137] width 1116 height 540
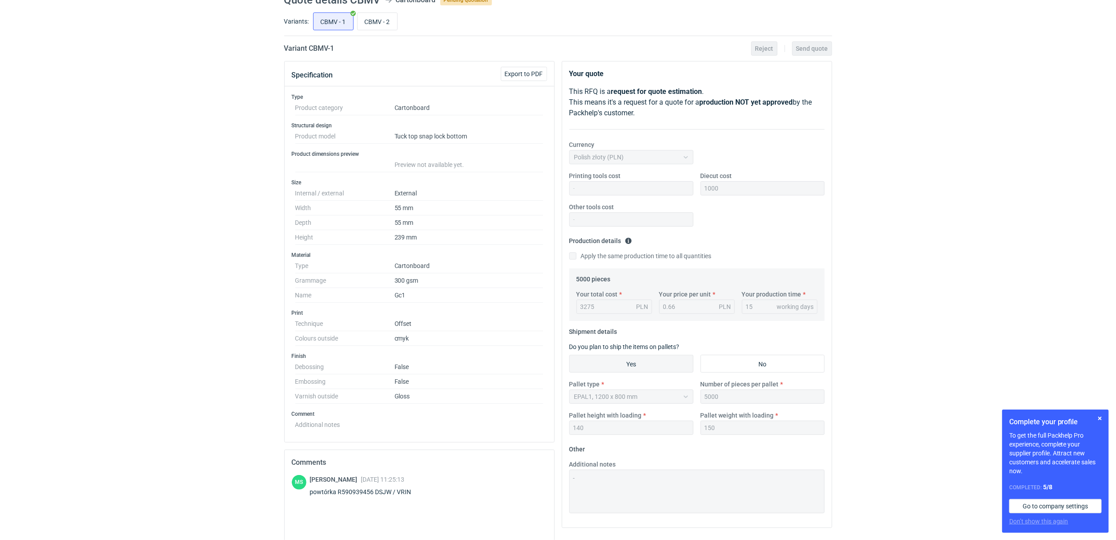
scroll to position [0, 0]
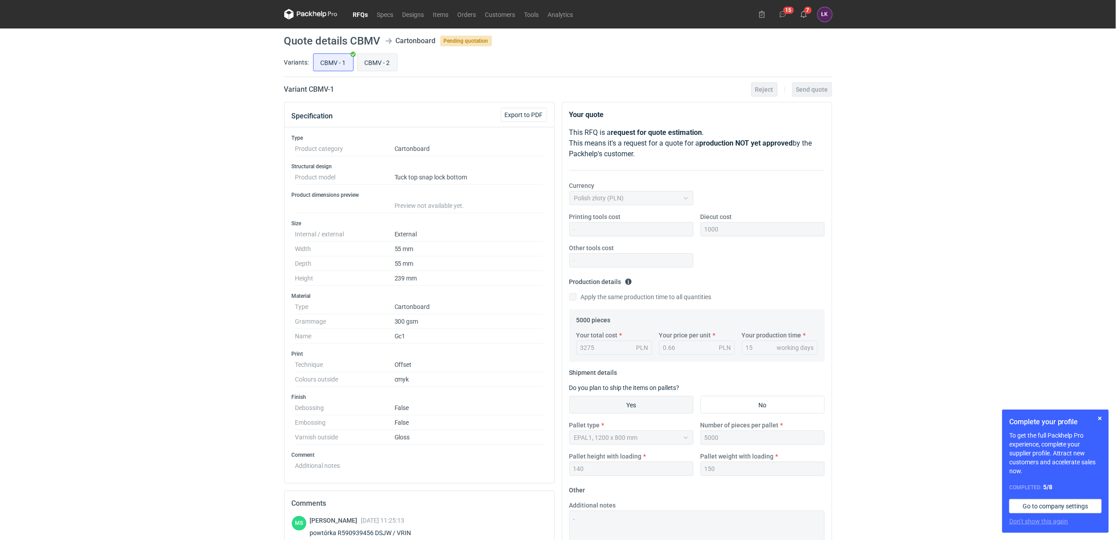
click at [374, 61] on input "CBMV - 2" at bounding box center [378, 62] width 40 height 17
radio input "true"
click at [389, 63] on input "CBMV - 2" at bounding box center [378, 62] width 40 height 17
click at [389, 62] on input "CBMV - 2" at bounding box center [378, 62] width 40 height 17
click at [375, 68] on input "CBMV - 2" at bounding box center [378, 62] width 40 height 17
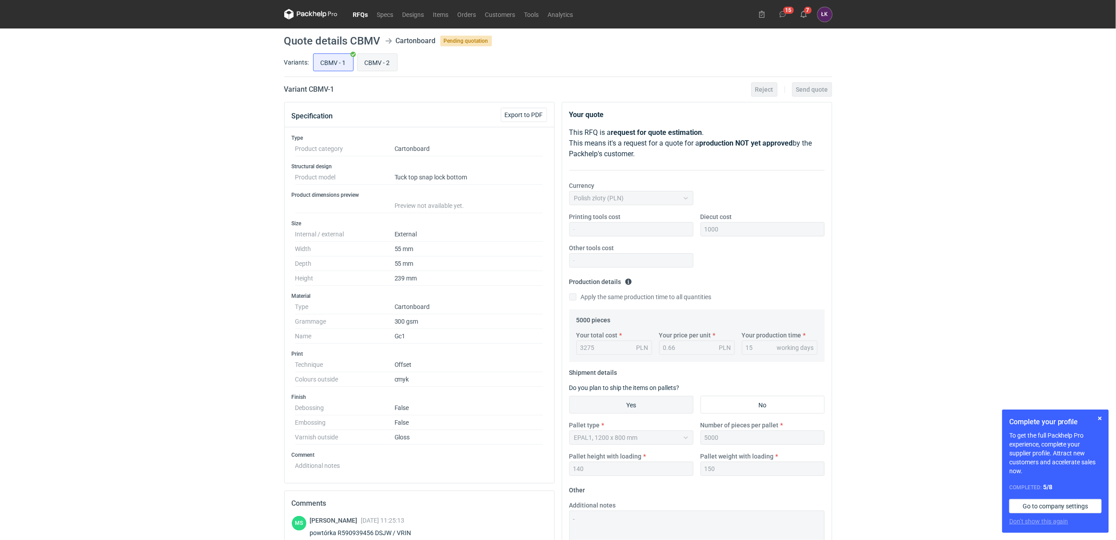
click at [378, 66] on input "CBMV - 2" at bounding box center [378, 62] width 40 height 17
click at [375, 60] on input "CBMV - 2" at bounding box center [378, 62] width 40 height 17
click at [370, 66] on input "CBMV - 2" at bounding box center [378, 62] width 40 height 17
click at [326, 64] on input "CBMV - 1" at bounding box center [334, 62] width 40 height 17
radio input "true"
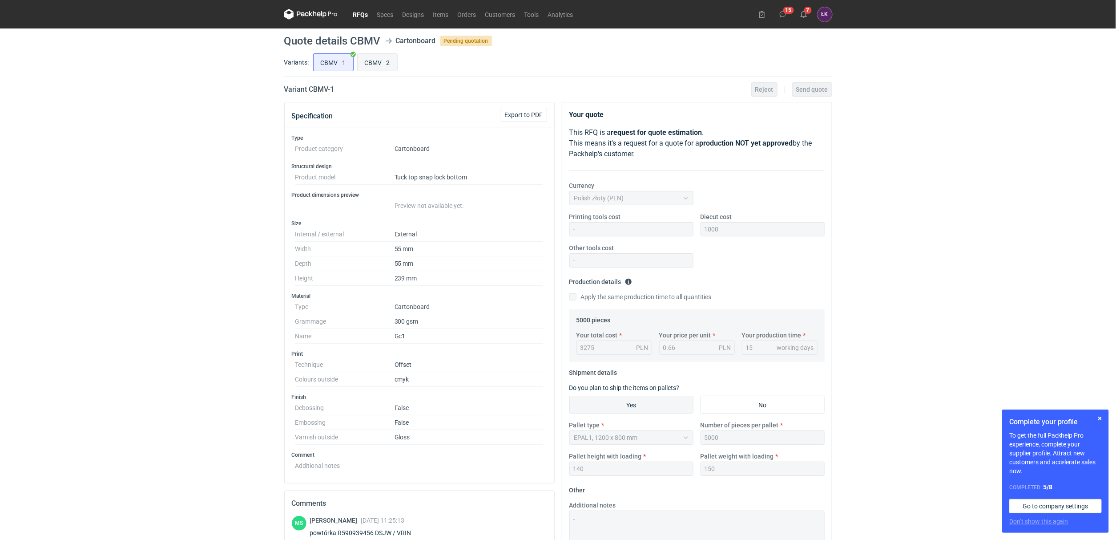
click at [379, 64] on input "CBMV - 2" at bounding box center [378, 62] width 40 height 17
radio input "true"
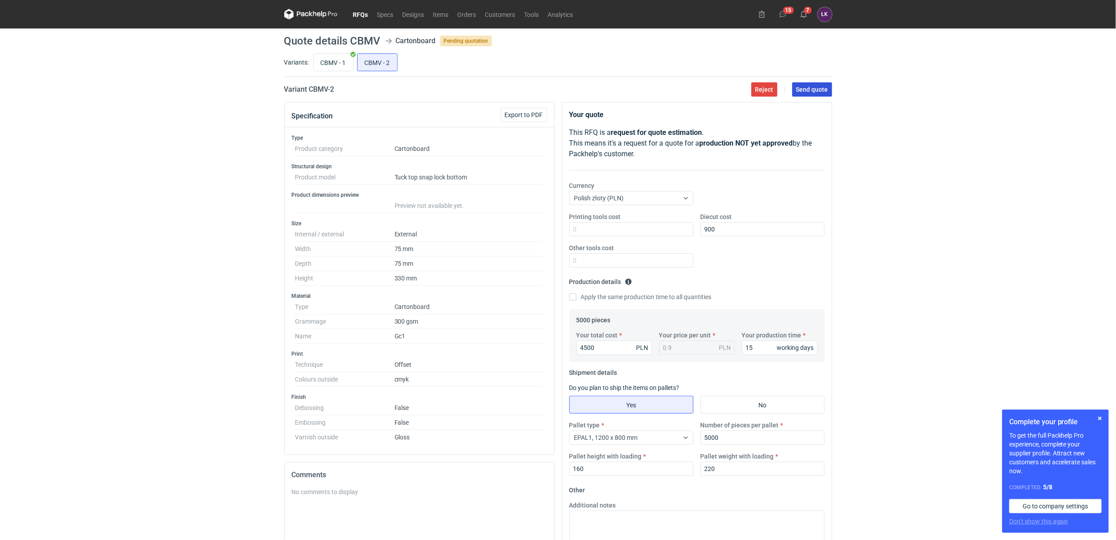
click at [813, 89] on span "Send quote" at bounding box center [812, 89] width 32 height 6
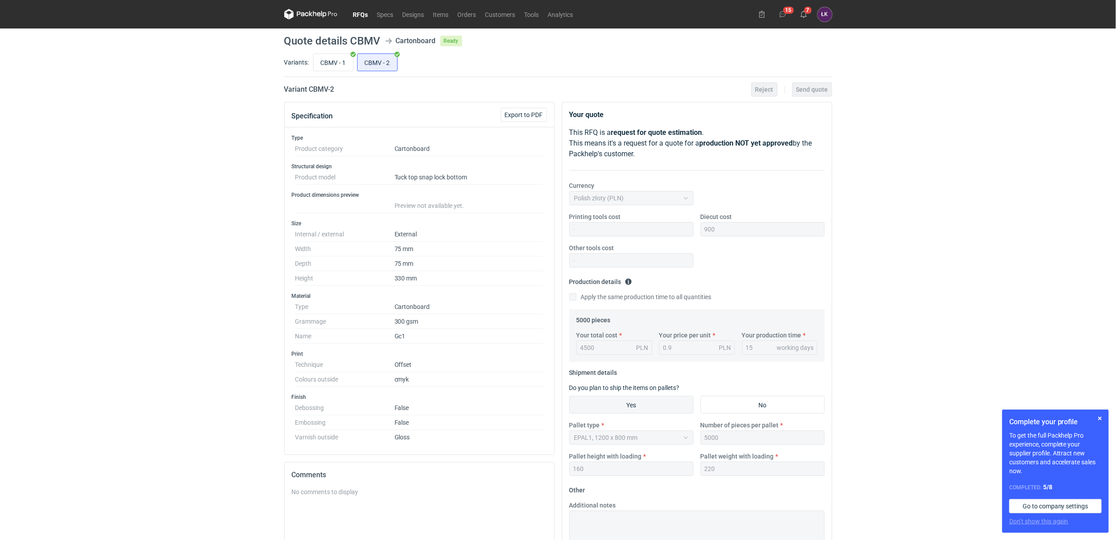
click at [361, 13] on link "RFQs" at bounding box center [361, 14] width 24 height 11
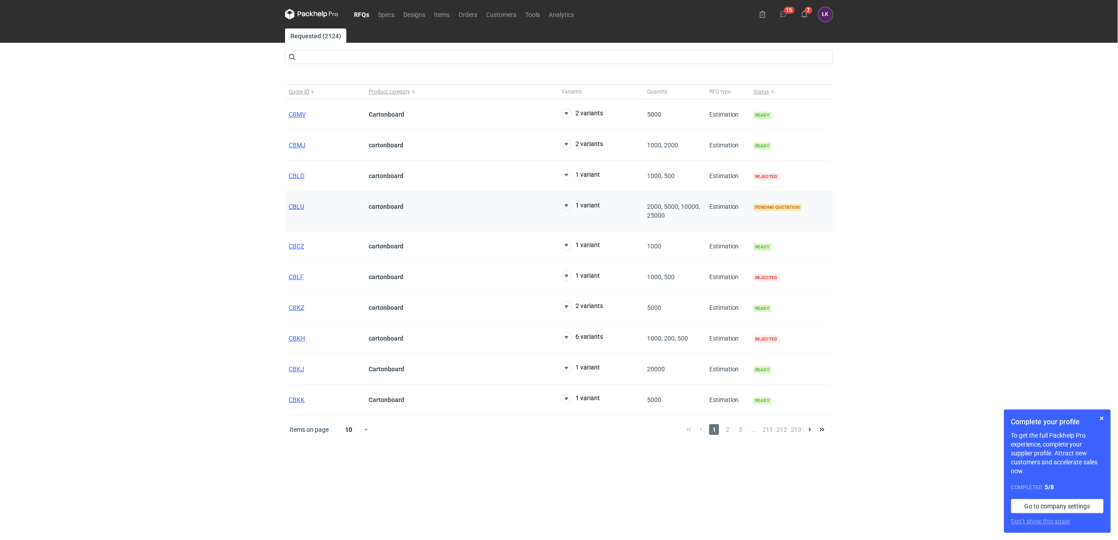
click at [291, 209] on span "CBLU" at bounding box center [297, 206] width 16 height 7
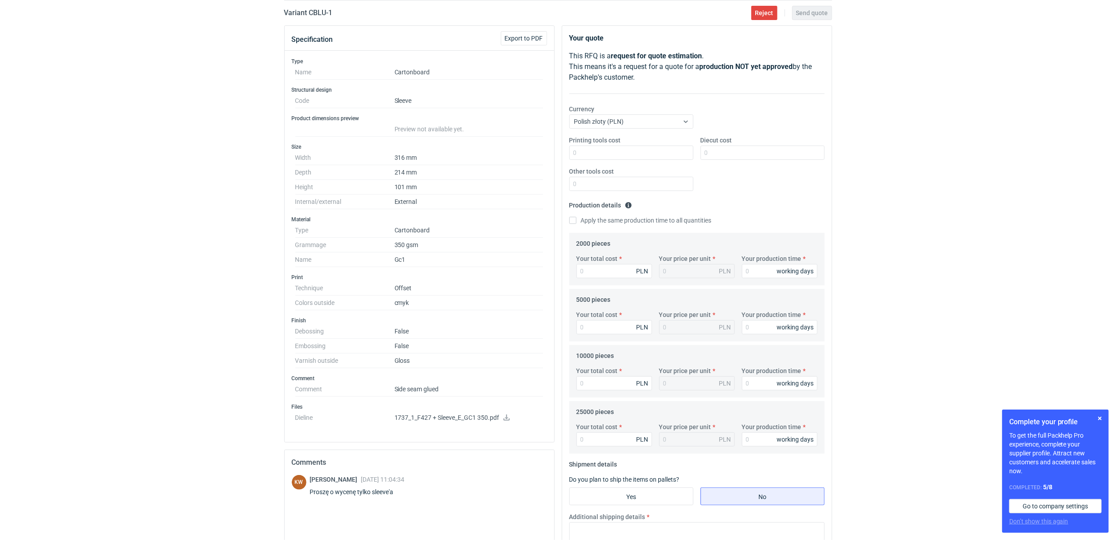
scroll to position [200, 0]
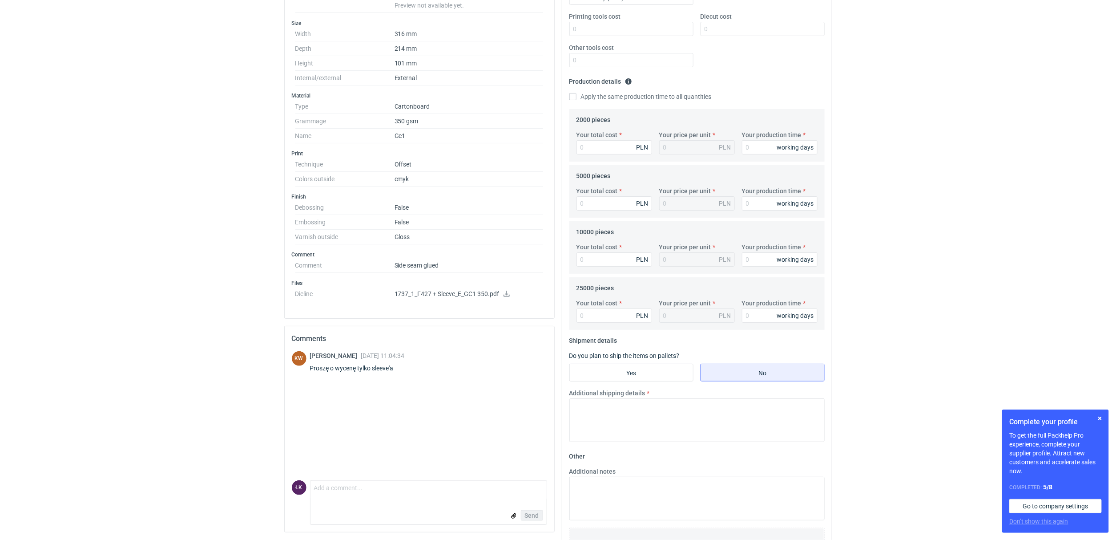
click at [508, 294] on icon at bounding box center [506, 293] width 7 height 6
click at [246, 339] on html "RFQs Specs Designs Items Orders Customers Tools Analytics 15 7 ŁK Łukasz Kowals…" at bounding box center [558, 70] width 1116 height 540
drag, startPoint x: 471, startPoint y: 270, endPoint x: 383, endPoint y: 274, distance: 88.2
click at [383, 273] on dl "Comment Side seam glued" at bounding box center [419, 265] width 248 height 15
copy dl "Side seam glued"
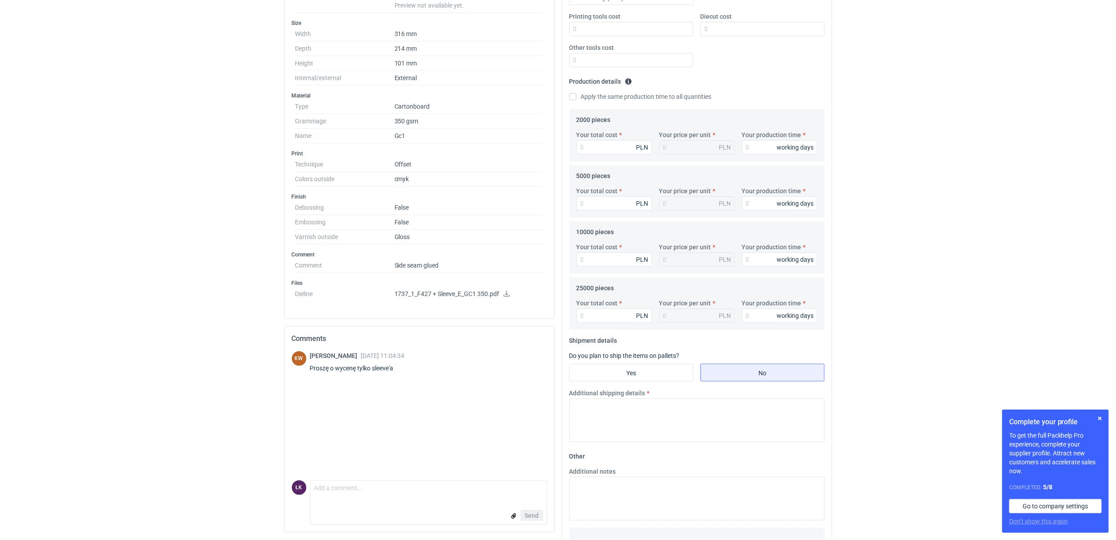
click at [115, 332] on div "RFQs Specs Designs Items Orders Customers Tools Analytics 15 7 ŁK Łukasz Kowals…" at bounding box center [558, 70] width 1116 height 540
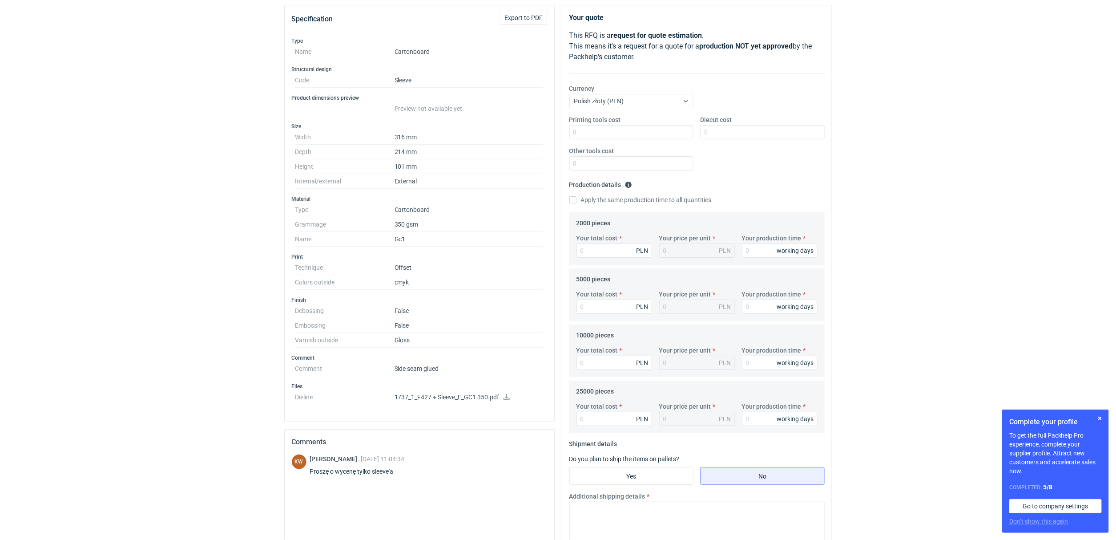
scroll to position [67, 0]
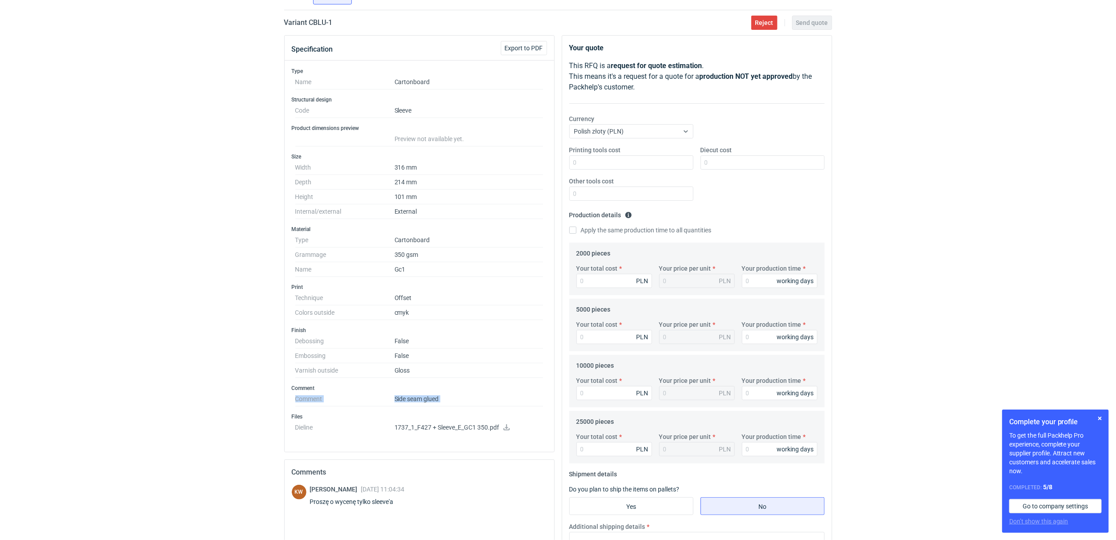
click at [182, 473] on html "RFQs Specs Designs Items Orders Customers Tools Analytics 15 7 ŁK Łukasz Kowals…" at bounding box center [558, 203] width 1116 height 540
click at [159, 113] on div "RFQs Specs Designs Items Orders Customers Tools Analytics 15 7 ŁK Łukasz Kowals…" at bounding box center [558, 203] width 1116 height 540
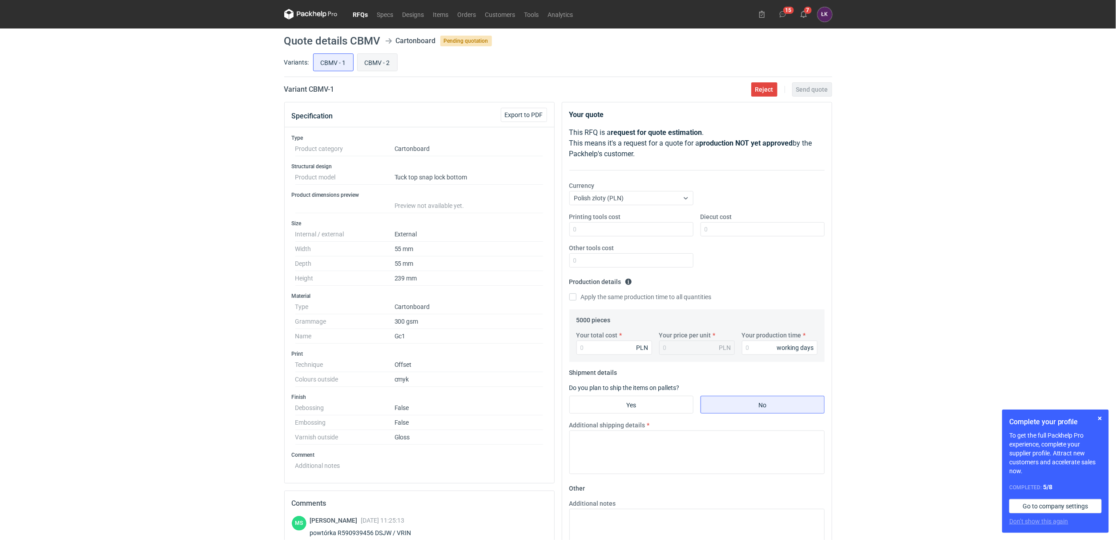
click at [379, 64] on input "CBMV - 2" at bounding box center [378, 62] width 40 height 17
radio input "true"
click at [336, 66] on input "CBMV - 1" at bounding box center [334, 62] width 40 height 17
radio input "true"
